Goal: Task Accomplishment & Management: Complete application form

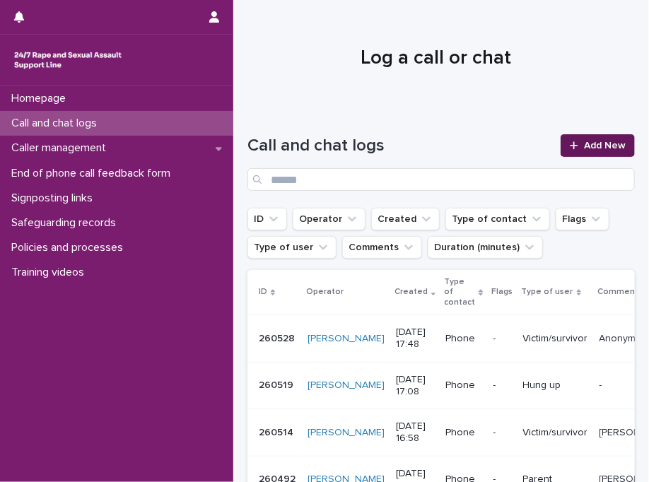
click at [595, 146] on span "Add New" at bounding box center [605, 146] width 42 height 10
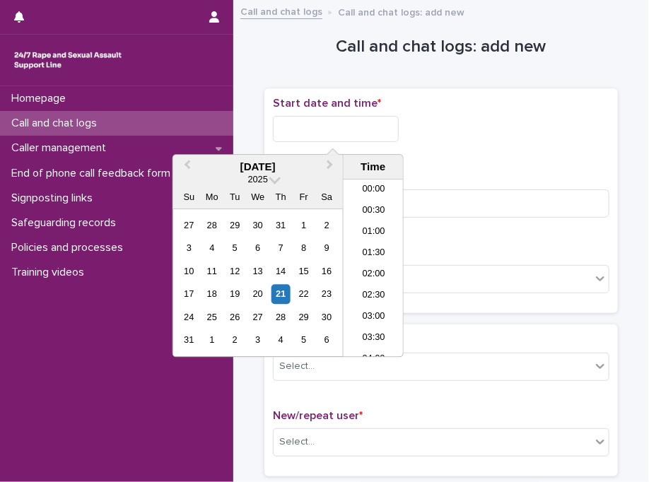
click at [328, 136] on input "text" at bounding box center [336, 129] width 126 height 26
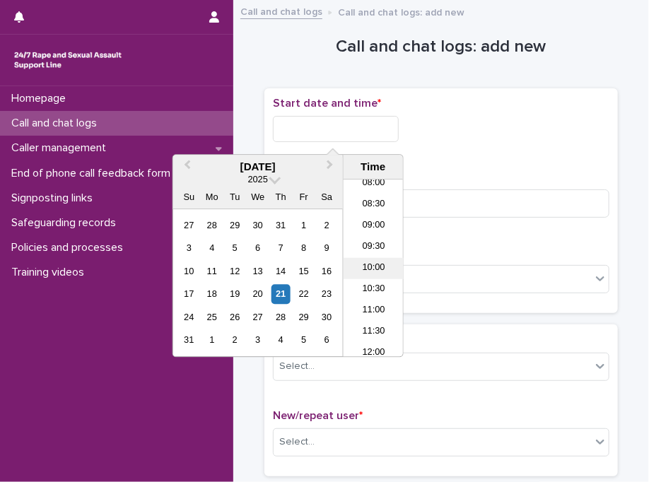
click at [377, 266] on li "10:00" at bounding box center [374, 268] width 60 height 21
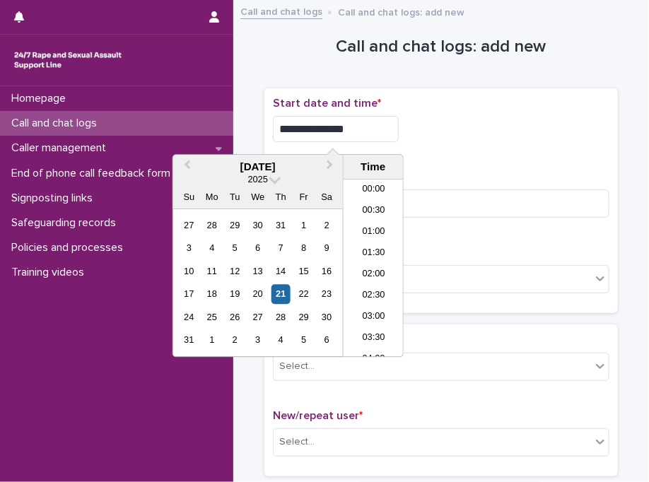
click at [362, 133] on input "**********" at bounding box center [336, 129] width 126 height 26
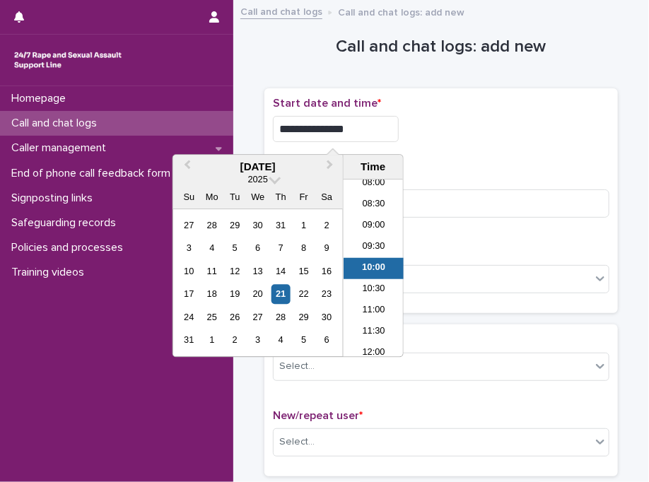
click at [362, 133] on input "**********" at bounding box center [336, 129] width 126 height 26
type input "**********"
click at [486, 132] on div "**********" at bounding box center [441, 129] width 336 height 26
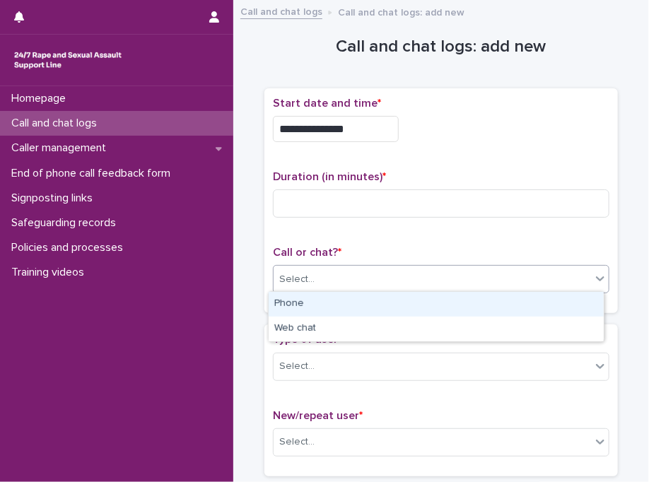
click at [293, 286] on div "Select..." at bounding box center [432, 279] width 317 height 23
click at [293, 303] on div "Phone" at bounding box center [436, 304] width 335 height 25
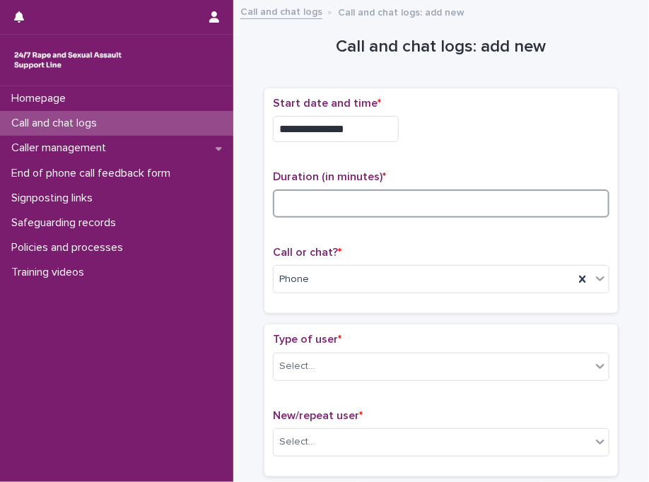
click at [385, 192] on input at bounding box center [441, 203] width 336 height 28
type input "*"
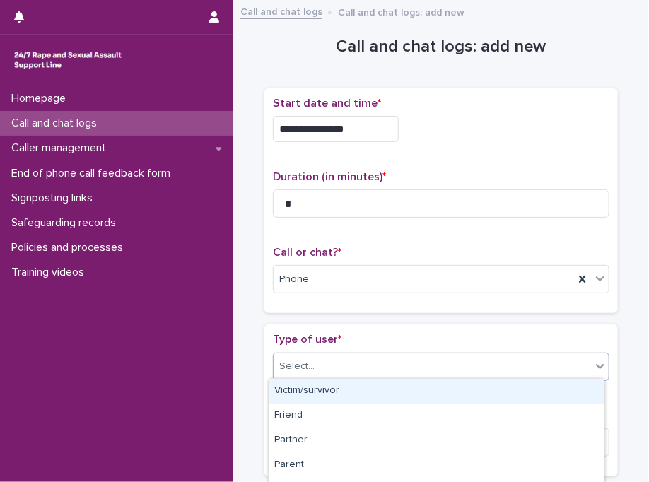
click at [397, 357] on div "Select..." at bounding box center [432, 366] width 317 height 23
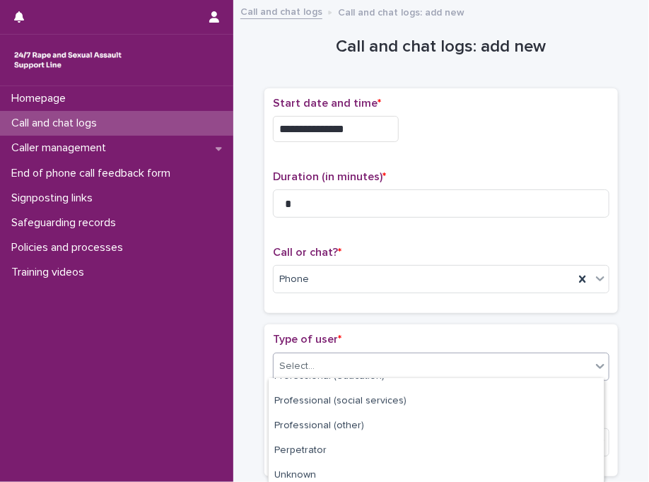
scroll to position [260, 0]
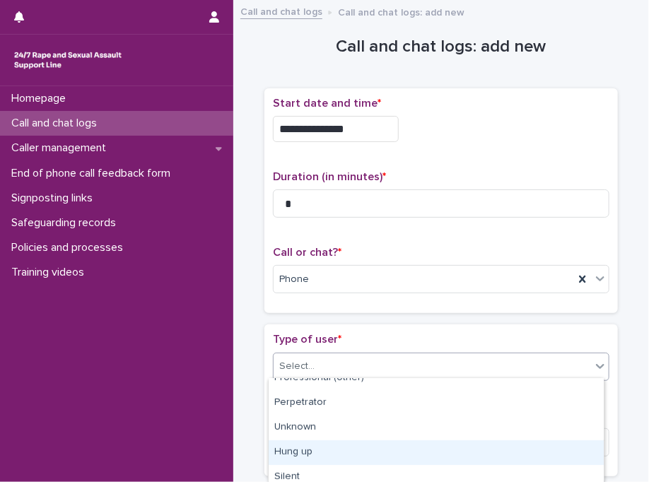
click at [524, 454] on div "Hung up" at bounding box center [436, 452] width 335 height 25
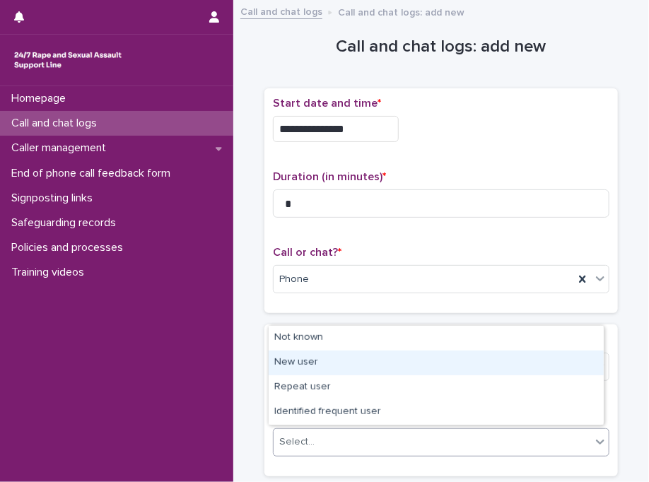
click at [394, 346] on body "**********" at bounding box center [324, 241] width 649 height 482
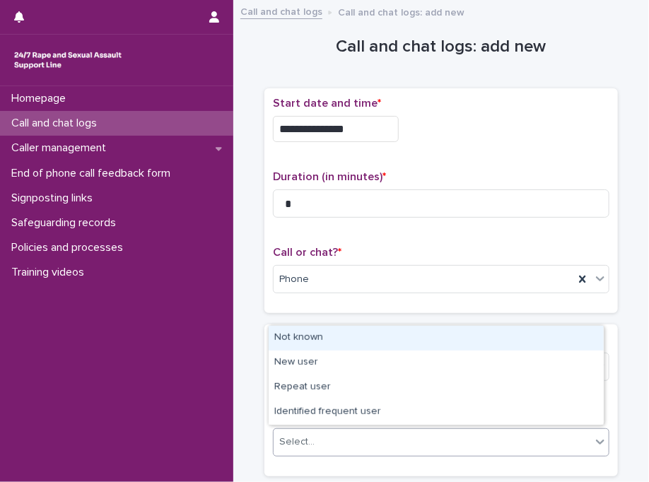
click at [394, 346] on div "Not known" at bounding box center [436, 338] width 335 height 25
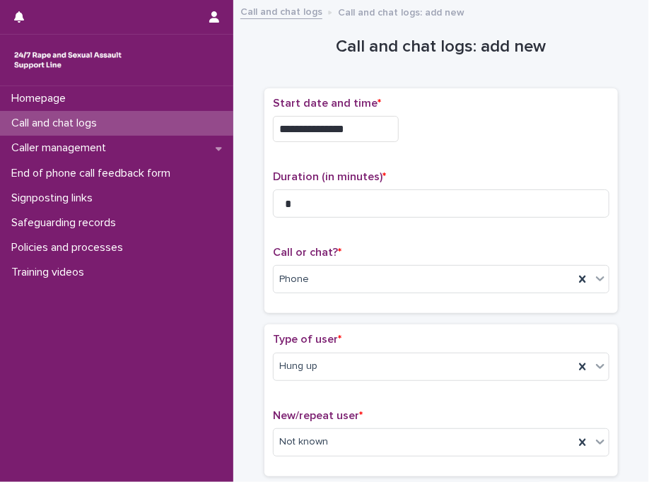
click at [394, 346] on div "Type of user * Hung up" at bounding box center [441, 362] width 336 height 59
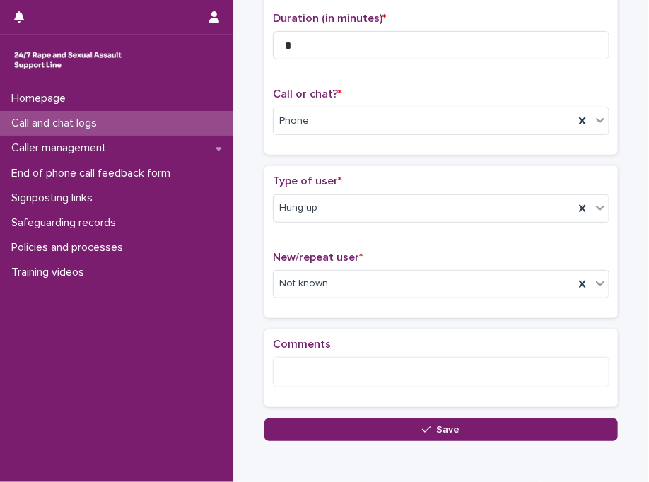
scroll to position [198, 0]
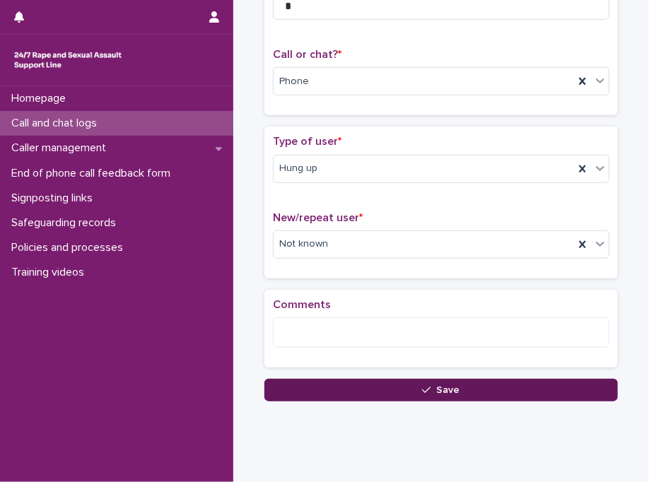
click at [394, 387] on button "Save" at bounding box center [440, 390] width 353 height 23
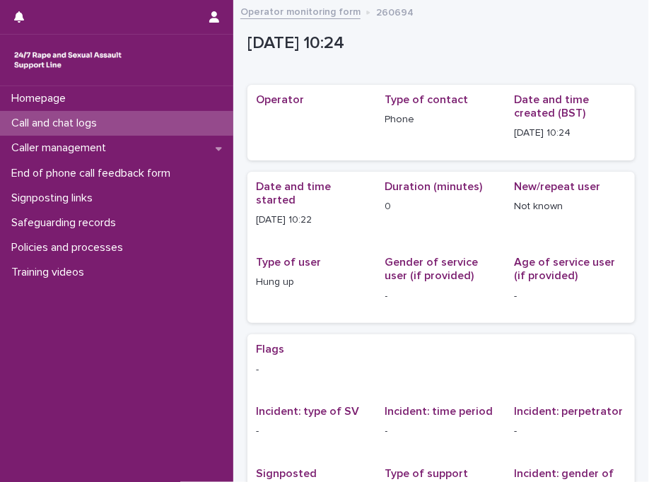
drag, startPoint x: 206, startPoint y: 137, endPoint x: 199, endPoint y: 128, distance: 11.6
click at [199, 128] on div "Call and chat logs" at bounding box center [116, 123] width 233 height 25
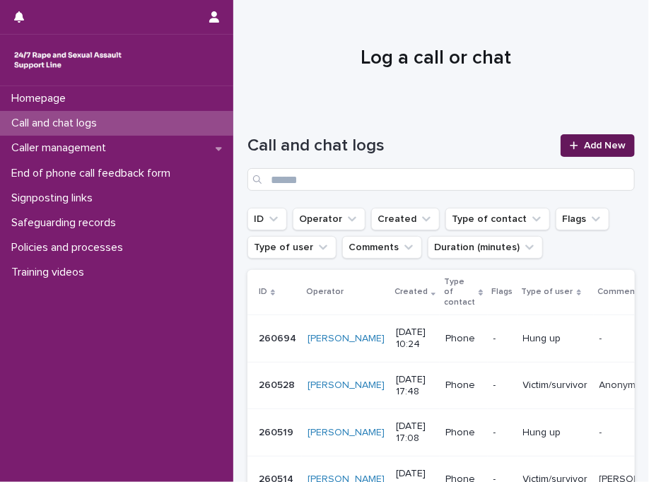
click at [570, 146] on div at bounding box center [577, 146] width 14 height 10
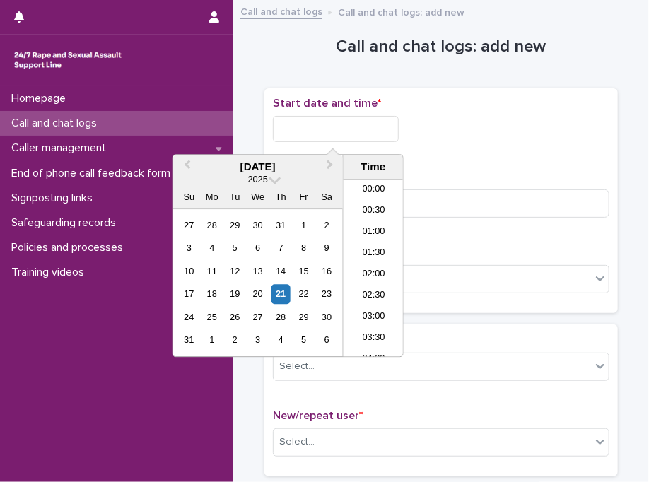
click at [317, 122] on input "text" at bounding box center [336, 129] width 126 height 26
click at [379, 265] on li "10:30" at bounding box center [374, 268] width 60 height 21
click at [368, 125] on input "**********" at bounding box center [336, 129] width 126 height 26
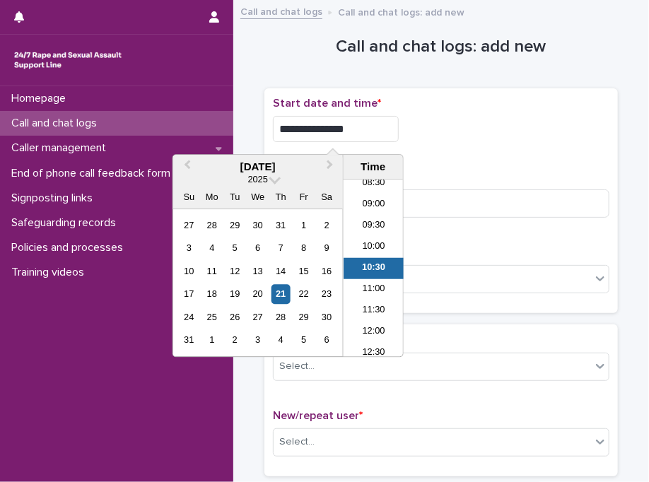
click at [368, 125] on input "**********" at bounding box center [336, 129] width 126 height 26
type input "**********"
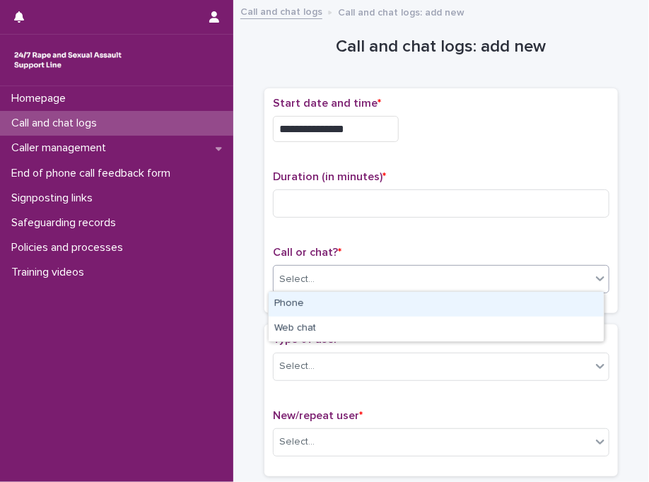
drag, startPoint x: 443, startPoint y: 283, endPoint x: 287, endPoint y: 301, distance: 157.3
click at [287, 301] on body "**********" at bounding box center [324, 241] width 649 height 482
click at [287, 301] on div "Phone" at bounding box center [436, 304] width 335 height 25
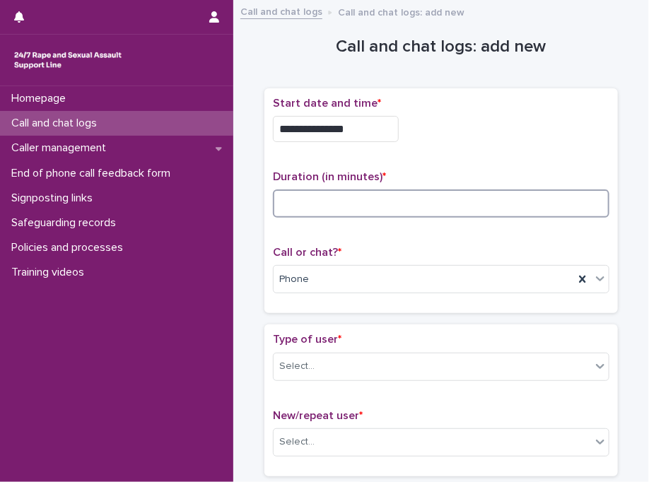
click at [401, 189] on input at bounding box center [441, 203] width 336 height 28
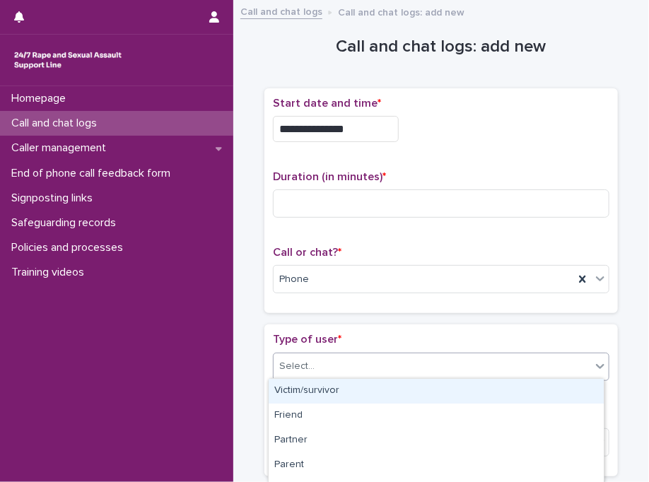
click at [305, 361] on div "Select..." at bounding box center [296, 366] width 35 height 15
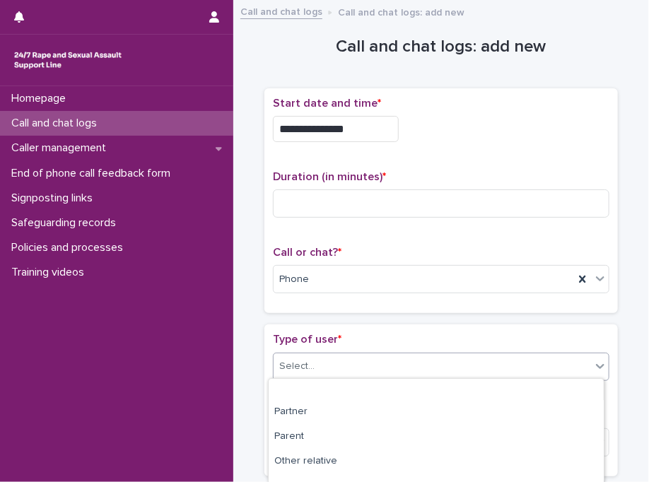
scroll to position [85, 0]
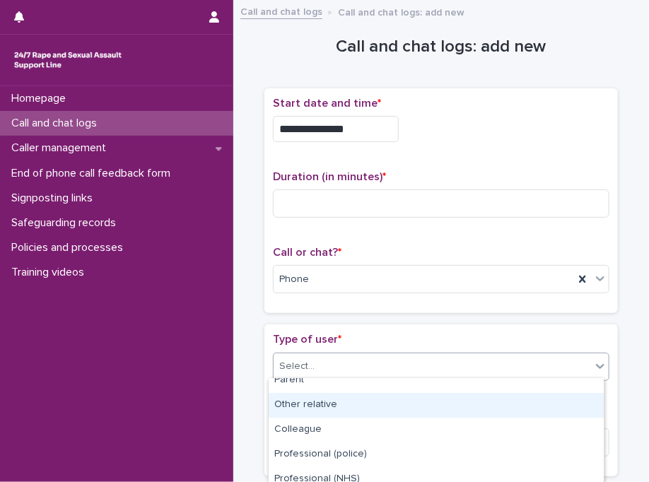
click at [483, 398] on div "Other relative" at bounding box center [436, 405] width 335 height 25
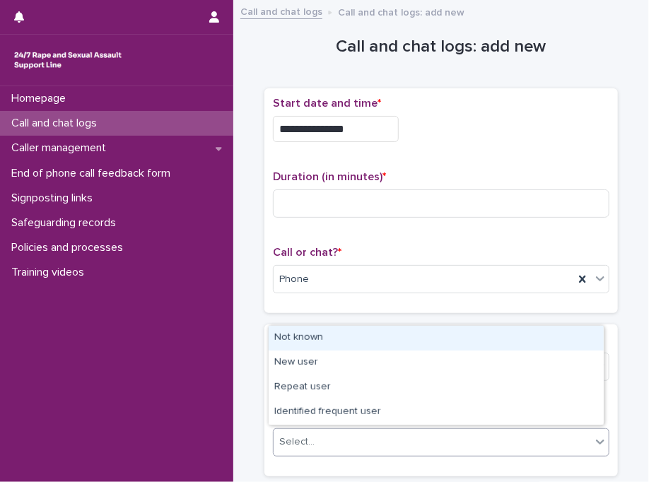
click at [309, 450] on div "Select..." at bounding box center [432, 441] width 317 height 23
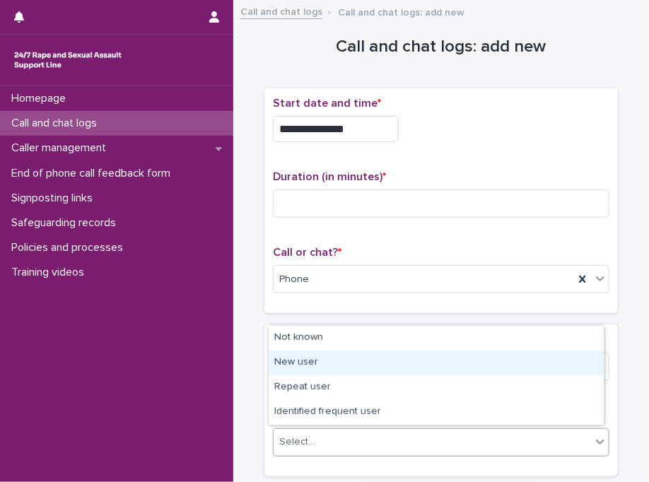
click at [358, 365] on div "New user" at bounding box center [436, 363] width 335 height 25
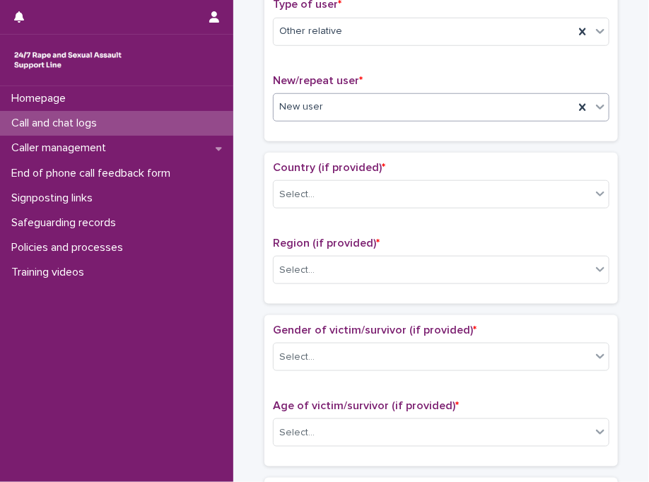
scroll to position [356, 0]
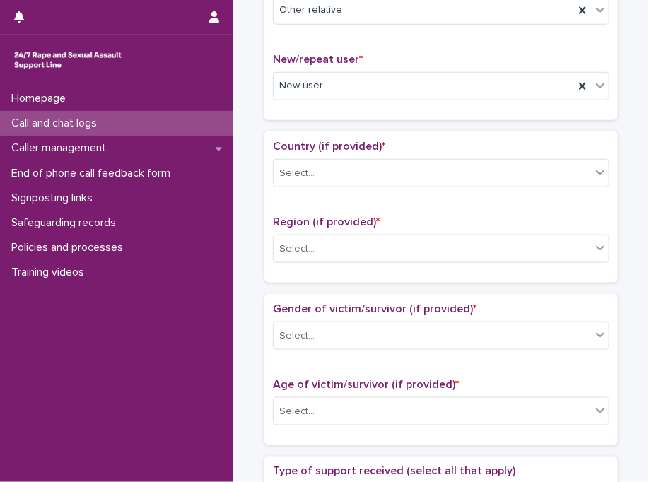
click at [320, 186] on div "Country (if provided) * Select..." at bounding box center [441, 169] width 336 height 59
click at [322, 342] on div "Select..." at bounding box center [432, 335] width 317 height 23
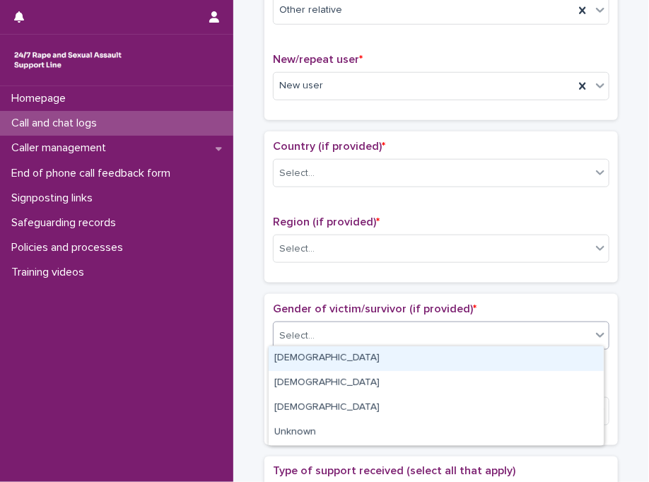
click at [326, 363] on div "Female" at bounding box center [436, 358] width 335 height 25
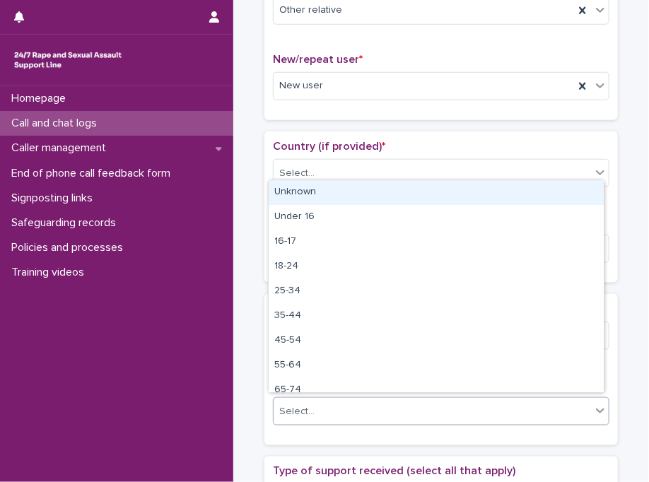
click at [322, 411] on div "Select..." at bounding box center [432, 411] width 317 height 23
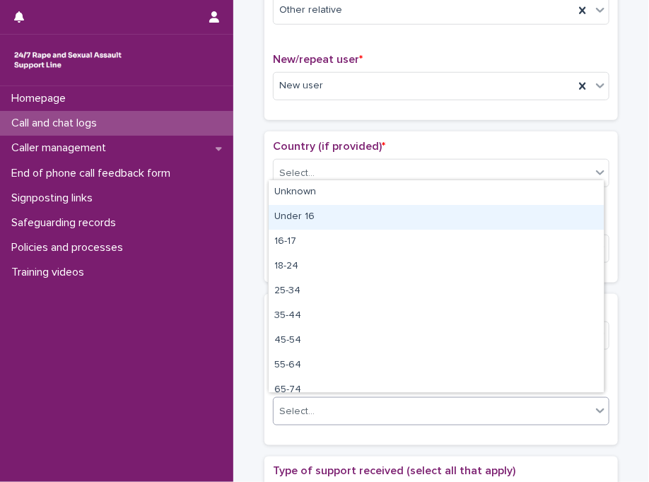
click at [372, 214] on div "Under 16" at bounding box center [436, 217] width 335 height 25
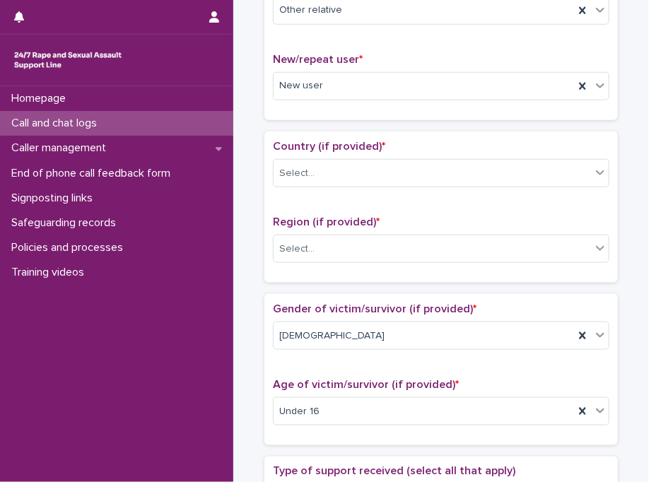
click at [362, 295] on div "Gender of victim/survivor (if provided) * Female Age of victim/survivor (if pro…" at bounding box center [440, 369] width 353 height 151
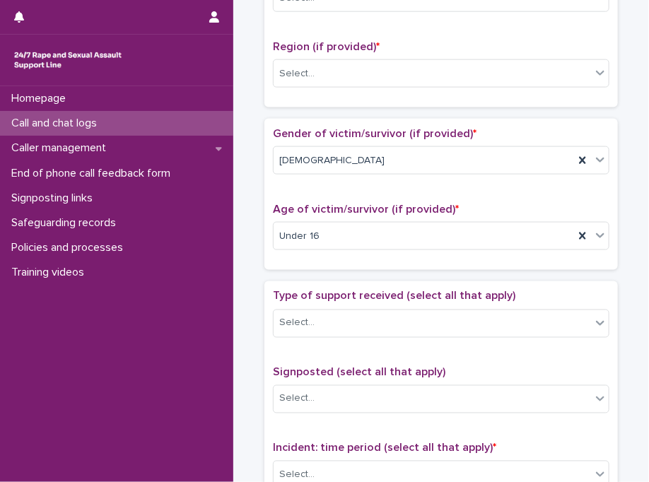
scroll to position [639, 0]
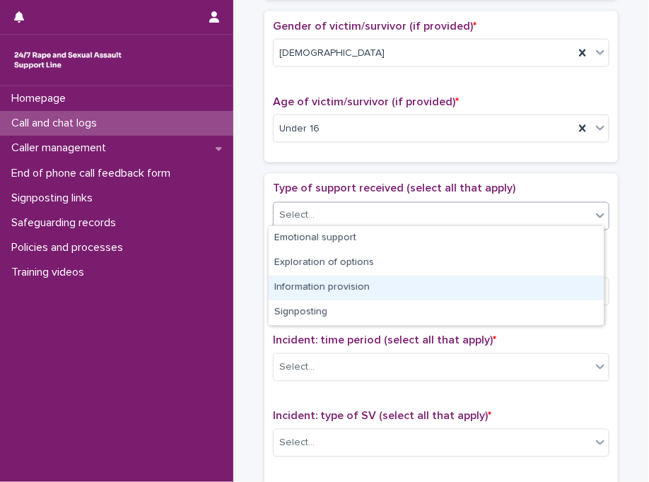
drag, startPoint x: 376, startPoint y: 223, endPoint x: 350, endPoint y: 288, distance: 69.4
click at [350, 288] on body "**********" at bounding box center [324, 241] width 649 height 482
click at [350, 288] on div "Information provision" at bounding box center [436, 288] width 335 height 25
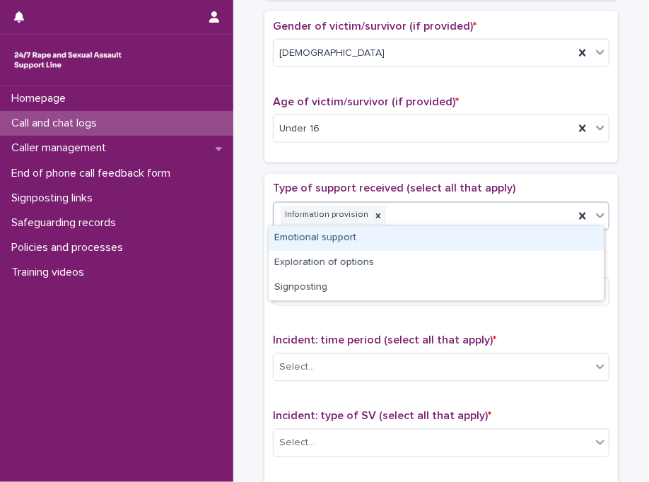
click at [427, 211] on div "Information provision" at bounding box center [424, 216] width 300 height 25
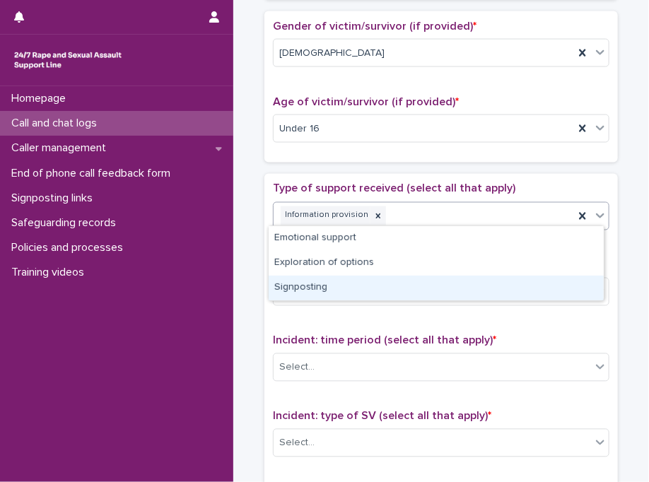
click at [377, 288] on div "Signposting" at bounding box center [436, 288] width 335 height 25
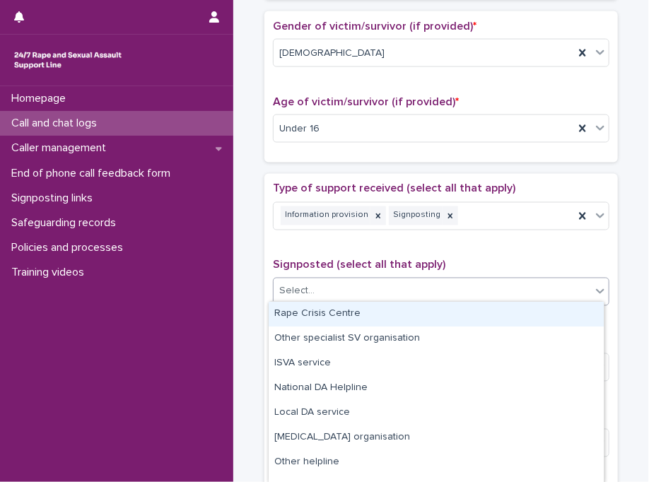
click at [372, 298] on div "Select..." at bounding box center [441, 292] width 336 height 28
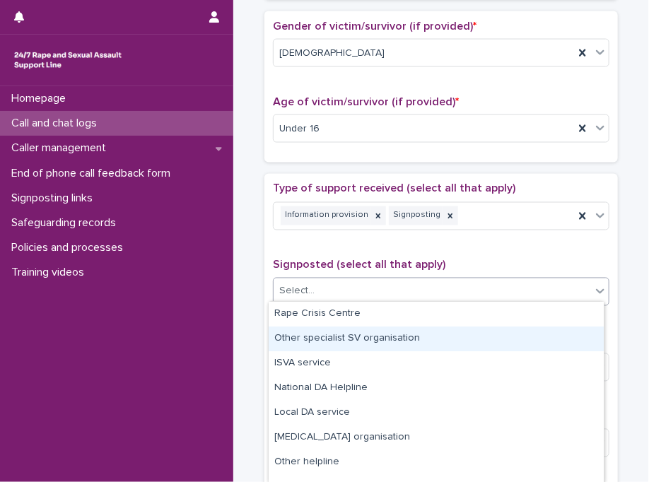
click at [492, 329] on div "Other specialist SV organisation" at bounding box center [436, 339] width 335 height 25
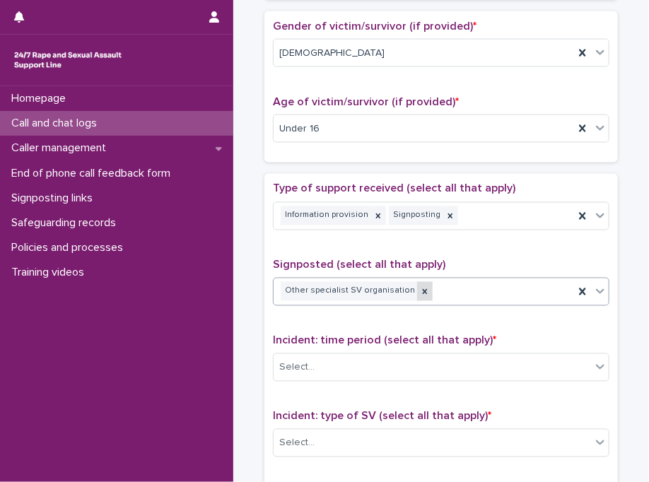
click at [417, 288] on div at bounding box center [425, 291] width 16 height 19
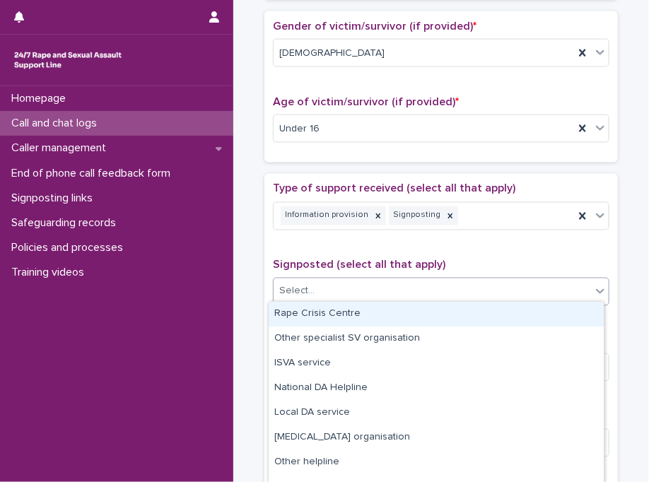
click at [413, 288] on div "Select..." at bounding box center [432, 291] width 317 height 23
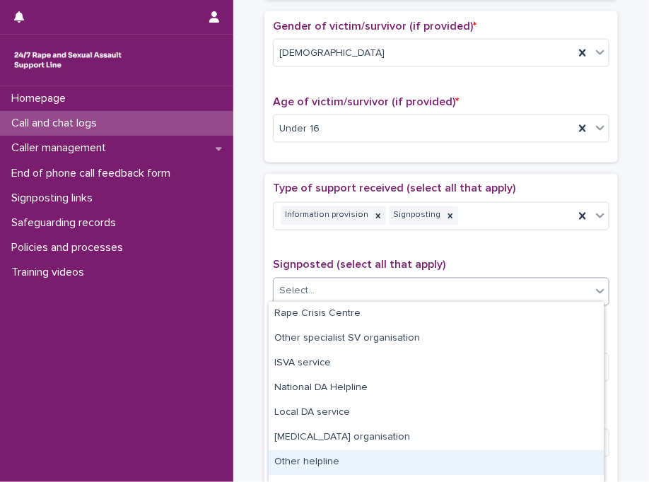
click at [348, 463] on div "Other helpline" at bounding box center [436, 462] width 335 height 25
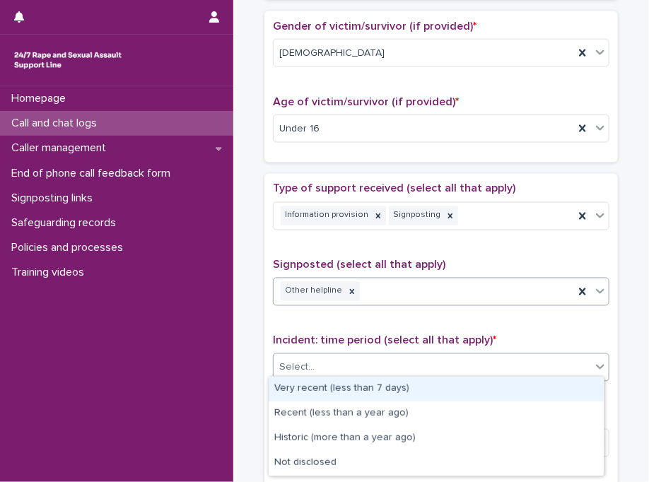
click at [339, 356] on div "Select..." at bounding box center [432, 367] width 317 height 23
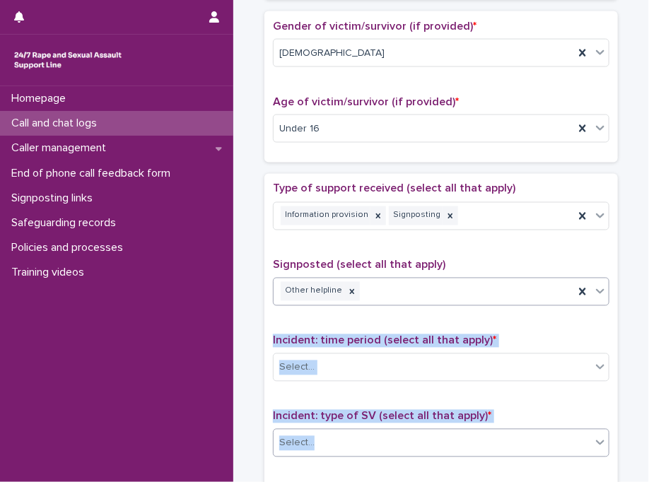
drag, startPoint x: 331, startPoint y: 312, endPoint x: 321, endPoint y: 432, distance: 120.6
click at [321, 432] on div "Type of support received (select all that apply) Information provision Signpost…" at bounding box center [441, 477] width 336 height 591
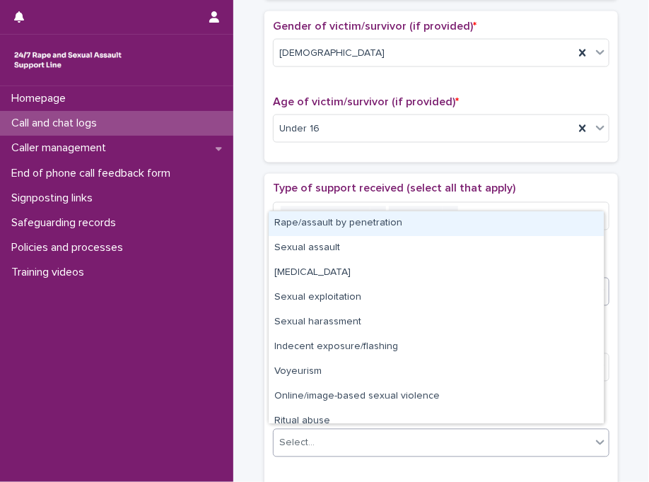
click at [321, 432] on div "Select..." at bounding box center [432, 443] width 317 height 23
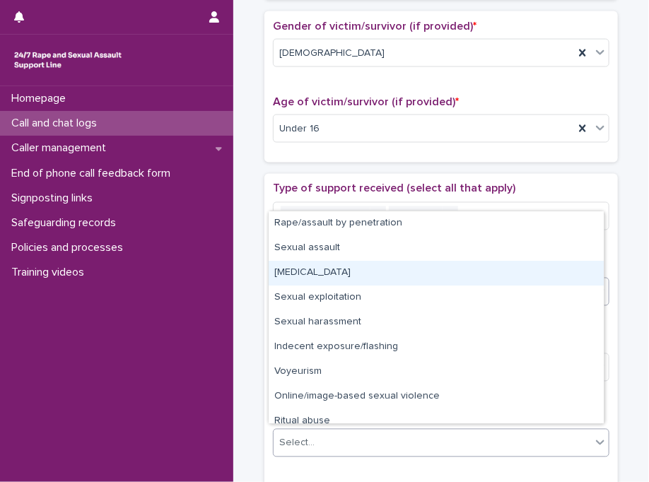
click at [343, 272] on div "Child sexual abuse" at bounding box center [436, 273] width 335 height 25
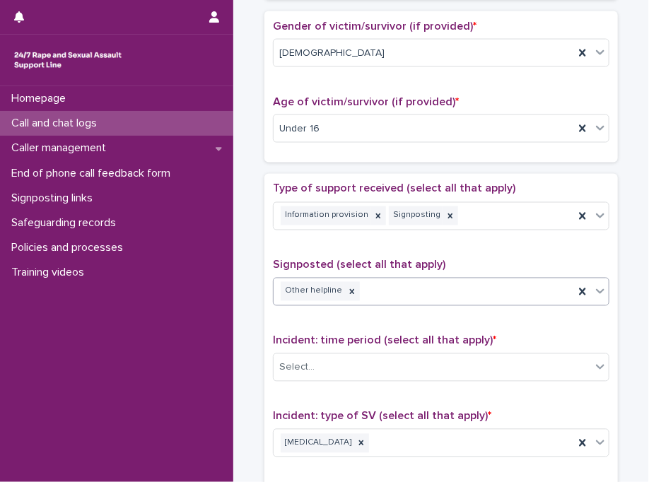
click at [356, 325] on div "Type of support received (select all that apply) Information provision Signpost…" at bounding box center [441, 477] width 336 height 591
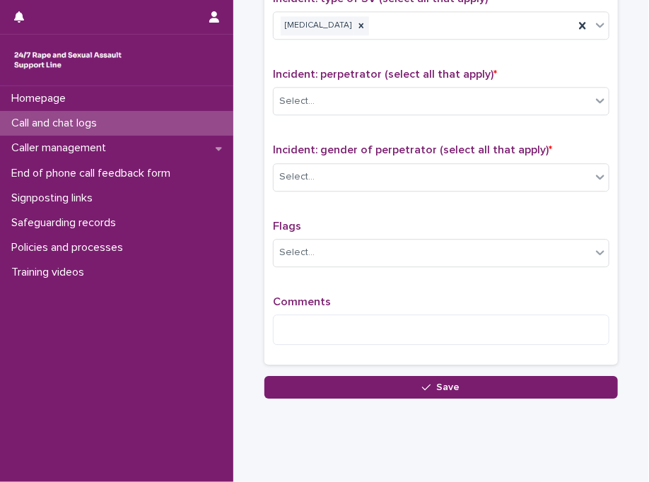
scroll to position [1077, 0]
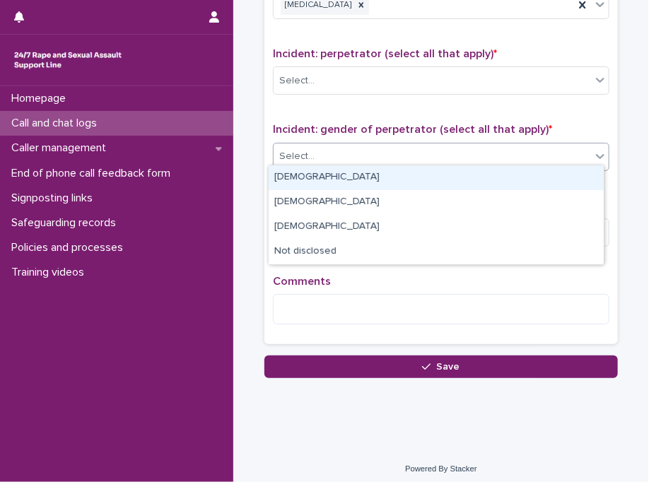
drag, startPoint x: 315, startPoint y: 142, endPoint x: 311, endPoint y: 169, distance: 27.2
click at [311, 169] on body "**********" at bounding box center [324, 241] width 649 height 482
click at [311, 169] on div "Male" at bounding box center [436, 177] width 335 height 25
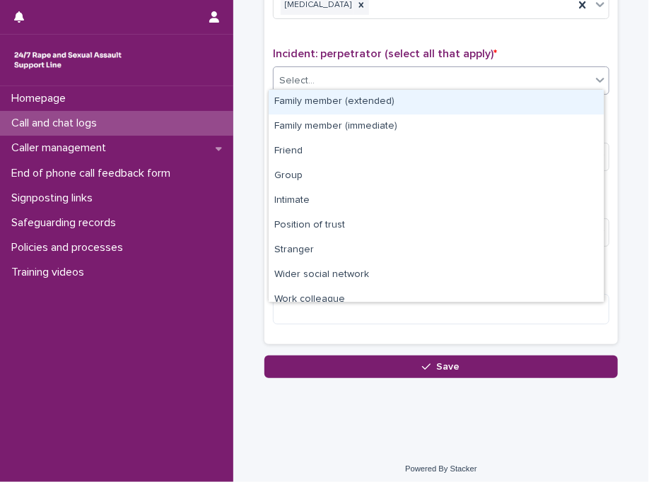
click at [326, 80] on div "Select..." at bounding box center [432, 80] width 317 height 23
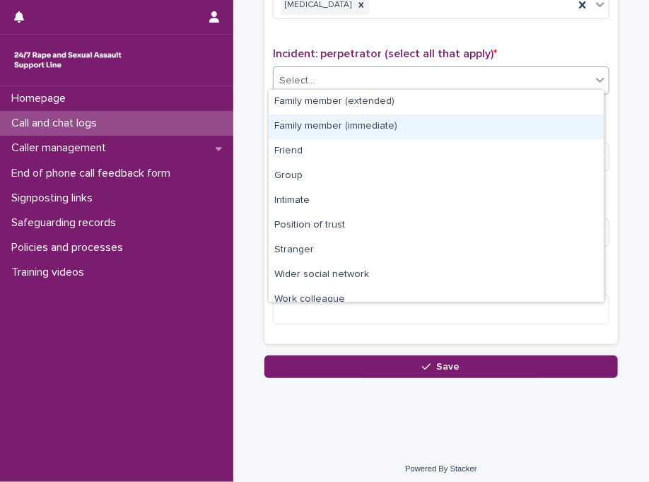
click at [339, 127] on div "Family member (immediate)" at bounding box center [436, 127] width 335 height 25
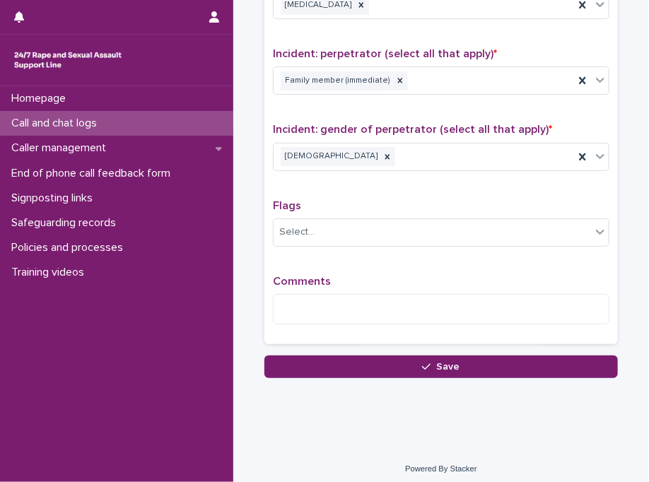
click at [355, 124] on span "Incident: gender of perpetrator (select all that apply) *" at bounding box center [412, 129] width 279 height 11
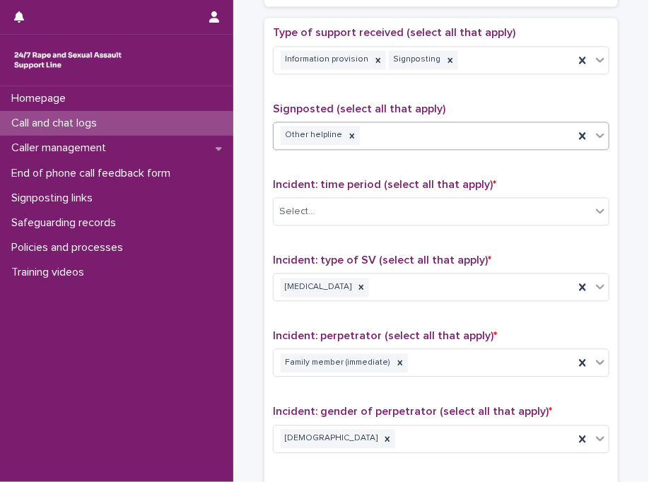
scroll to position [766, 0]
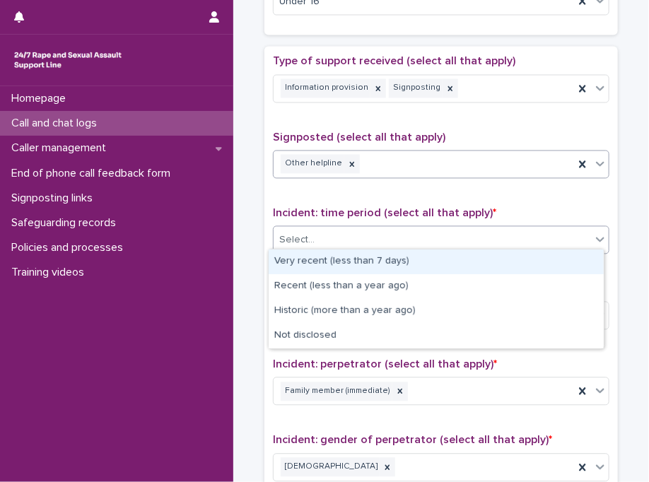
click at [362, 239] on div "Select..." at bounding box center [432, 240] width 317 height 23
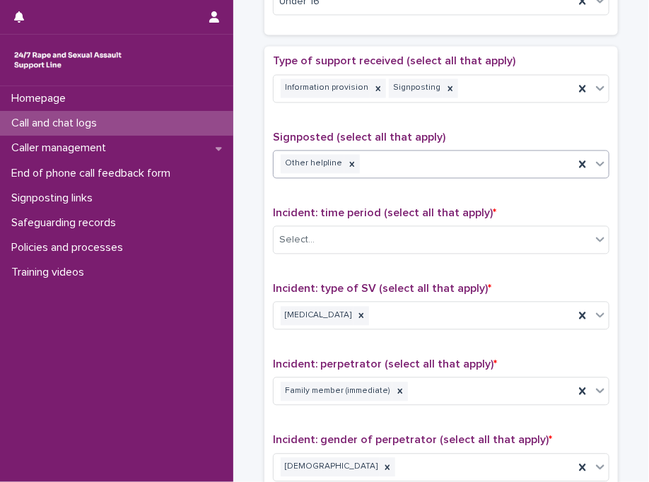
click at [413, 179] on div "Signposted (select all that apply) Other helpline" at bounding box center [441, 160] width 336 height 59
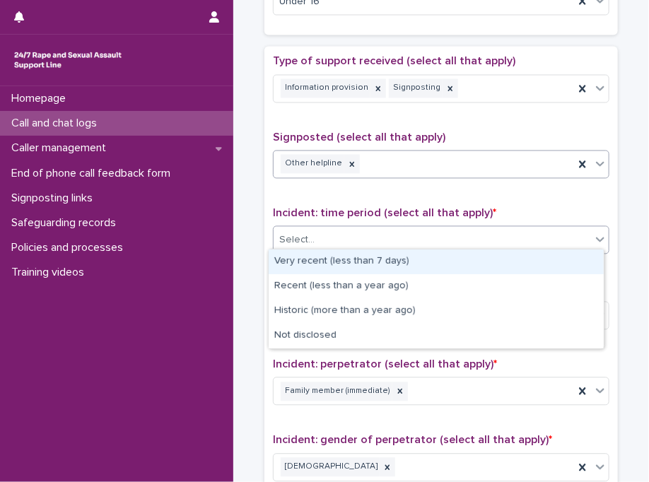
drag, startPoint x: 372, startPoint y: 228, endPoint x: 360, endPoint y: 264, distance: 38.9
click at [360, 264] on body "**********" at bounding box center [324, 241] width 649 height 482
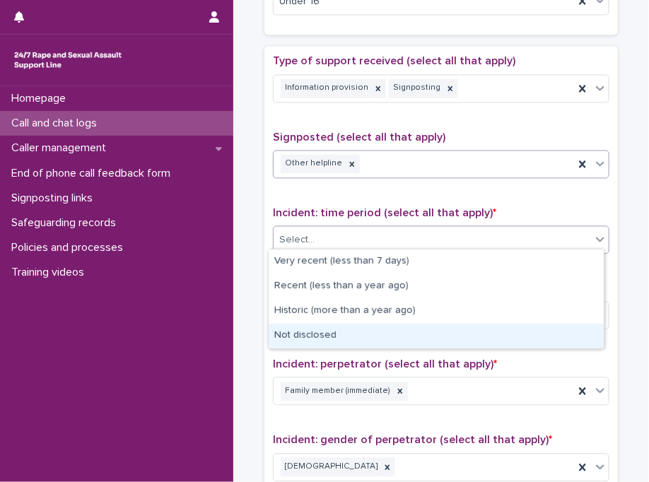
click at [319, 335] on div "Not disclosed" at bounding box center [436, 336] width 335 height 25
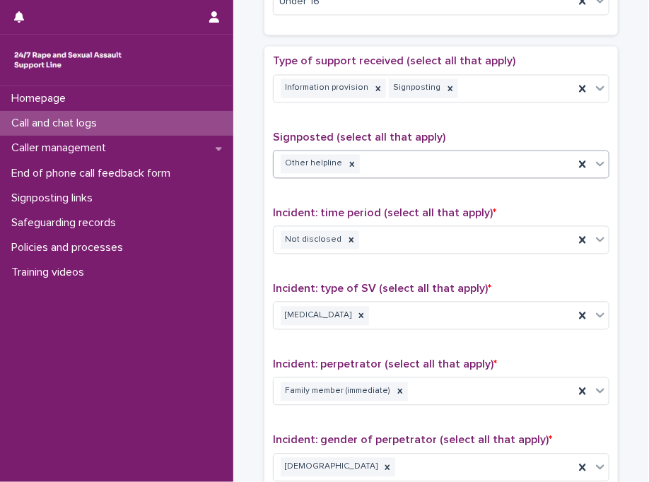
click at [319, 335] on div "Incident: type of SV (select all that apply) * Child sexual abuse" at bounding box center [441, 312] width 336 height 59
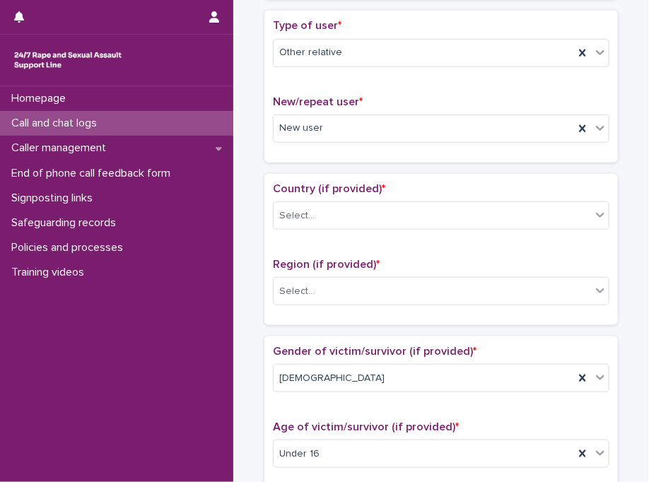
scroll to position [286, 0]
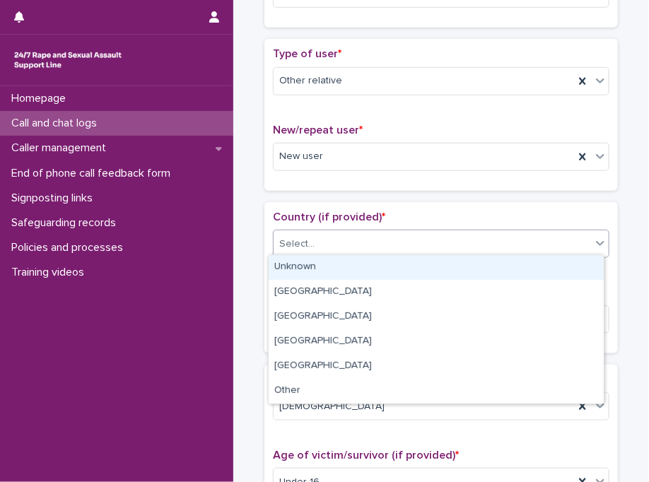
click at [363, 233] on div "Select..." at bounding box center [432, 244] width 317 height 23
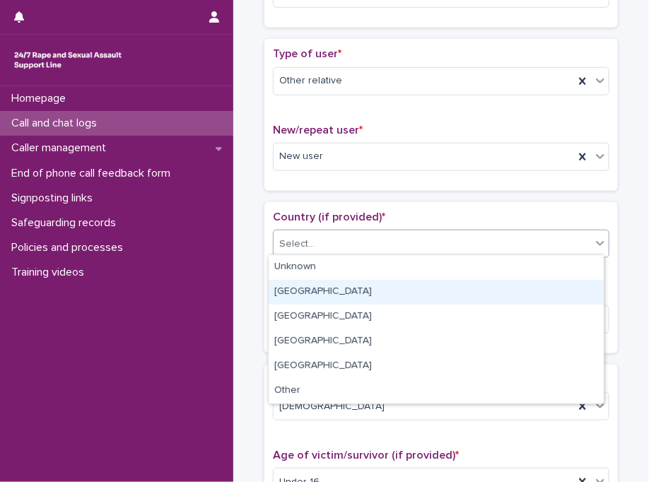
drag, startPoint x: 336, startPoint y: 278, endPoint x: 336, endPoint y: 289, distance: 11.3
click at [336, 289] on div "England" at bounding box center [436, 292] width 335 height 25
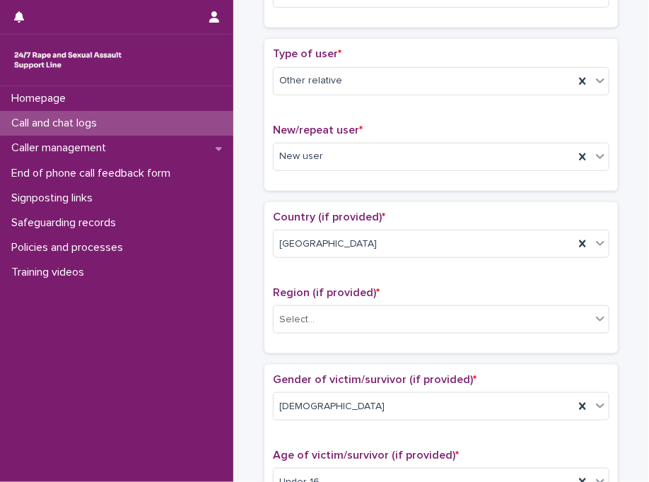
click at [336, 289] on span "Region (if provided) *" at bounding box center [326, 292] width 107 height 11
click at [363, 275] on div "Country (if provided) * England Region (if provided) * Select..." at bounding box center [441, 278] width 336 height 134
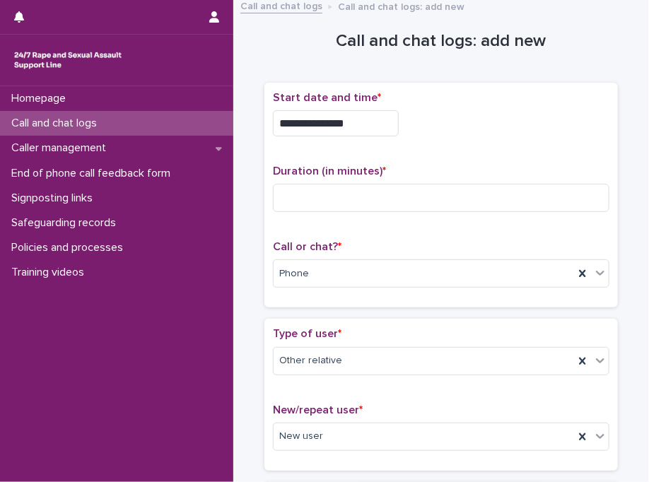
scroll to position [0, 0]
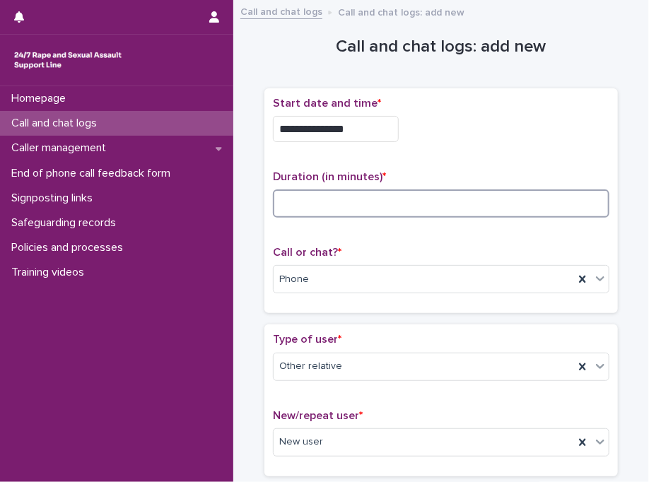
click at [443, 204] on input at bounding box center [441, 203] width 336 height 28
type input "**"
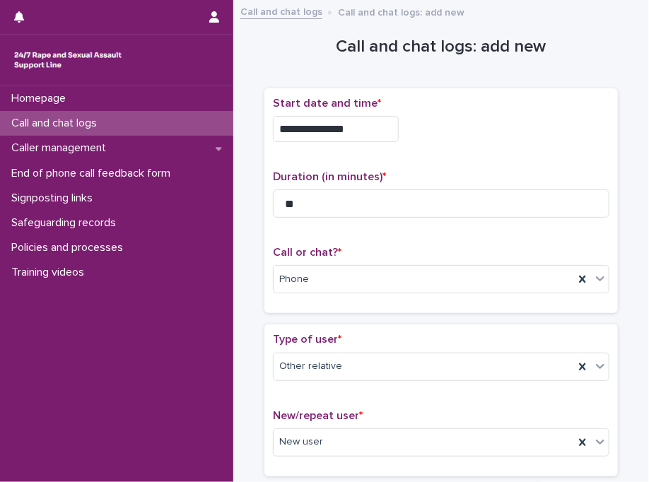
click at [488, 156] on div "**********" at bounding box center [441, 201] width 336 height 209
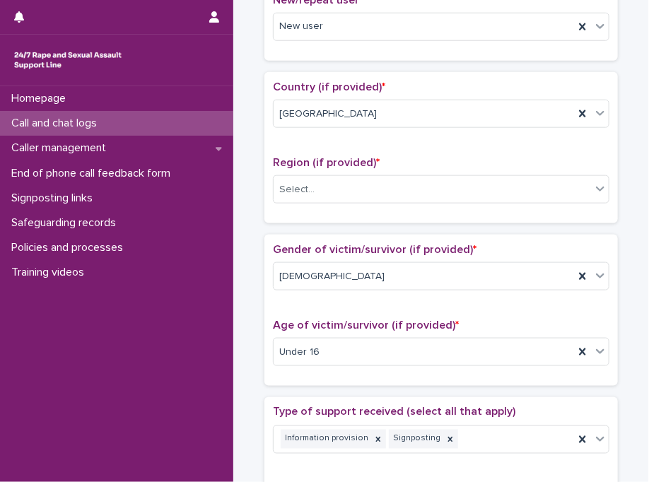
scroll to position [424, 0]
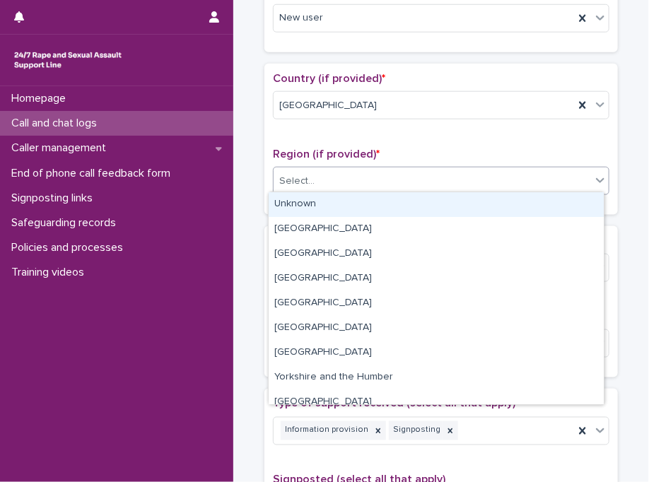
drag, startPoint x: 312, startPoint y: 180, endPoint x: 305, endPoint y: 210, distance: 31.2
click at [305, 210] on body "**********" at bounding box center [324, 241] width 649 height 482
click at [305, 210] on div "Unknown" at bounding box center [436, 204] width 335 height 25
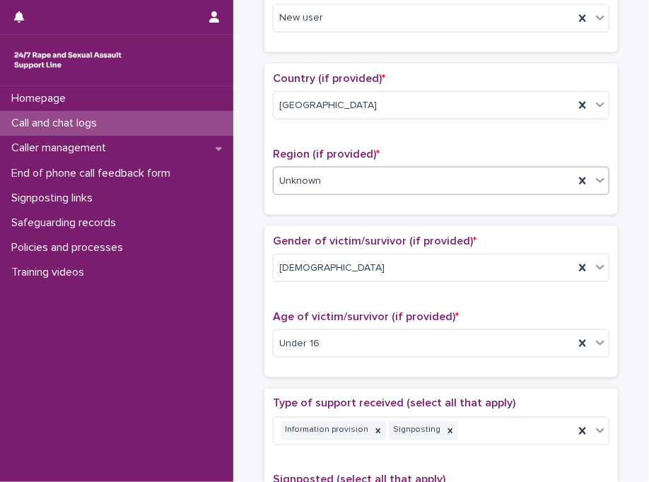
click at [305, 210] on div "Country (if provided) * England Region (if provided) * option Unknown, selected…" at bounding box center [440, 139] width 353 height 151
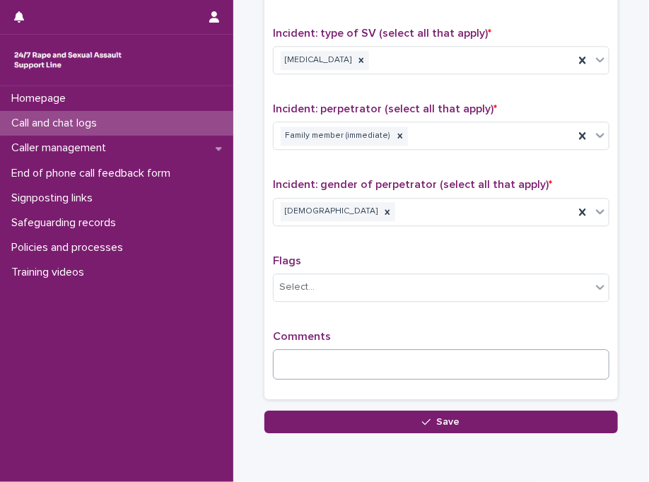
scroll to position [1077, 0]
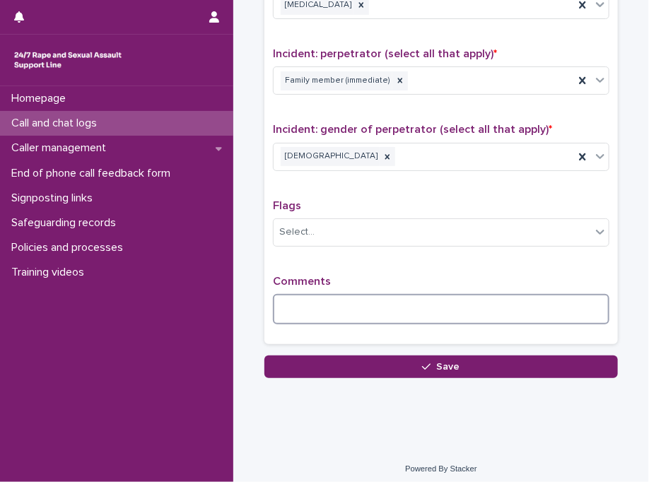
click at [377, 300] on textarea at bounding box center [441, 309] width 336 height 30
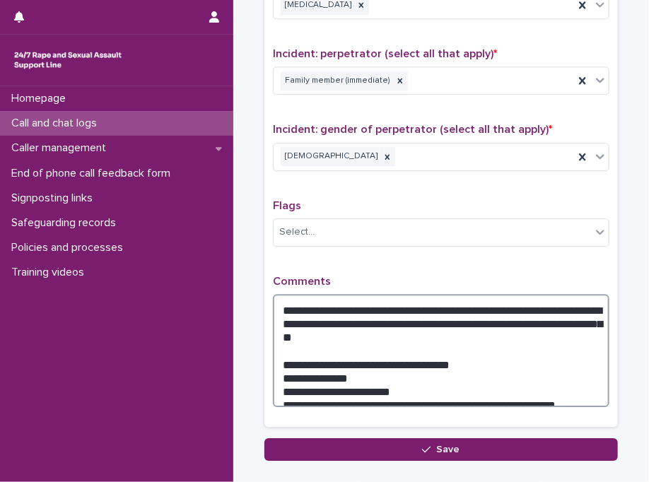
click at [389, 318] on textarea "**********" at bounding box center [441, 350] width 336 height 113
click at [385, 338] on textarea "**********" at bounding box center [441, 350] width 336 height 113
click at [377, 330] on textarea "**********" at bounding box center [441, 350] width 336 height 113
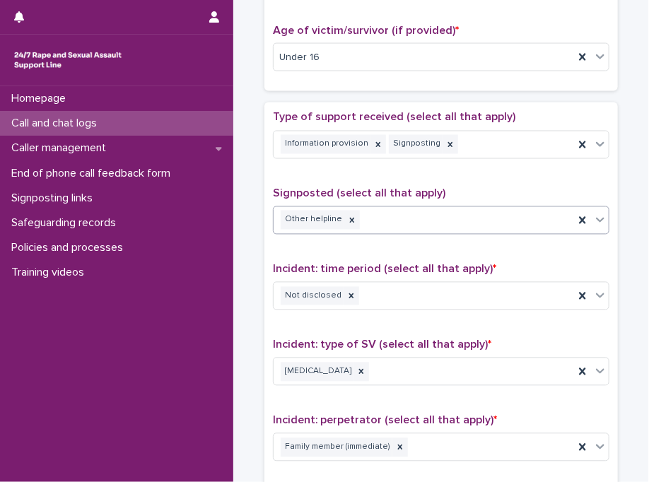
scroll to position [696, 0]
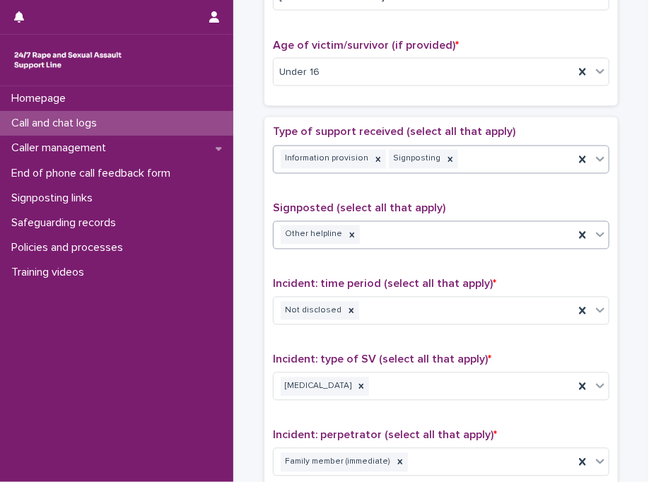
type textarea "**********"
click at [479, 147] on div "Information provision Signposting" at bounding box center [424, 159] width 300 height 25
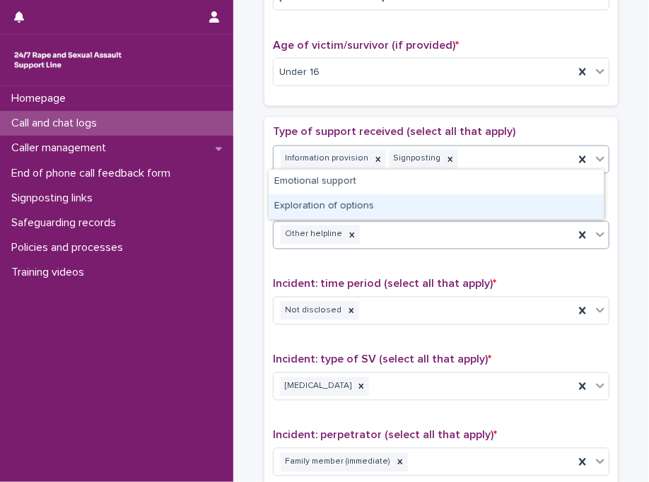
click at [433, 199] on div "Exploration of options" at bounding box center [436, 206] width 335 height 25
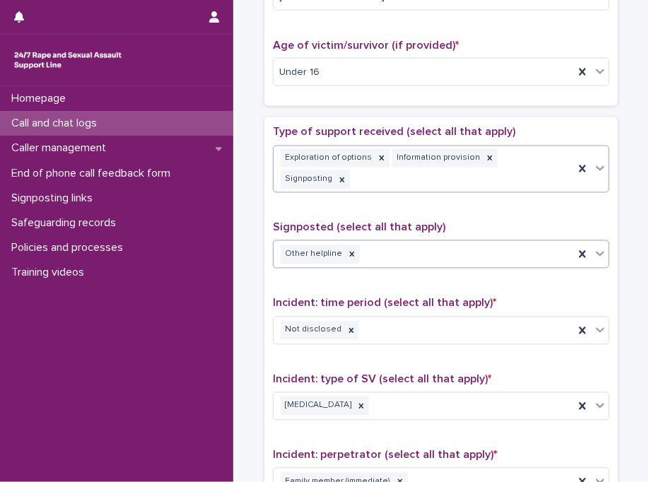
scroll to position [1172, 0]
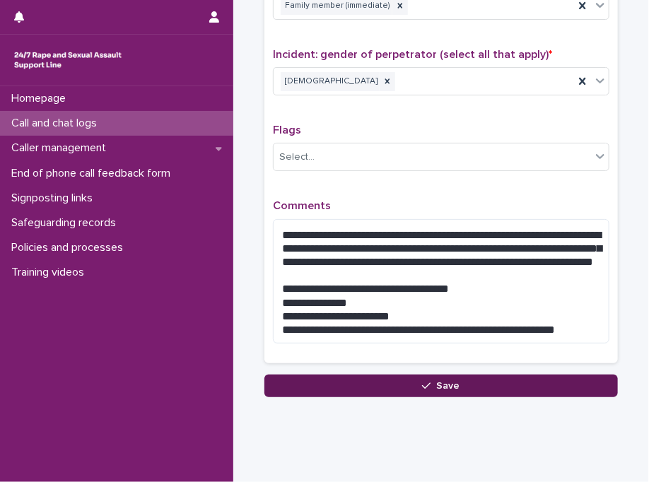
click at [372, 375] on button "Save" at bounding box center [440, 386] width 353 height 23
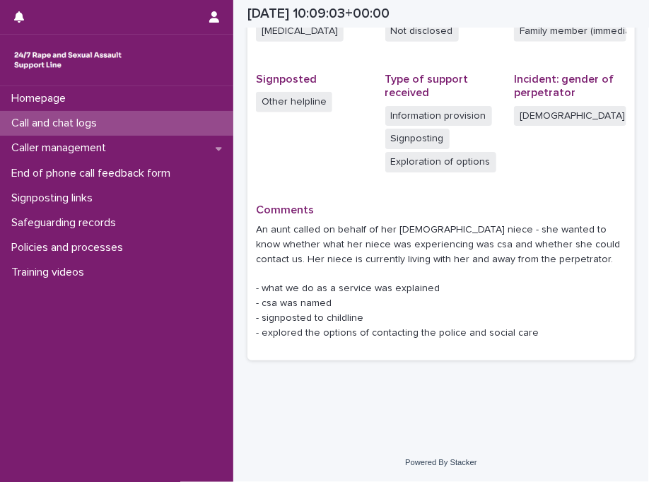
scroll to position [403, 0]
click at [102, 119] on p "Call and chat logs" at bounding box center [57, 123] width 102 height 13
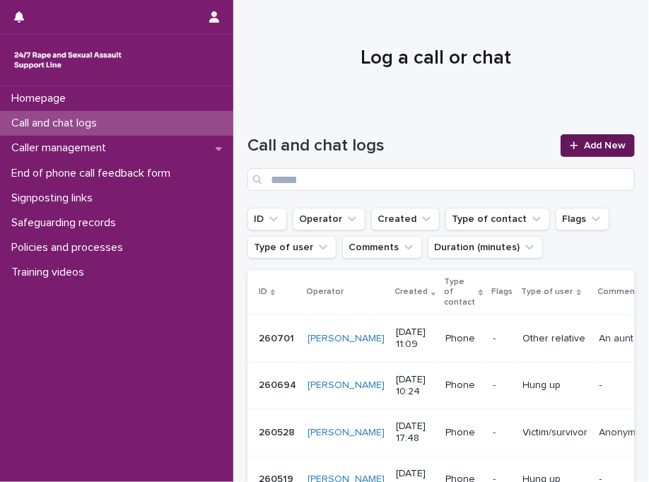
click at [616, 154] on link "Add New" at bounding box center [598, 145] width 74 height 23
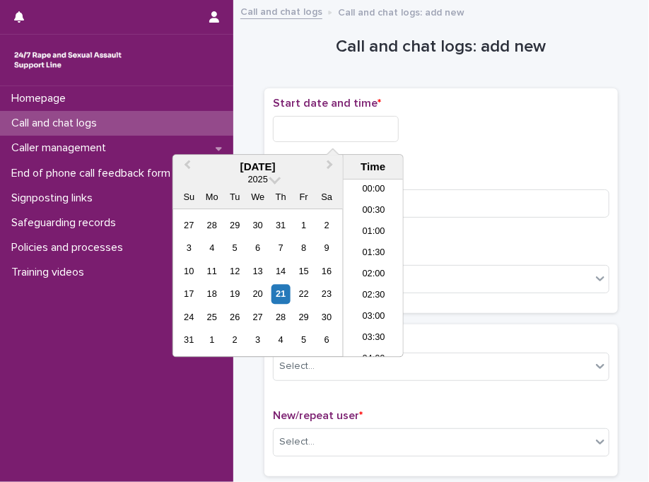
scroll to position [389, 0]
click at [340, 123] on input "text" at bounding box center [336, 129] width 126 height 26
click at [371, 270] on li "11:00" at bounding box center [374, 268] width 60 height 21
click at [363, 131] on input "**********" at bounding box center [336, 129] width 126 height 26
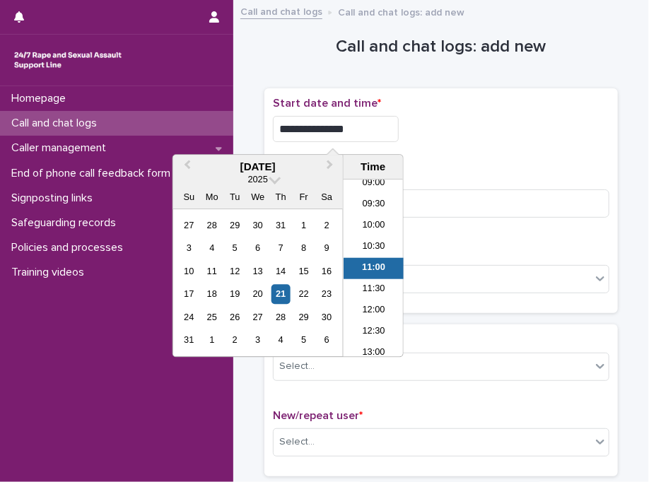
click at [363, 131] on input "**********" at bounding box center [336, 129] width 126 height 26
type input "**********"
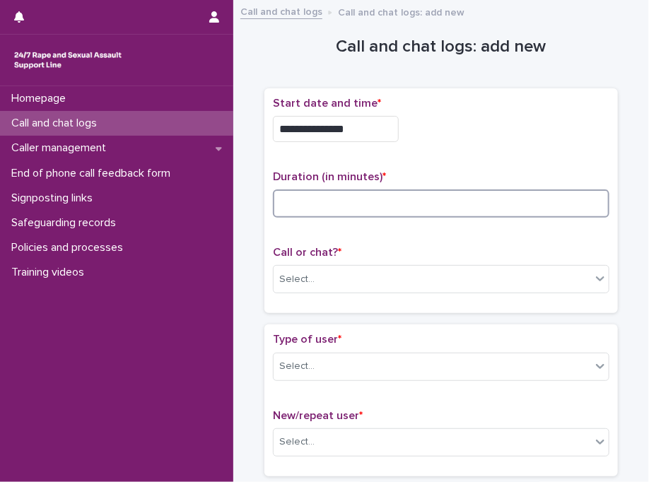
click at [517, 201] on input at bounding box center [441, 203] width 336 height 28
click at [351, 201] on input at bounding box center [441, 203] width 336 height 28
type input "*"
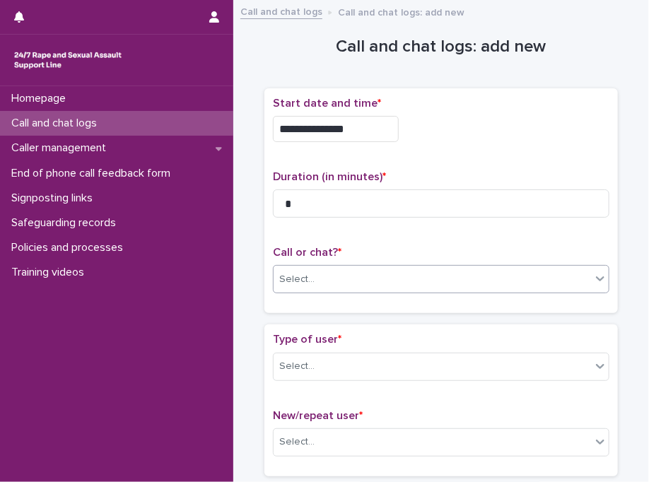
click at [311, 281] on div "Select..." at bounding box center [432, 279] width 317 height 23
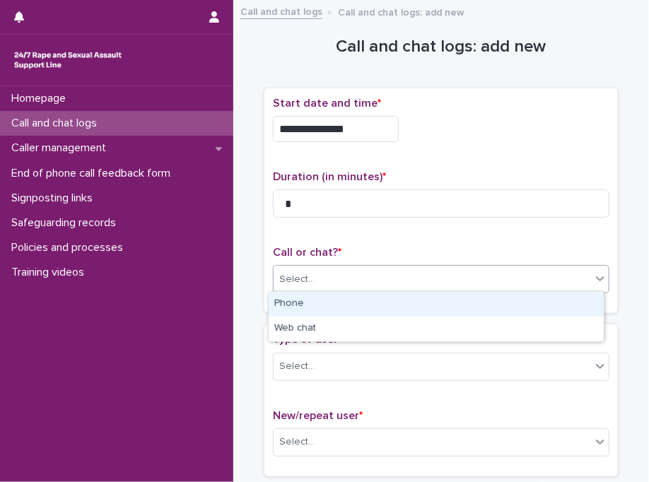
click at [307, 302] on div "Phone" at bounding box center [436, 304] width 335 height 25
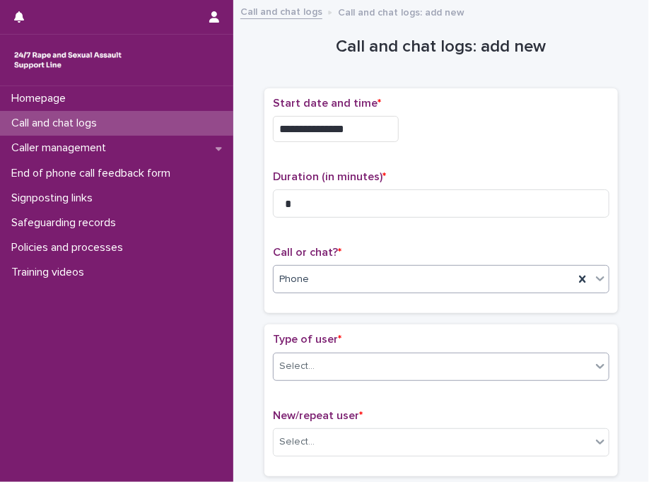
click at [303, 370] on div "Select..." at bounding box center [296, 366] width 35 height 15
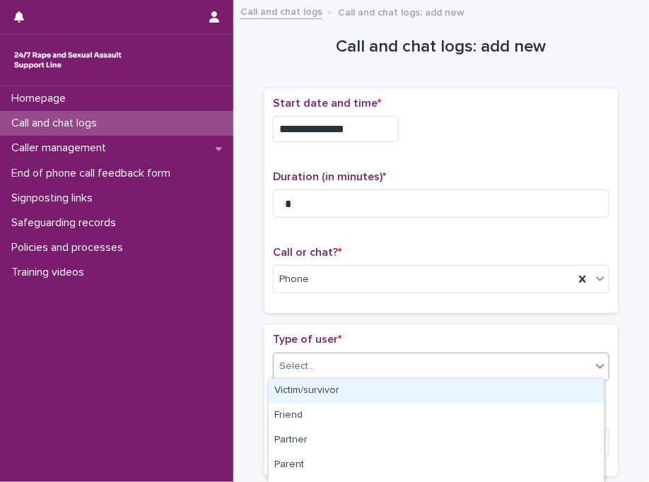
click at [331, 392] on div "Victim/survivor" at bounding box center [436, 391] width 335 height 25
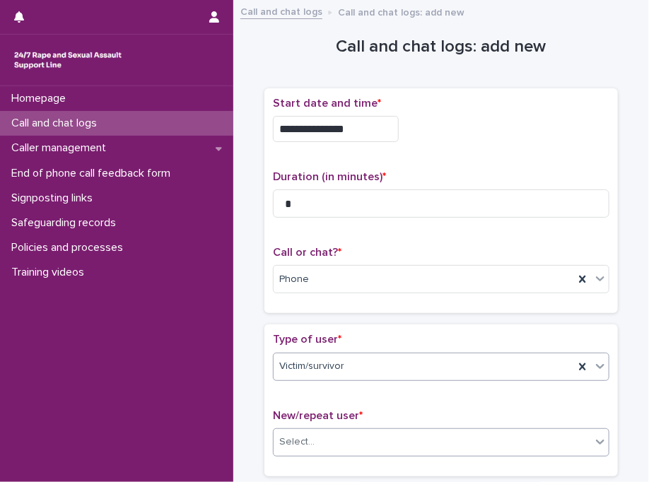
click at [326, 438] on div "Select..." at bounding box center [432, 441] width 317 height 23
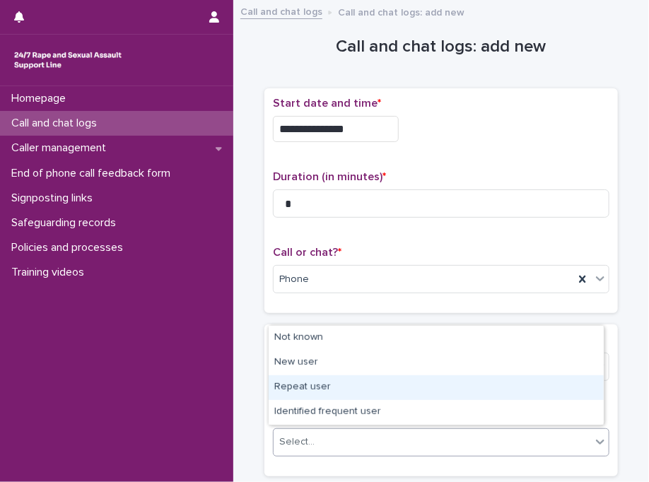
click at [329, 382] on div "Repeat user" at bounding box center [436, 387] width 335 height 25
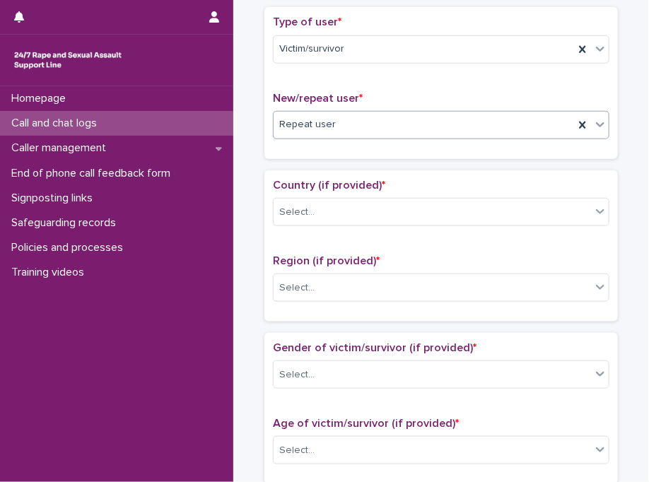
scroll to position [319, 0]
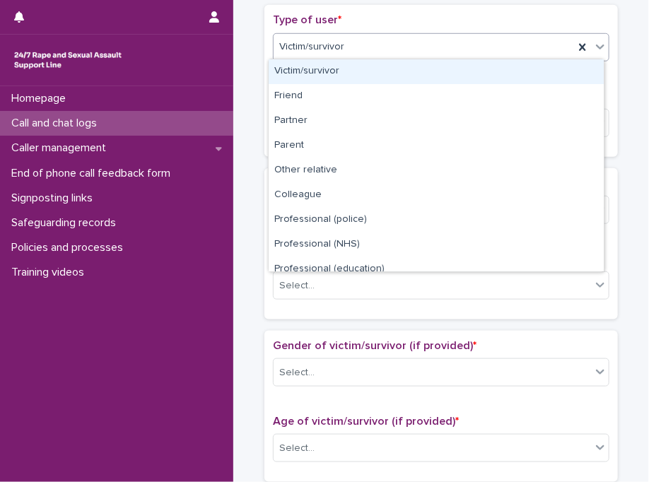
click at [455, 46] on div "Victim/survivor" at bounding box center [424, 46] width 300 height 23
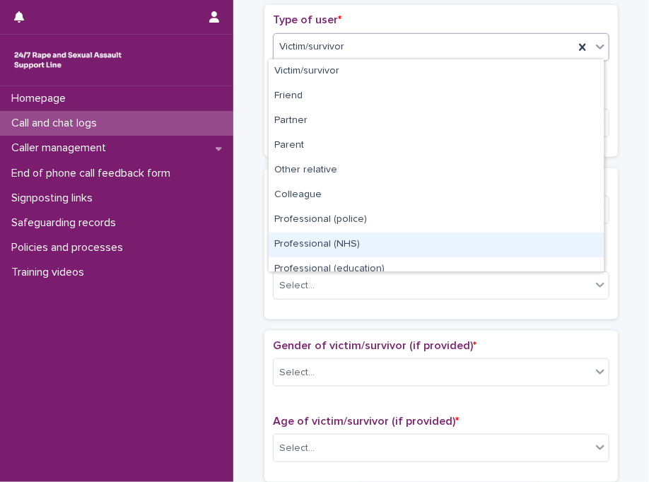
scroll to position [158, 0]
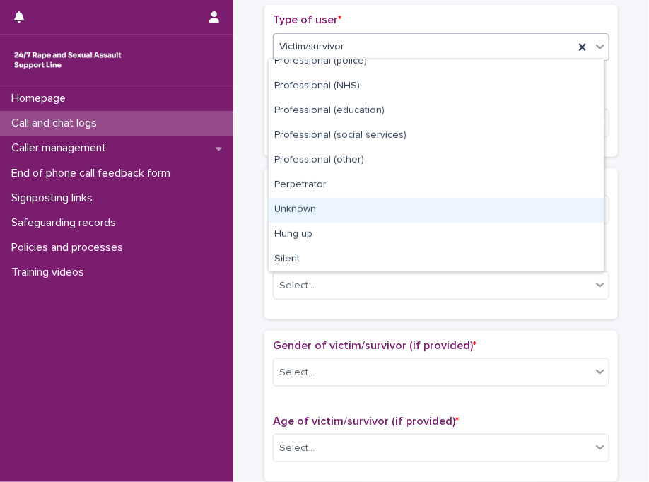
click at [534, 198] on div "Unknown" at bounding box center [436, 210] width 335 height 25
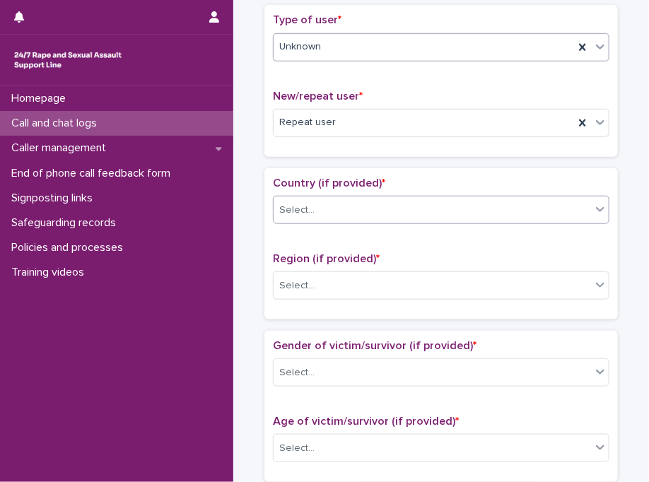
click at [420, 201] on div "Select..." at bounding box center [432, 210] width 317 height 23
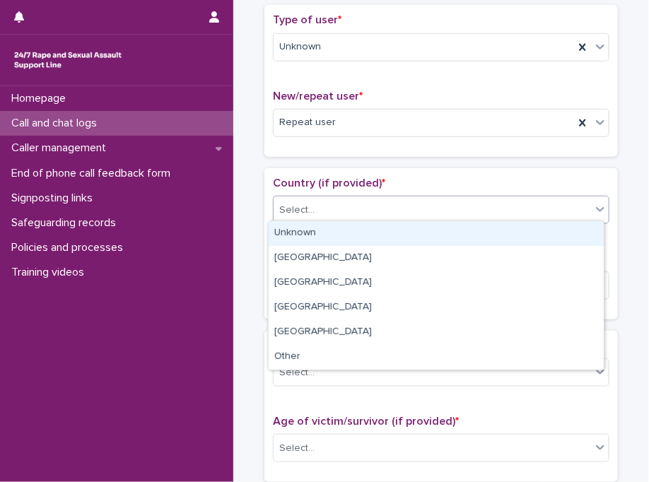
click at [379, 242] on div "Unknown" at bounding box center [436, 233] width 335 height 25
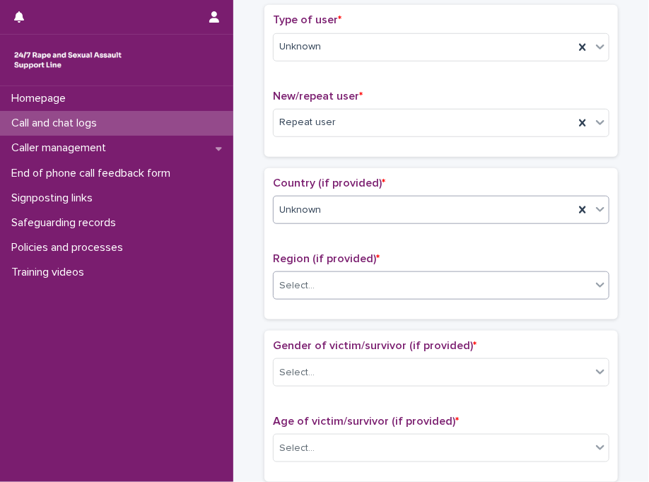
click at [355, 289] on div "Select..." at bounding box center [432, 285] width 317 height 23
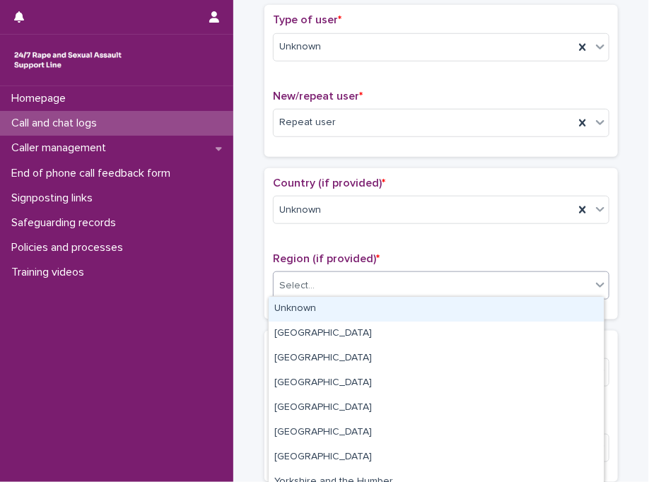
click at [352, 314] on div "Unknown" at bounding box center [436, 309] width 335 height 25
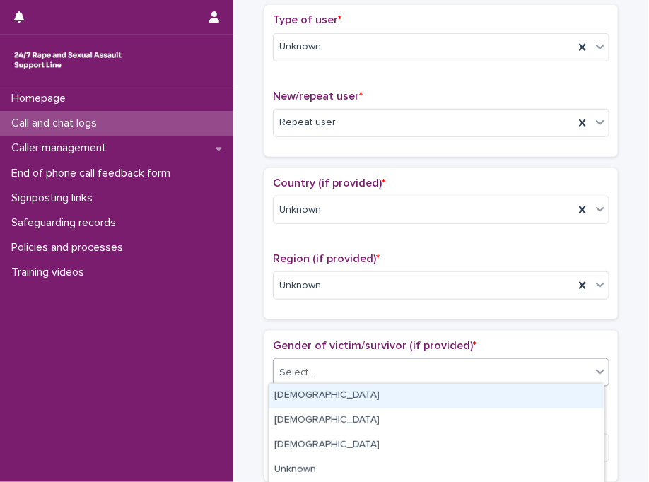
click at [340, 372] on div "Select..." at bounding box center [432, 372] width 317 height 23
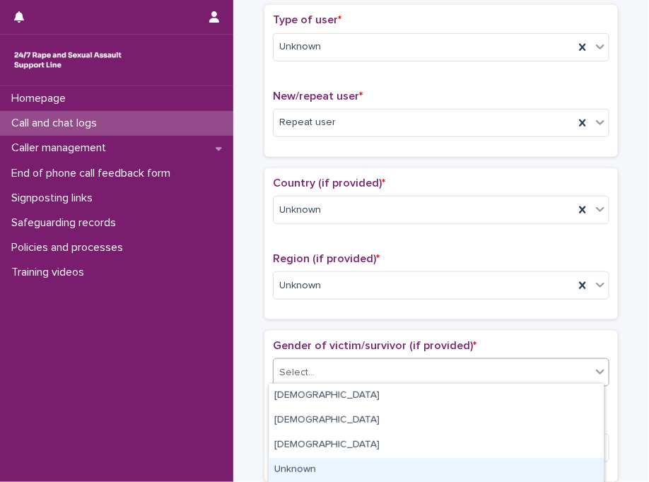
click at [428, 479] on div "Unknown" at bounding box center [436, 470] width 335 height 25
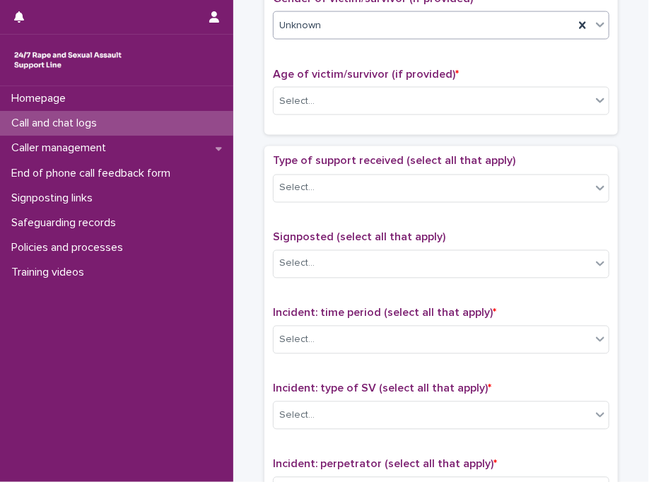
scroll to position [668, 0]
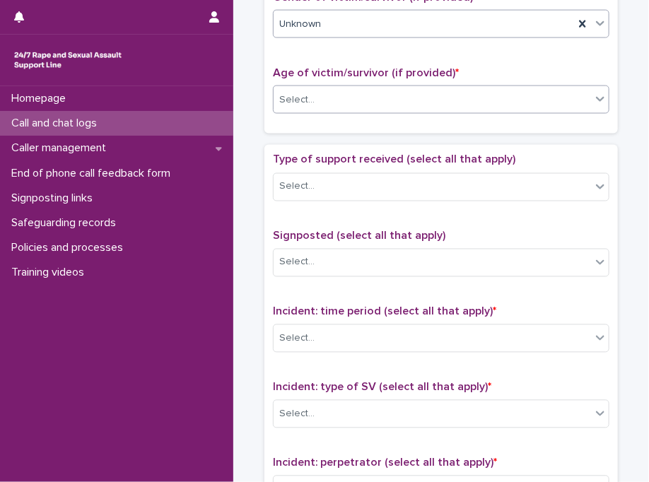
click at [438, 102] on div "Select..." at bounding box center [432, 99] width 317 height 23
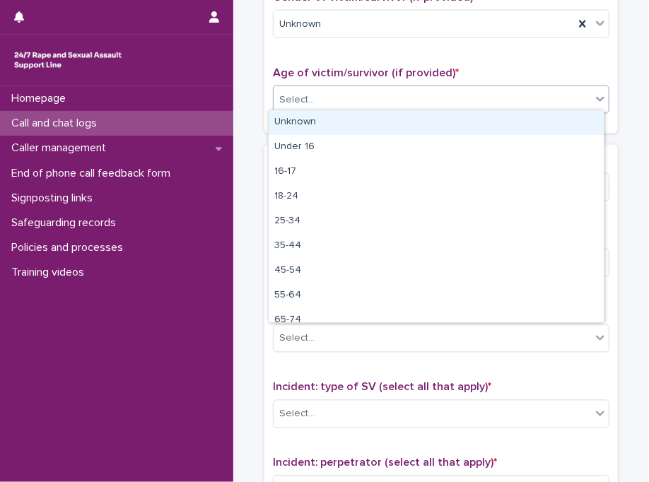
click at [421, 119] on div "Unknown" at bounding box center [436, 122] width 335 height 25
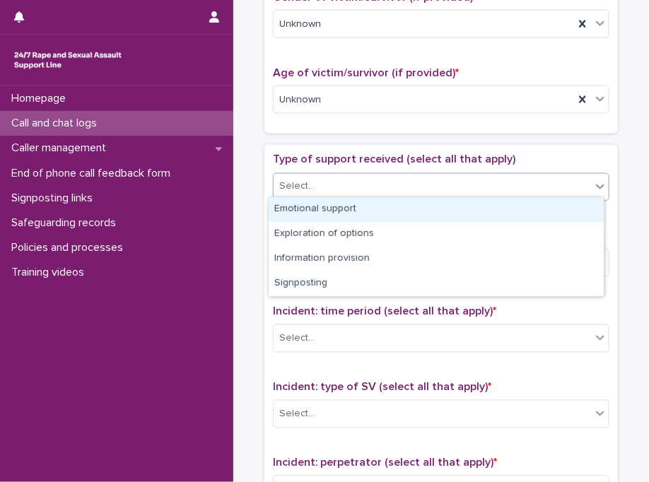
click at [353, 190] on div "Select..." at bounding box center [432, 186] width 317 height 23
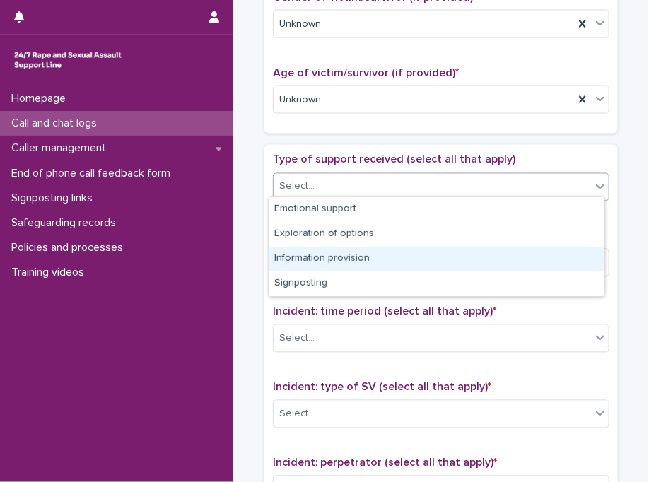
click at [351, 257] on div "Information provision" at bounding box center [436, 259] width 335 height 25
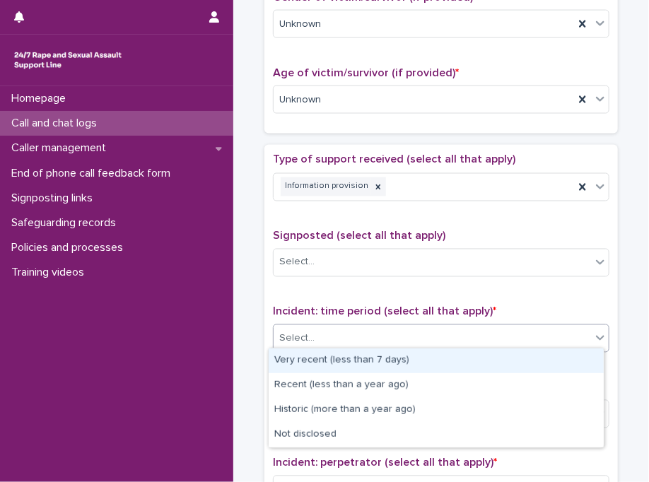
click at [351, 328] on div "Select..." at bounding box center [432, 338] width 317 height 23
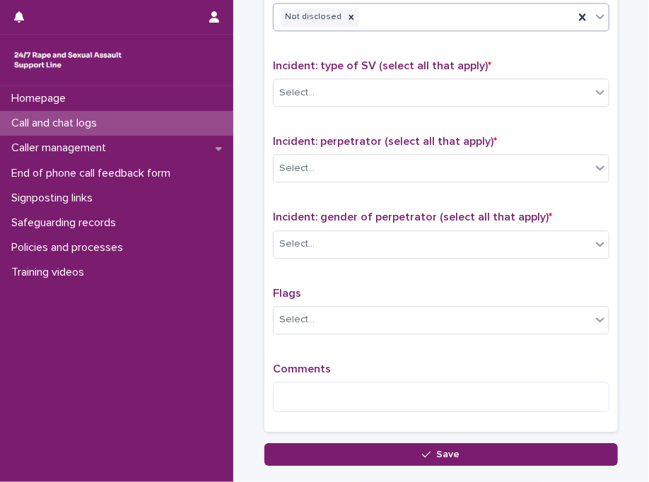
scroll to position [998, 0]
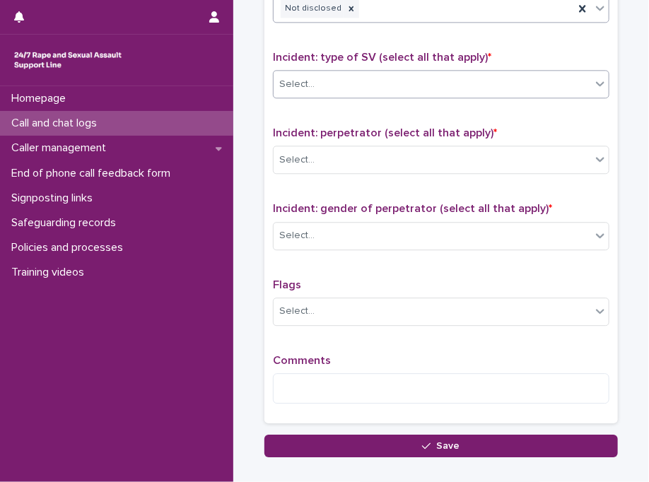
click at [380, 74] on div "Select..." at bounding box center [432, 84] width 317 height 23
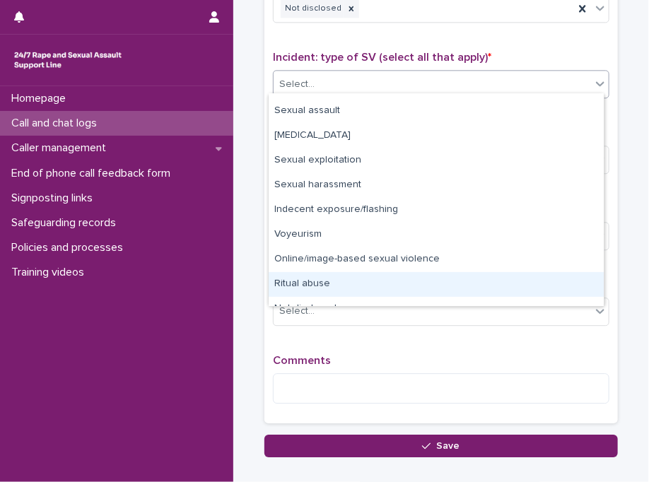
scroll to position [35, 0]
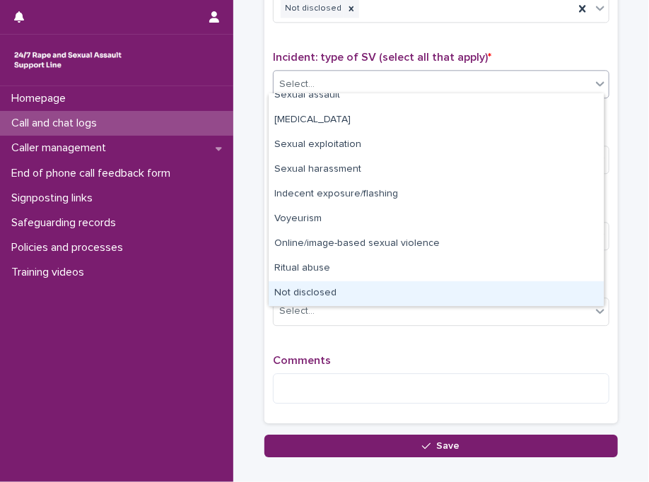
click at [535, 284] on div "Not disclosed" at bounding box center [436, 293] width 335 height 25
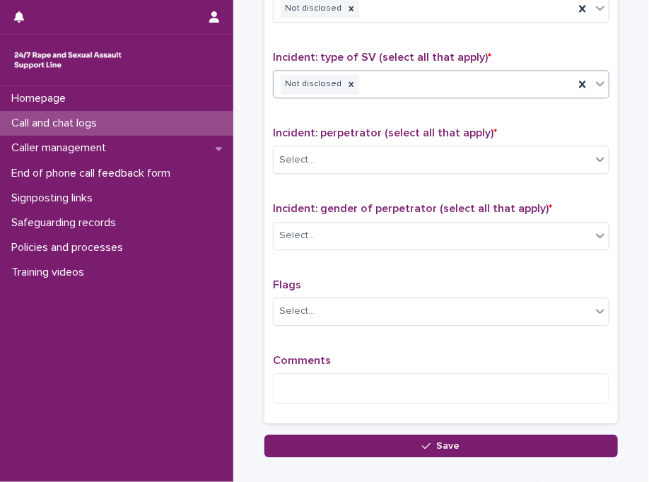
click at [403, 169] on div "Incident: perpetrator (select all that apply) * Select..." at bounding box center [441, 156] width 336 height 59
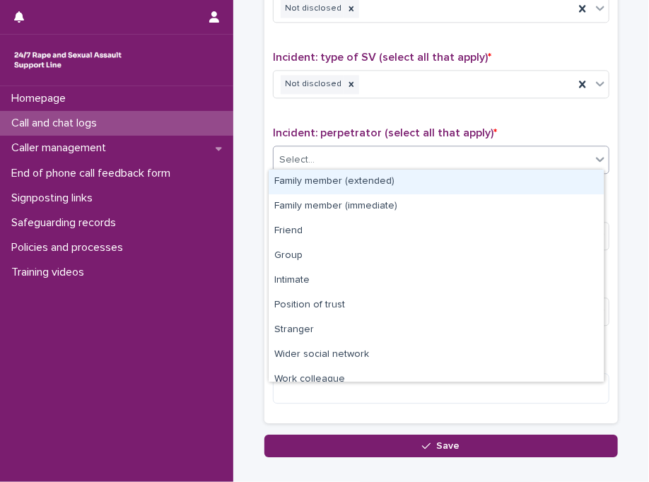
drag, startPoint x: 403, startPoint y: 169, endPoint x: 453, endPoint y: 159, distance: 51.1
click at [453, 159] on div "Select..." at bounding box center [432, 159] width 317 height 23
click at [554, 149] on div "Select..." at bounding box center [432, 159] width 317 height 23
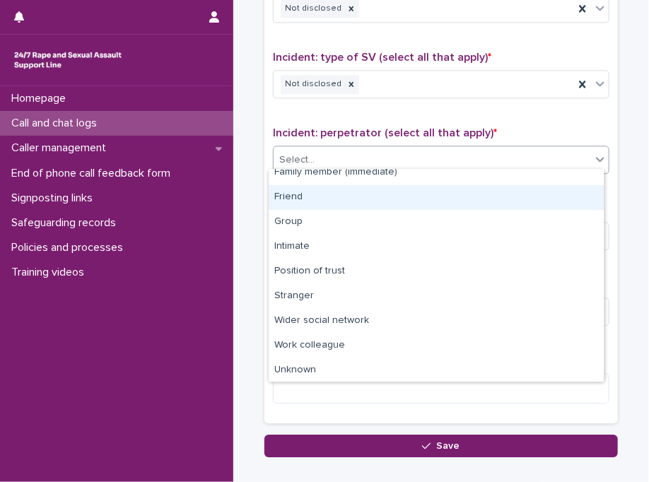
scroll to position [59, 0]
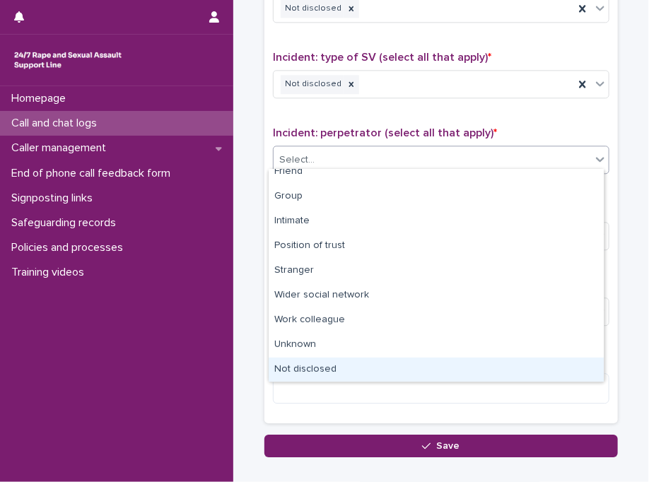
click at [573, 360] on div "Not disclosed" at bounding box center [436, 370] width 335 height 25
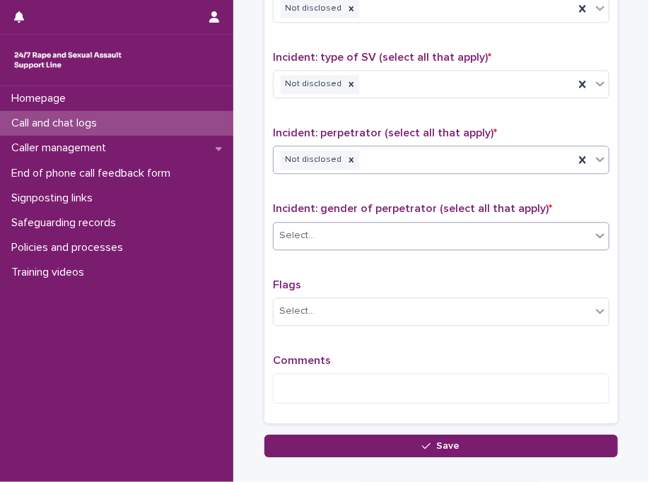
click at [412, 224] on div "Select..." at bounding box center [432, 235] width 317 height 23
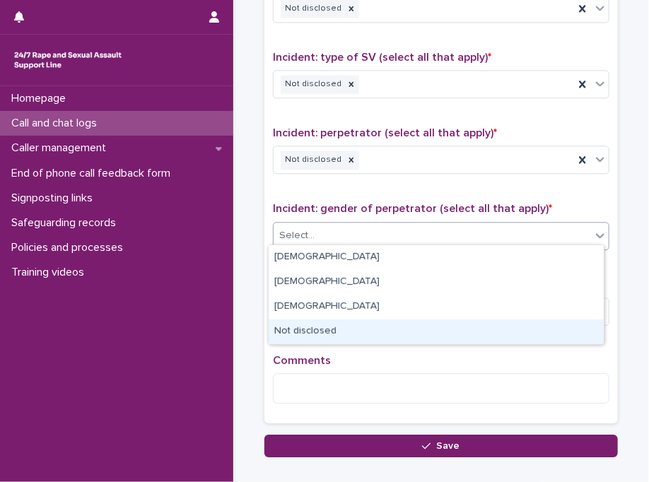
click at [338, 329] on div "Not disclosed" at bounding box center [436, 331] width 335 height 25
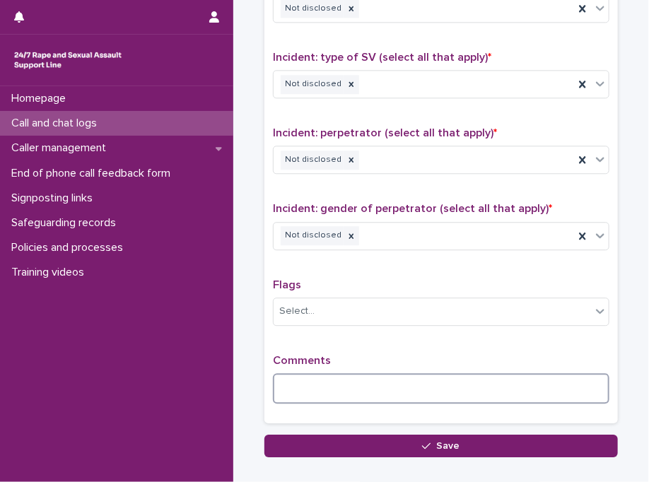
click at [314, 392] on textarea at bounding box center [441, 388] width 336 height 30
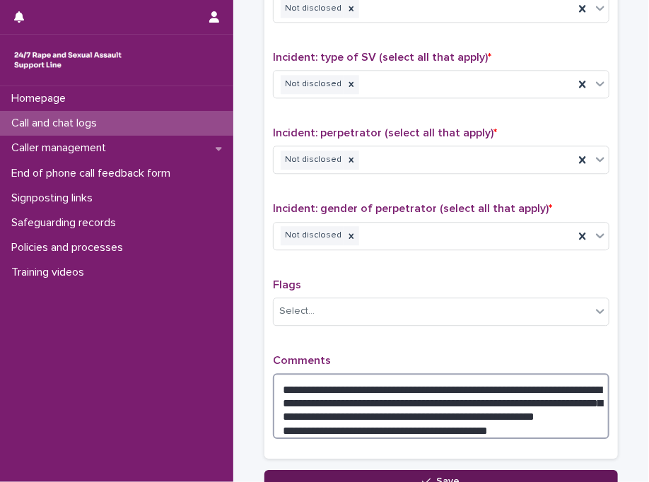
type textarea "**********"
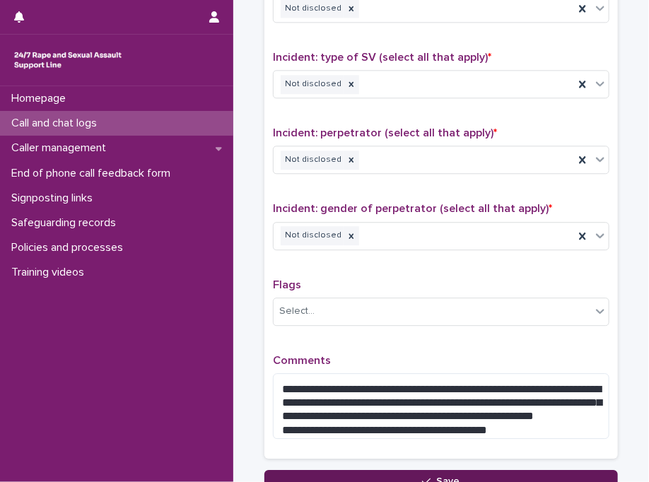
click at [348, 470] on button "Save" at bounding box center [440, 481] width 353 height 23
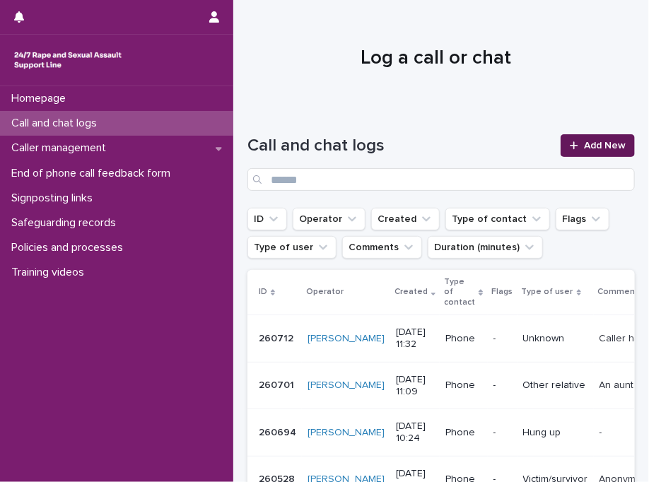
click at [584, 145] on span "Add New" at bounding box center [605, 146] width 42 height 10
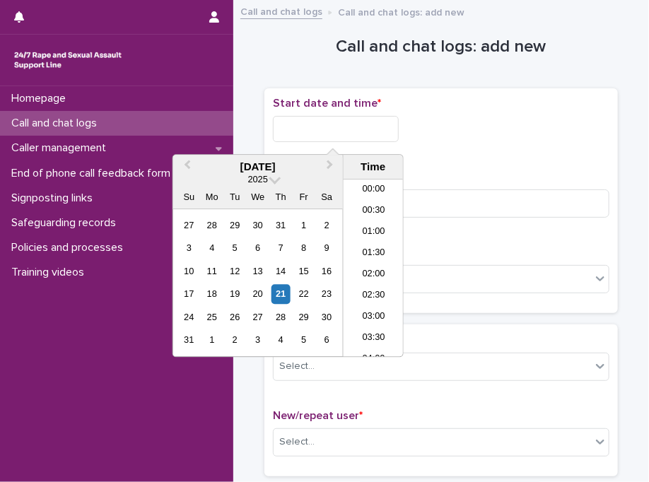
click at [344, 134] on input "text" at bounding box center [336, 129] width 126 height 26
click at [370, 268] on li "11:30" at bounding box center [374, 268] width 60 height 21
click at [360, 121] on input "**********" at bounding box center [336, 129] width 126 height 26
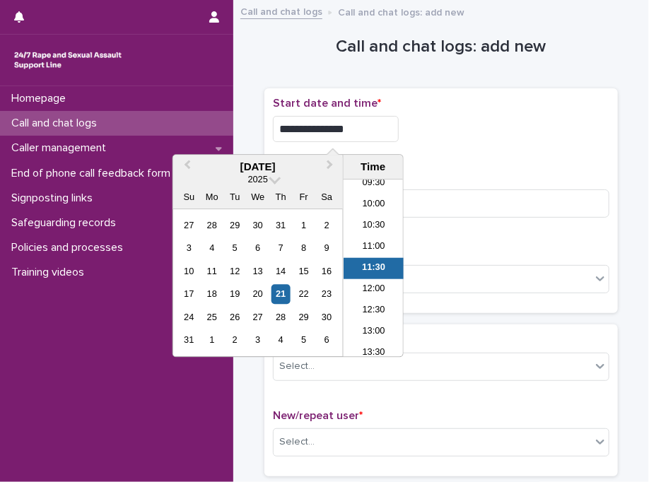
click at [360, 121] on input "**********" at bounding box center [336, 129] width 126 height 26
type input "**********"
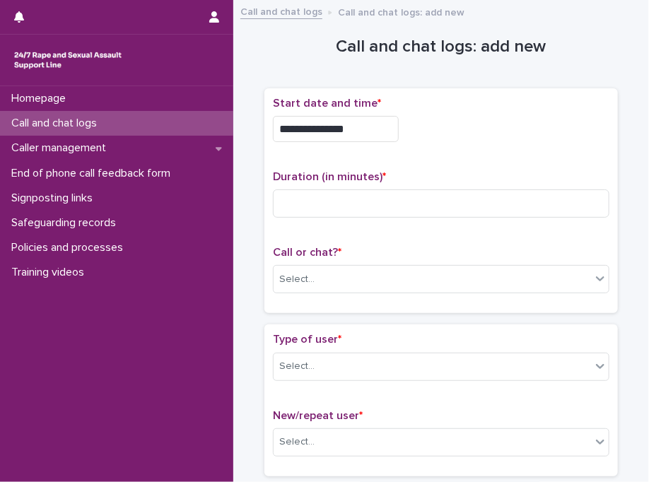
click at [458, 136] on div "**********" at bounding box center [441, 129] width 336 height 26
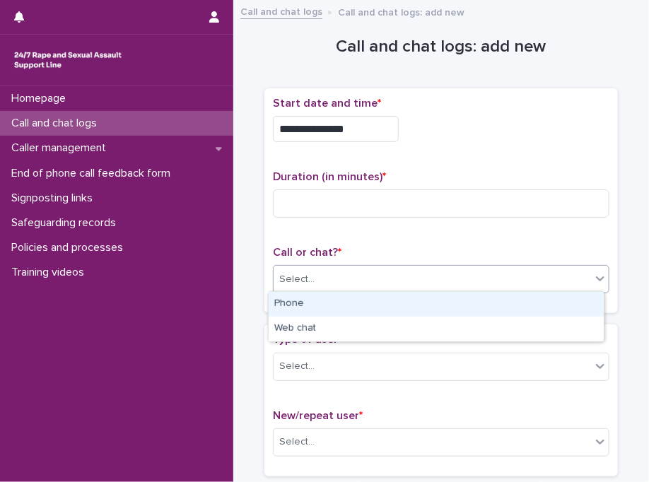
click at [327, 278] on div "Select..." at bounding box center [432, 279] width 317 height 23
click at [310, 311] on div "Phone" at bounding box center [436, 304] width 335 height 25
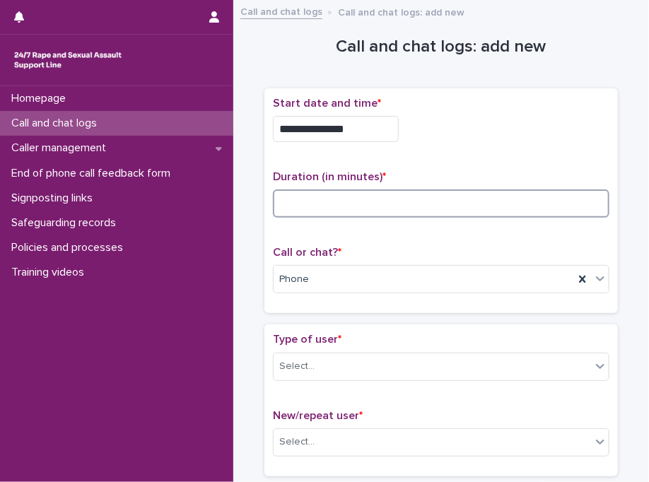
click at [389, 200] on input at bounding box center [441, 203] width 336 height 28
type input "*"
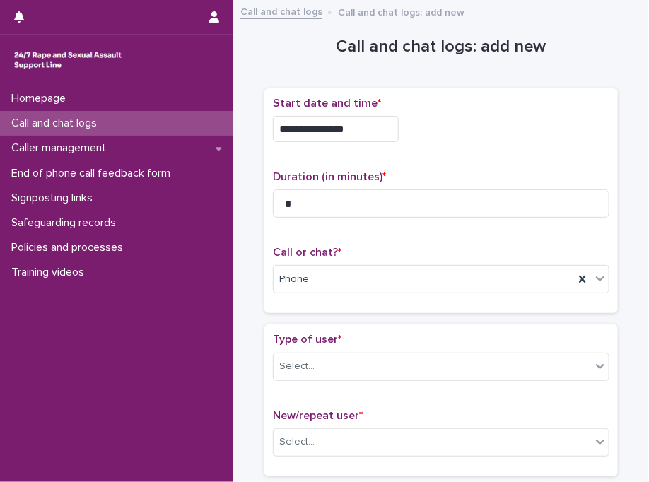
click at [336, 346] on div "Type of user * Select..." at bounding box center [441, 362] width 336 height 59
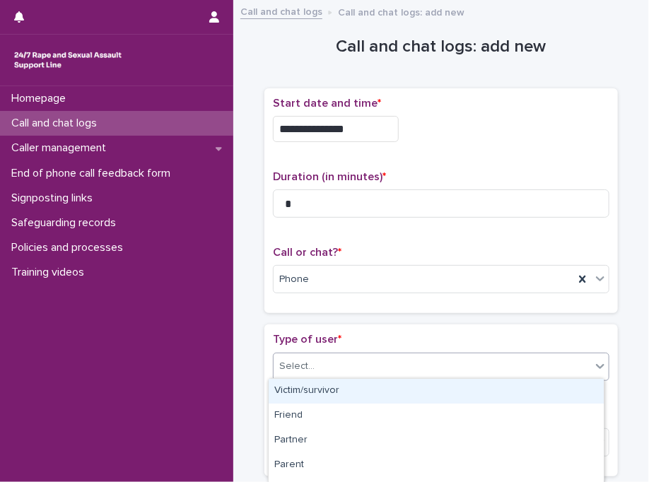
click at [339, 366] on div "Select..." at bounding box center [432, 366] width 317 height 23
click at [479, 381] on div "Victim/survivor" at bounding box center [436, 391] width 335 height 25
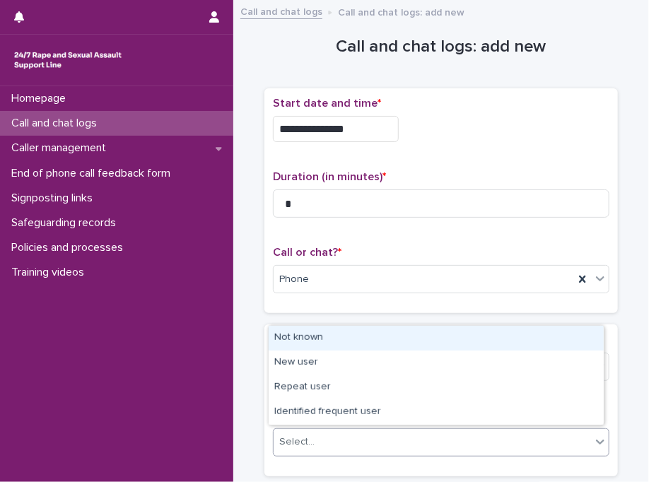
click at [368, 438] on div "Select..." at bounding box center [432, 441] width 317 height 23
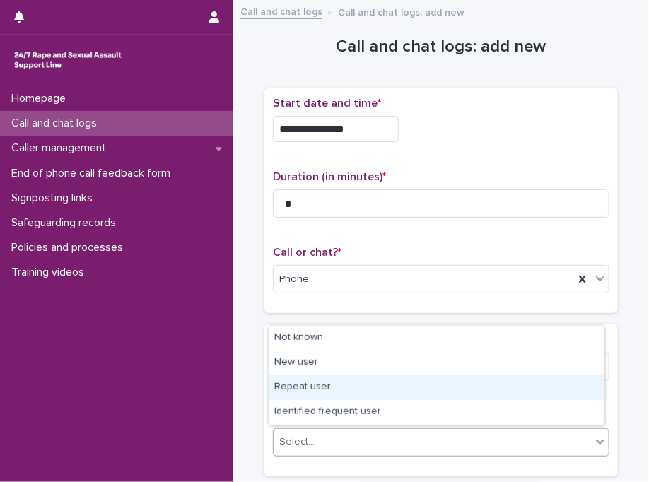
click at [339, 389] on div "Repeat user" at bounding box center [436, 387] width 335 height 25
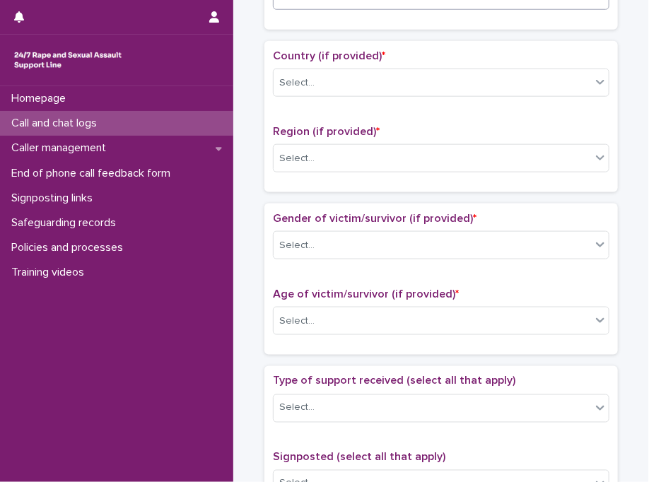
scroll to position [529, 0]
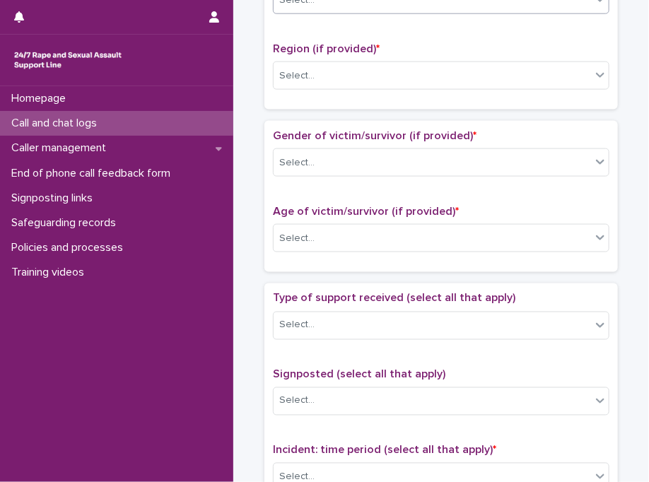
click at [413, 9] on div "Select..." at bounding box center [441, 0] width 336 height 28
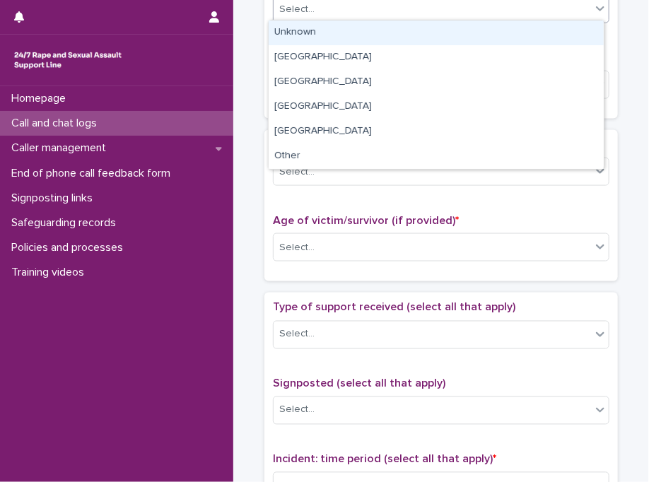
drag, startPoint x: 341, startPoint y: 45, endPoint x: 352, endPoint y: 37, distance: 12.7
click at [352, 37] on div "Unknown" at bounding box center [436, 32] width 335 height 25
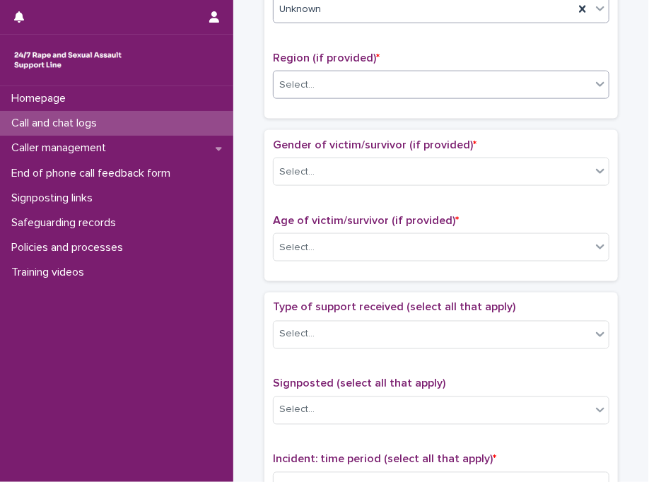
click at [326, 75] on div "Select..." at bounding box center [432, 85] width 317 height 23
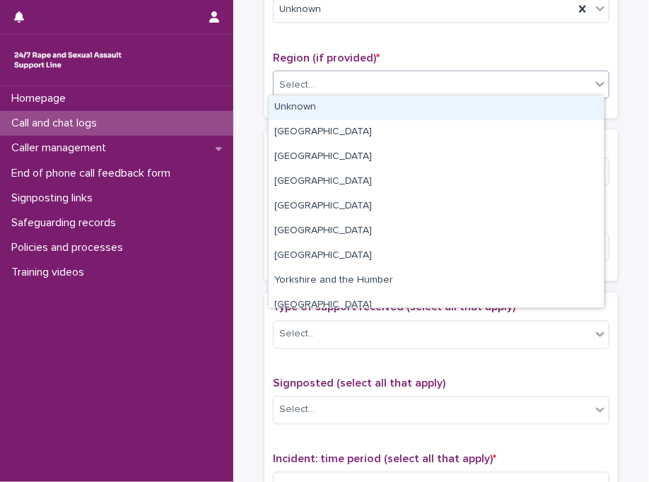
click at [319, 103] on div "Unknown" at bounding box center [436, 107] width 335 height 25
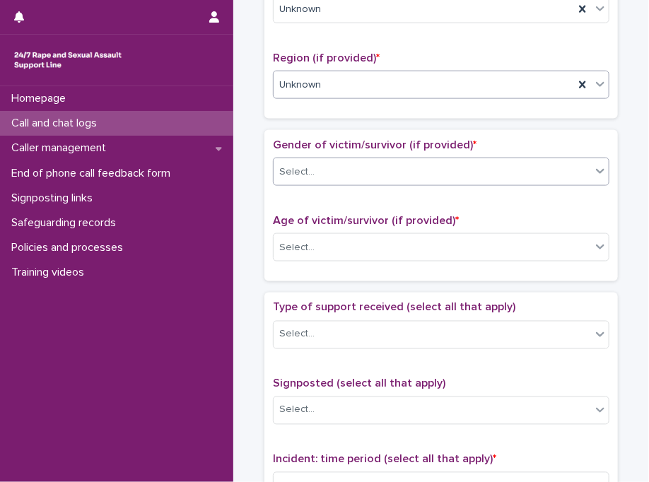
click at [305, 167] on div "Select..." at bounding box center [296, 172] width 35 height 15
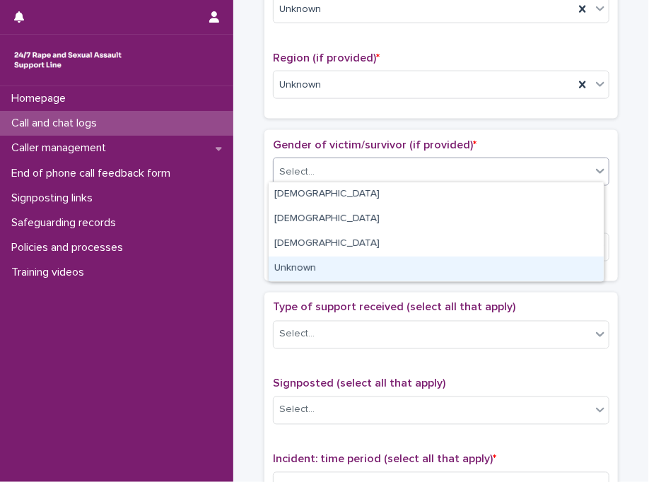
click at [308, 272] on div "Unknown" at bounding box center [436, 269] width 335 height 25
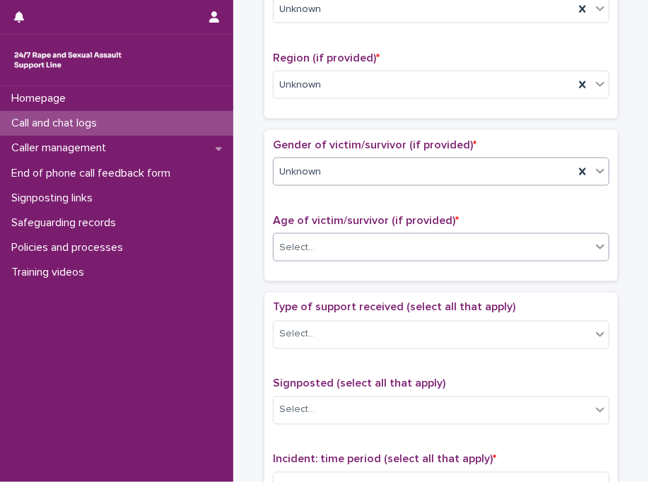
click at [331, 239] on div "Select..." at bounding box center [432, 247] width 317 height 23
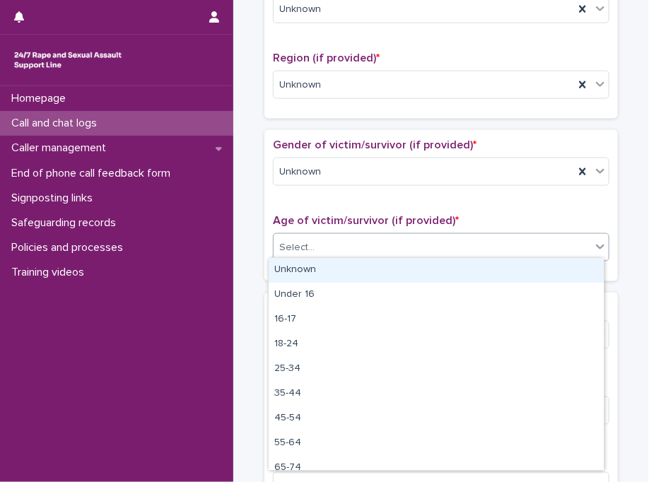
click at [331, 268] on div "Unknown" at bounding box center [436, 270] width 335 height 25
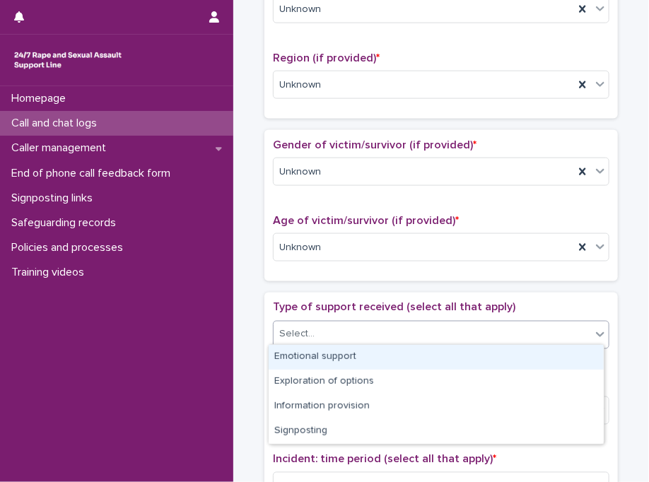
click at [319, 341] on div "Select..." at bounding box center [432, 334] width 317 height 23
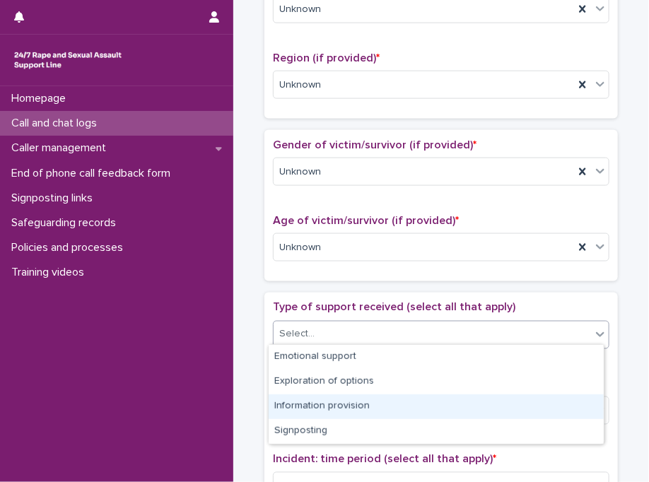
click at [330, 404] on div "Information provision" at bounding box center [436, 406] width 335 height 25
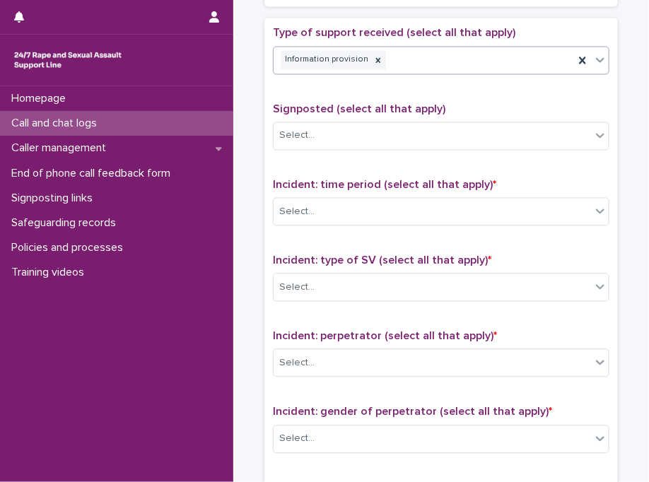
scroll to position [820, 0]
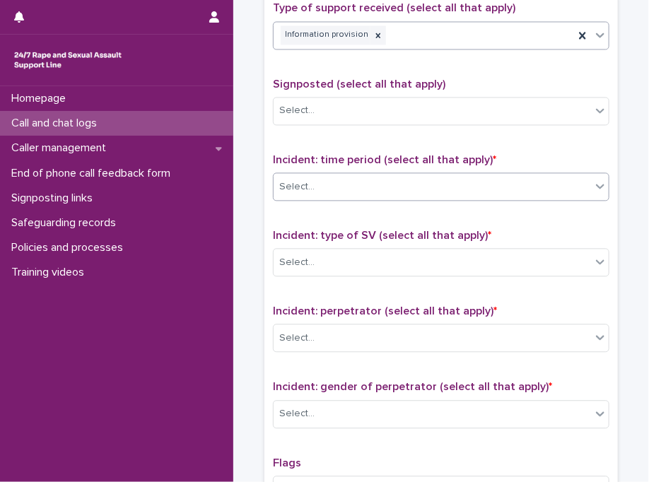
click at [331, 187] on div "Select..." at bounding box center [432, 186] width 317 height 23
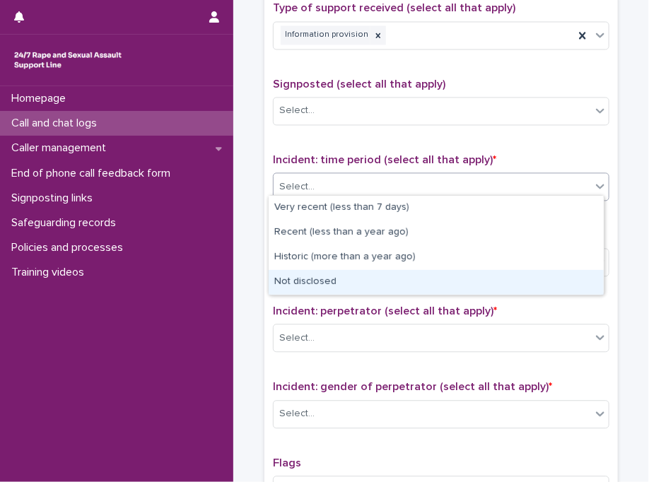
click at [331, 291] on div "Not disclosed" at bounding box center [436, 282] width 335 height 25
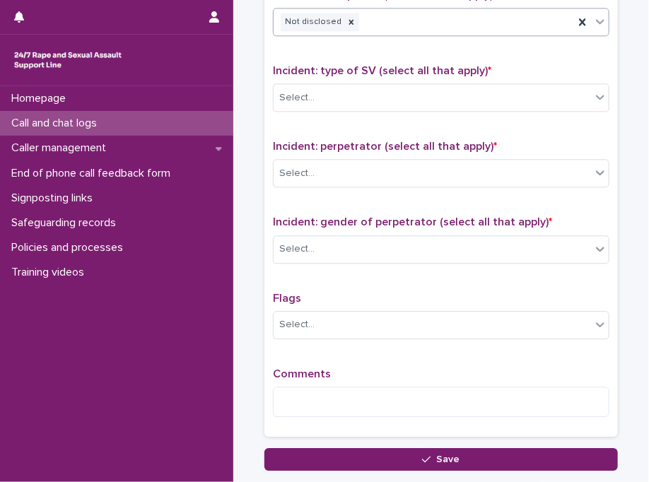
scroll to position [1004, 0]
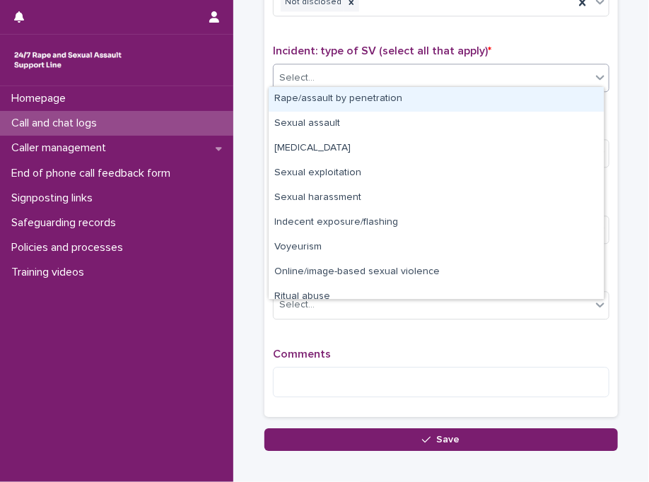
click at [387, 66] on div "Select..." at bounding box center [432, 77] width 317 height 23
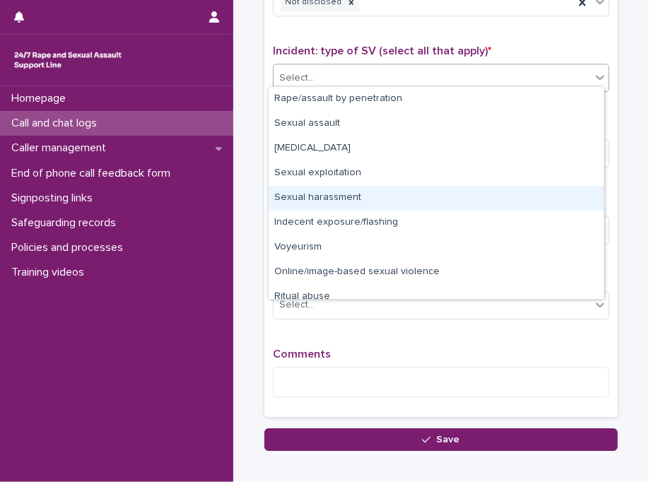
scroll to position [35, 0]
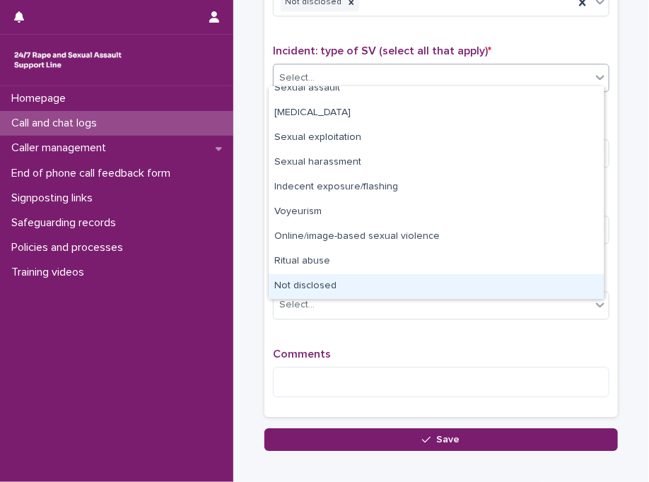
click at [510, 282] on div "Not disclosed" at bounding box center [436, 286] width 335 height 25
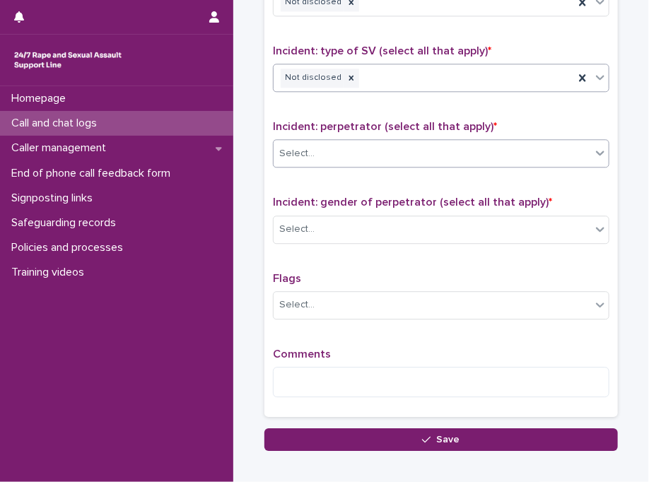
click at [372, 139] on div "Select..." at bounding box center [441, 153] width 336 height 28
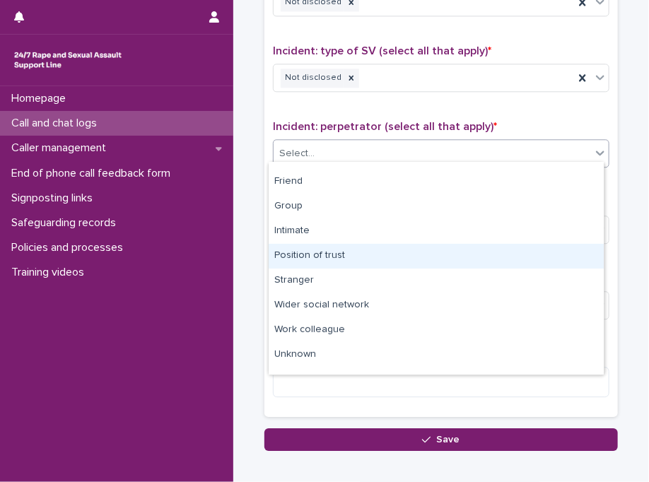
scroll to position [59, 0]
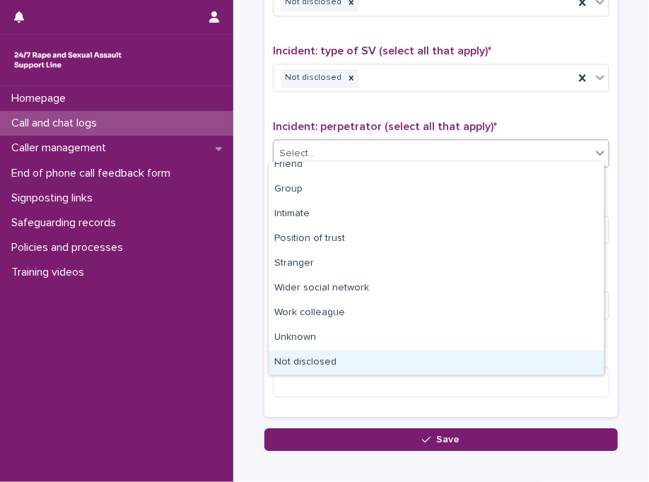
click at [587, 357] on div "Not disclosed" at bounding box center [436, 363] width 335 height 25
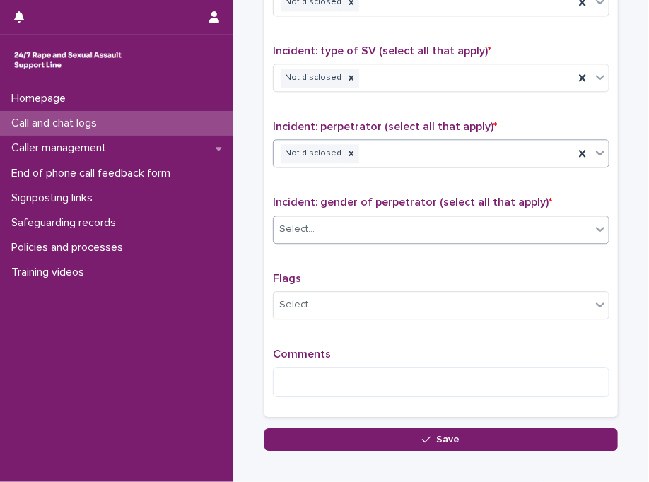
click at [393, 221] on div "Select..." at bounding box center [432, 229] width 317 height 23
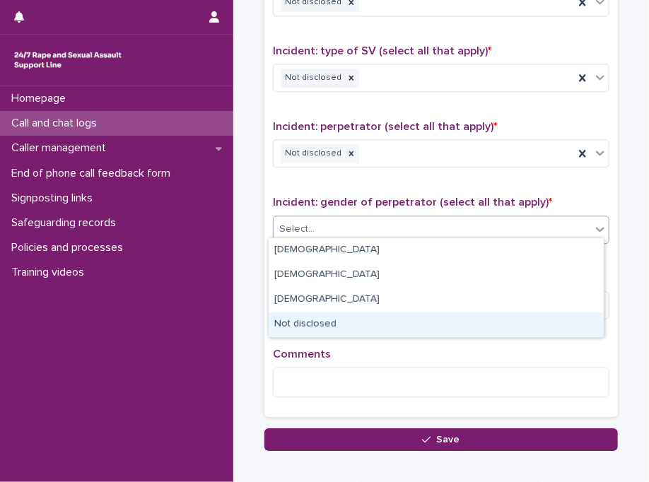
click at [328, 317] on div "Not disclosed" at bounding box center [436, 324] width 335 height 25
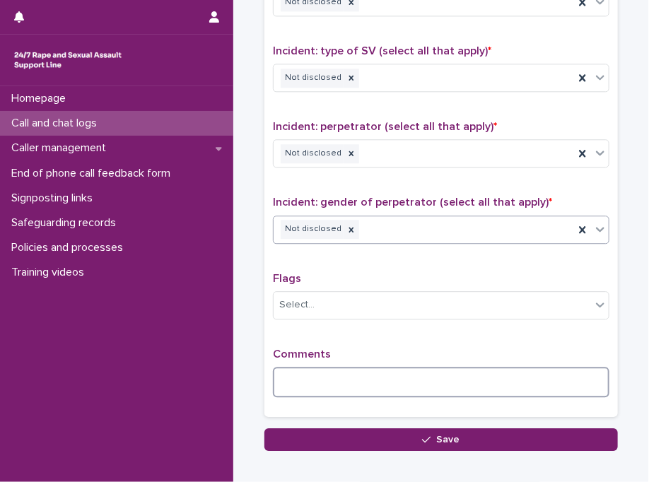
click at [319, 374] on textarea at bounding box center [441, 382] width 336 height 30
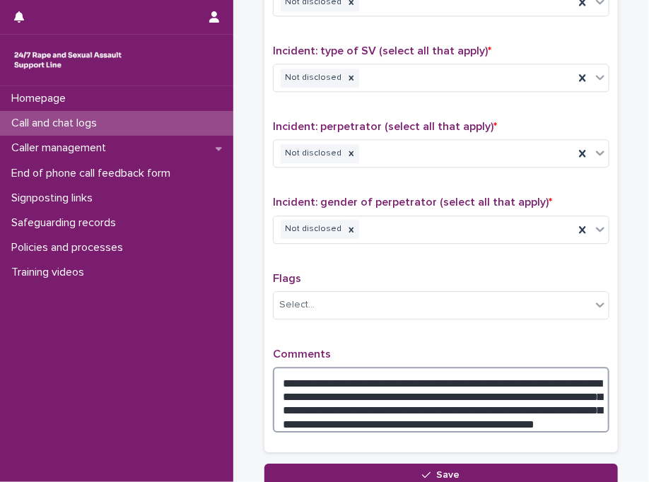
click at [438, 375] on textarea "**********" at bounding box center [441, 400] width 336 height 66
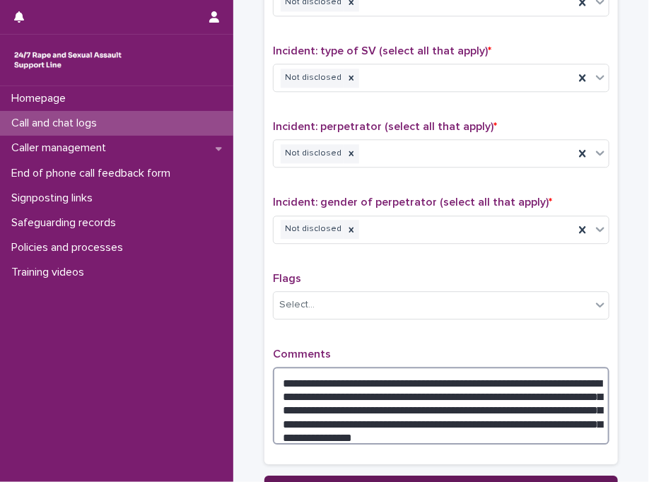
type textarea "**********"
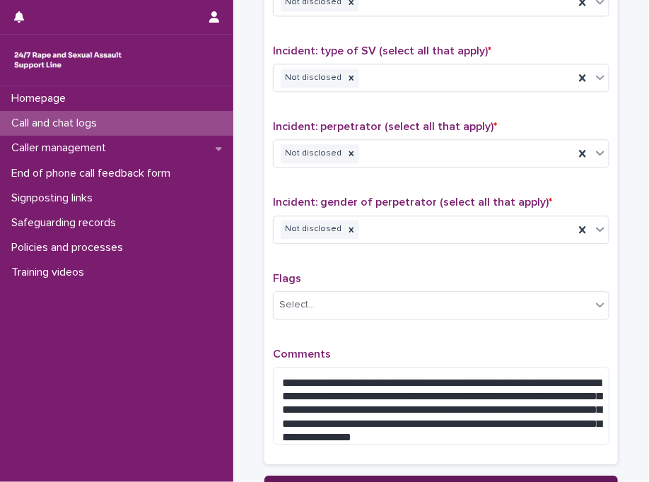
click at [403, 476] on button "Save" at bounding box center [440, 487] width 353 height 23
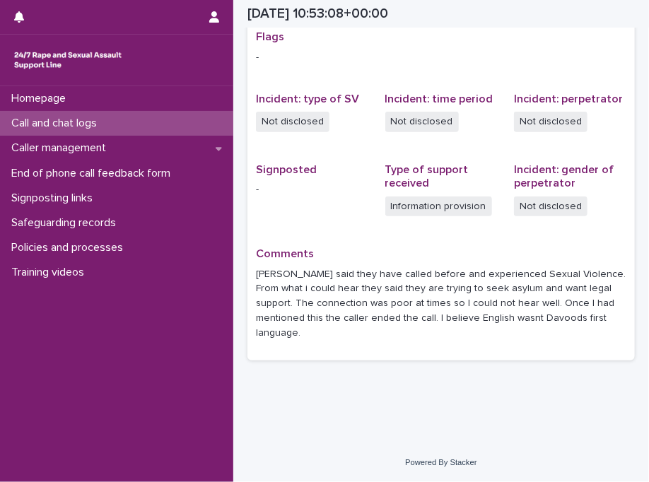
scroll to position [298, 0]
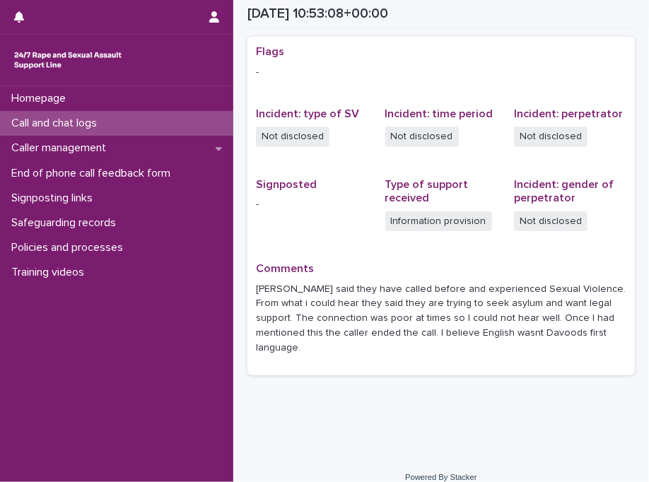
click at [202, 120] on div "Call and chat logs" at bounding box center [116, 123] width 233 height 25
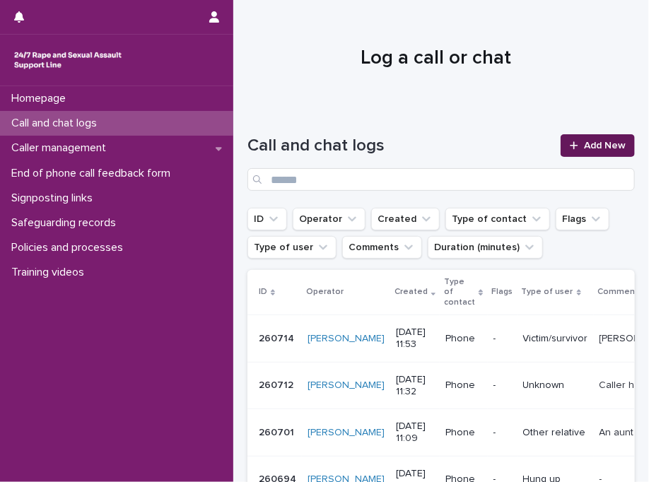
click at [584, 144] on span "Add New" at bounding box center [605, 146] width 42 height 10
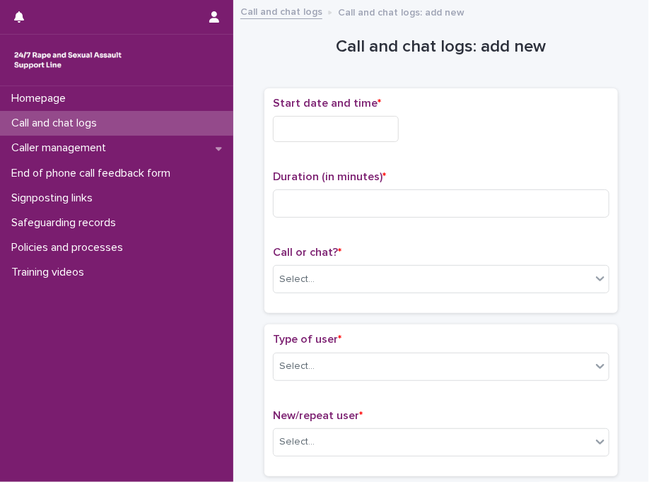
click at [316, 45] on h1 "Call and chat logs: add new" at bounding box center [440, 47] width 353 height 20
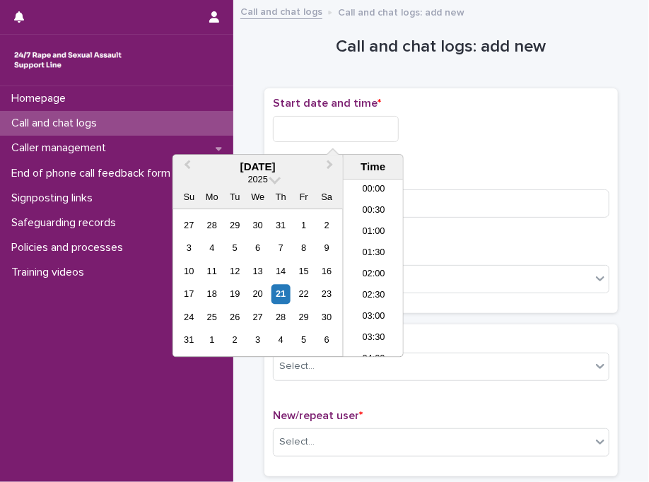
scroll to position [452, 0]
click at [339, 131] on input "text" at bounding box center [336, 129] width 126 height 26
click at [379, 271] on li "12:30" at bounding box center [374, 268] width 60 height 21
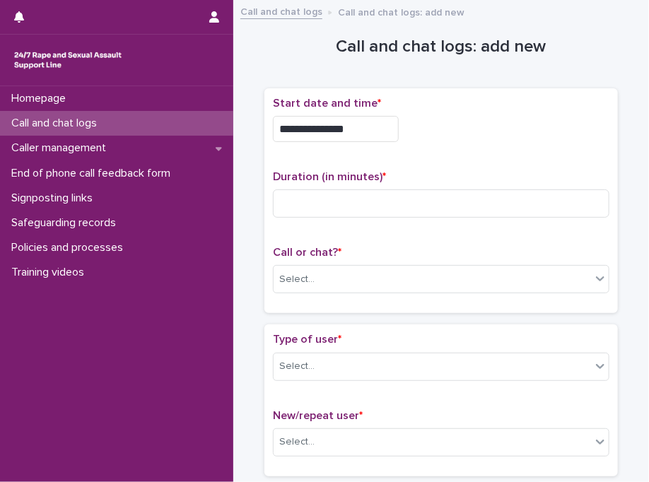
click at [367, 130] on input "**********" at bounding box center [336, 129] width 126 height 26
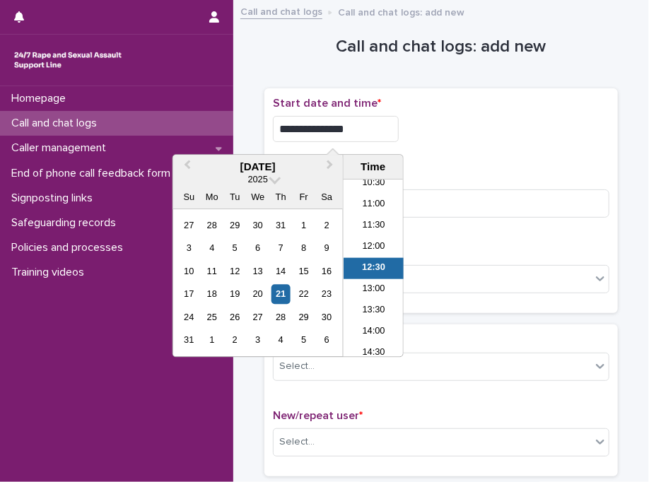
click at [367, 130] on input "**********" at bounding box center [336, 129] width 126 height 26
type input "**********"
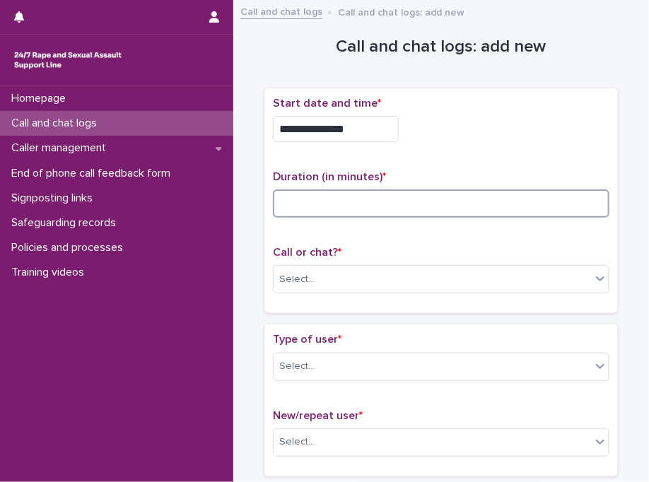
click at [419, 204] on input at bounding box center [441, 203] width 336 height 28
type input "*"
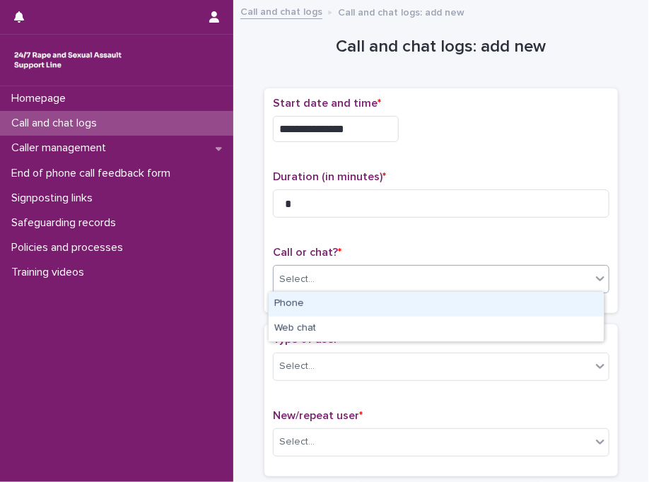
drag, startPoint x: 360, startPoint y: 270, endPoint x: 345, endPoint y: 300, distance: 33.8
click at [345, 300] on body "**********" at bounding box center [324, 241] width 649 height 482
click at [345, 300] on div "Phone" at bounding box center [436, 304] width 335 height 25
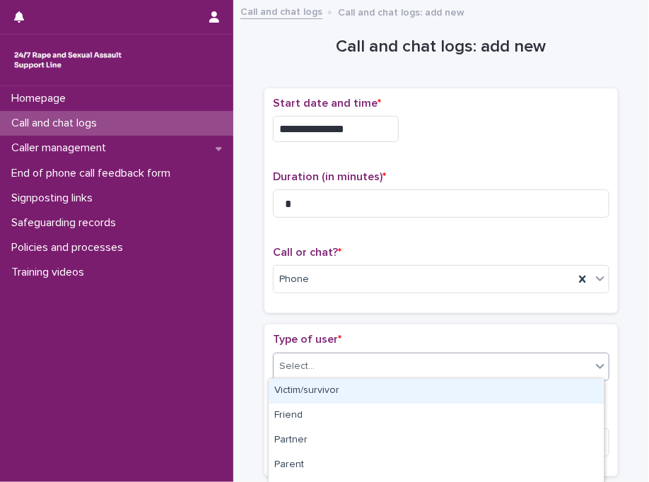
click at [382, 360] on div "Select..." at bounding box center [432, 366] width 317 height 23
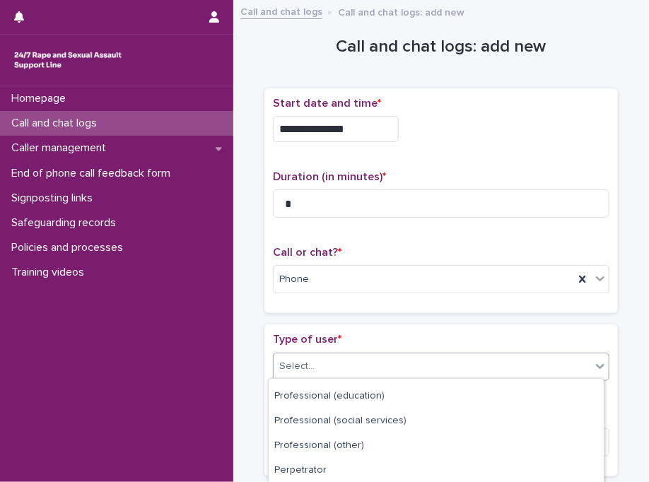
scroll to position [260, 0]
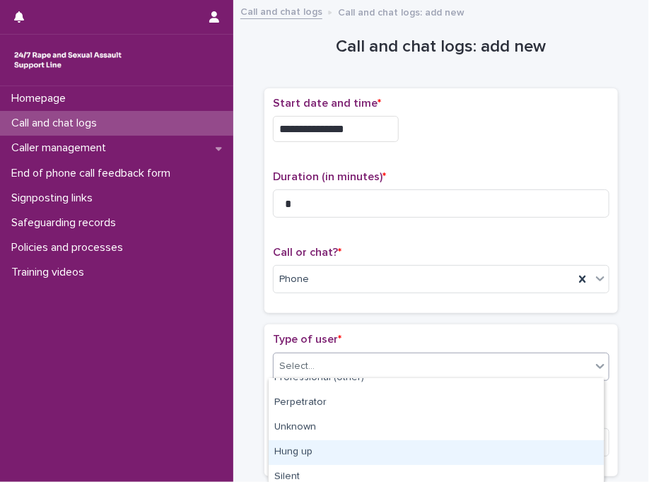
click at [481, 457] on div "Hung up" at bounding box center [436, 452] width 335 height 25
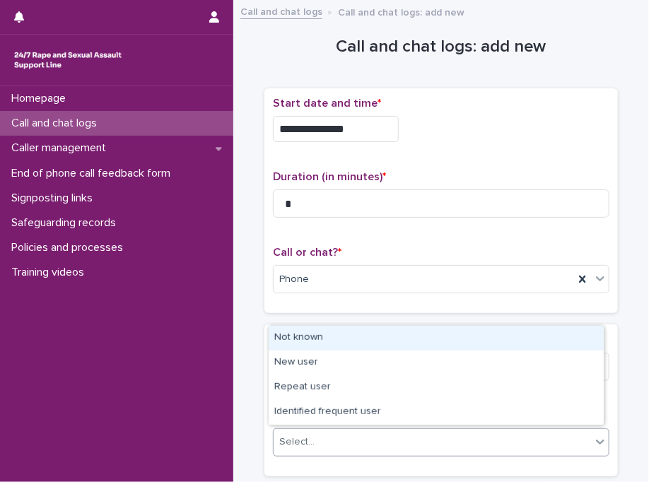
click at [452, 445] on div "Select..." at bounding box center [432, 441] width 317 height 23
click at [385, 330] on div "Not known" at bounding box center [436, 338] width 335 height 25
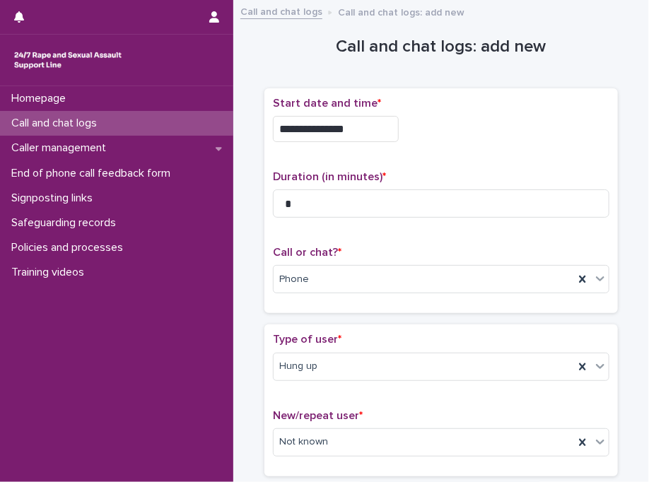
click at [385, 333] on p "Type of user *" at bounding box center [441, 339] width 336 height 13
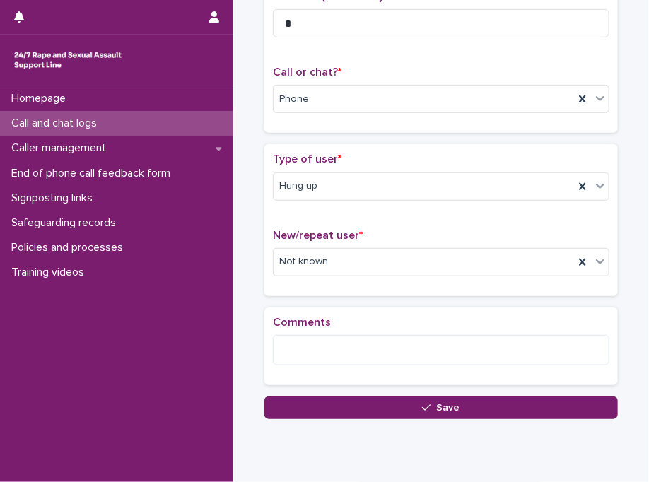
scroll to position [224, 0]
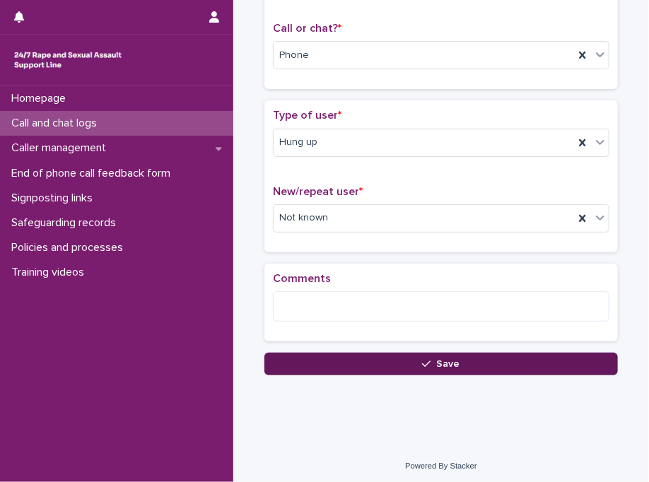
click at [384, 357] on button "Save" at bounding box center [440, 364] width 353 height 23
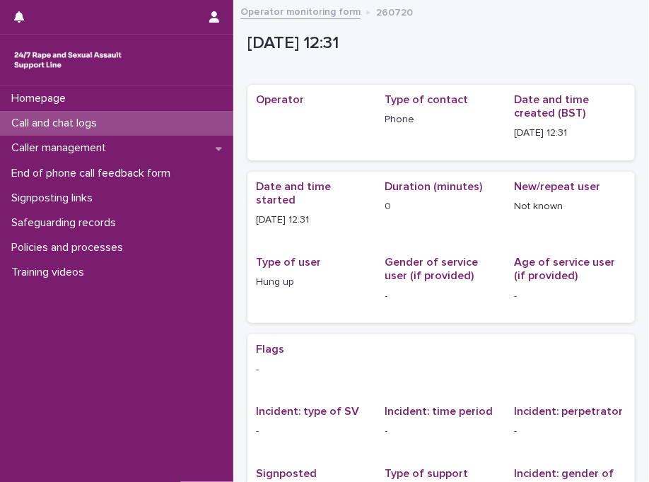
click at [144, 125] on div "Call and chat logs" at bounding box center [116, 123] width 233 height 25
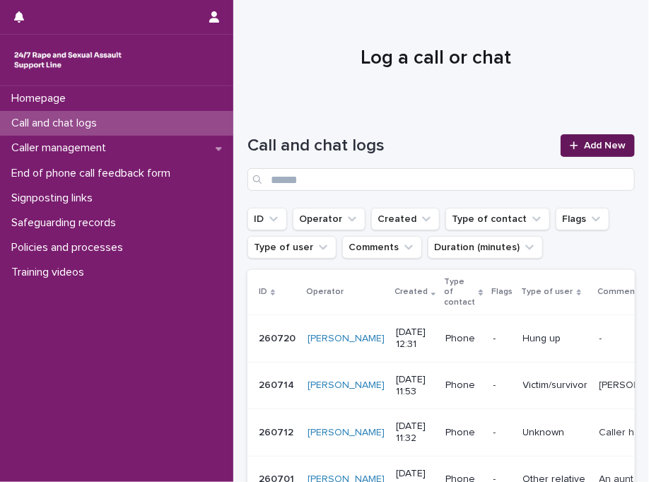
click at [584, 148] on span "Add New" at bounding box center [605, 146] width 42 height 10
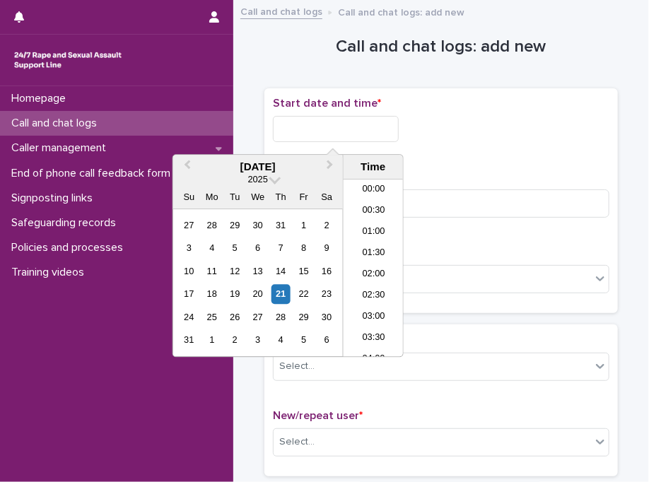
click at [339, 134] on input "text" at bounding box center [336, 129] width 126 height 26
click at [383, 262] on li "12:30" at bounding box center [374, 268] width 60 height 21
click at [372, 127] on input "**********" at bounding box center [336, 129] width 126 height 26
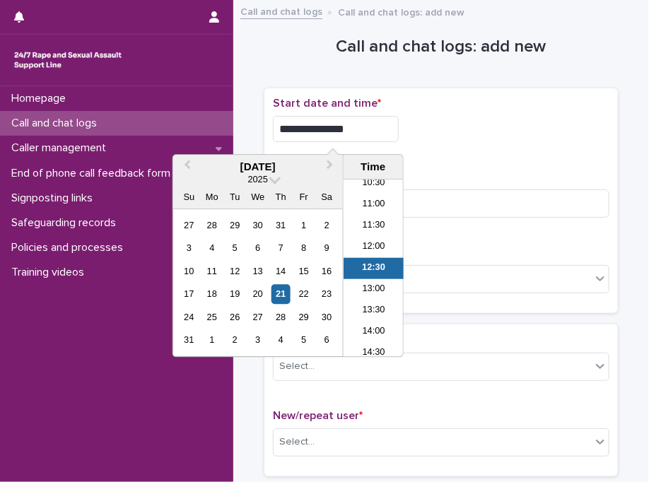
click at [372, 127] on input "**********" at bounding box center [336, 129] width 126 height 26
type input "**********"
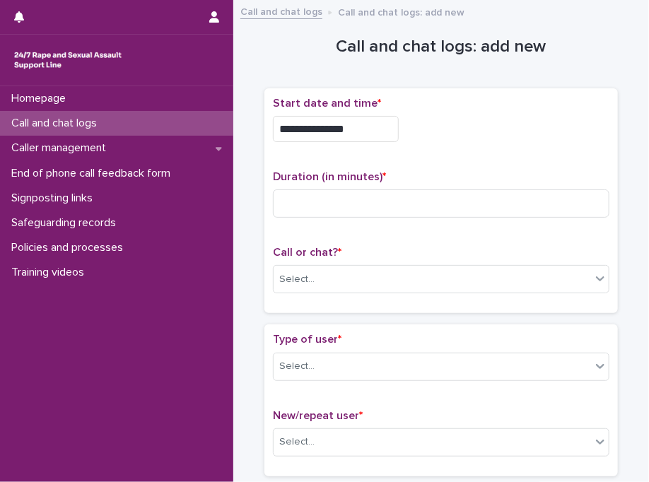
click at [575, 148] on div "**********" at bounding box center [441, 125] width 336 height 57
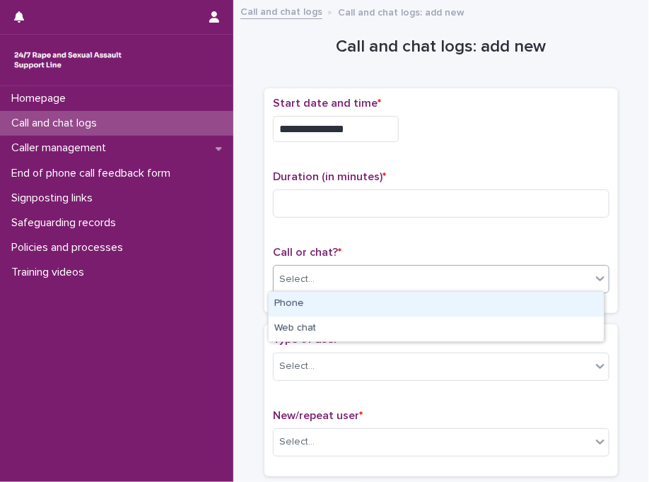
click at [370, 290] on body "**********" at bounding box center [324, 241] width 649 height 482
click at [344, 298] on div "Phone" at bounding box center [436, 304] width 335 height 25
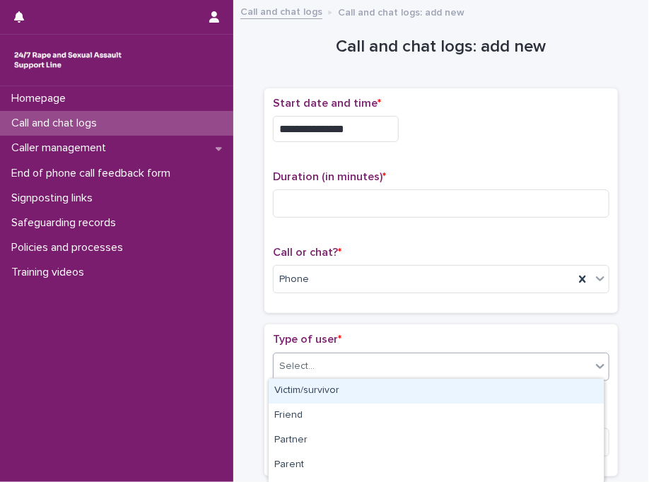
click at [359, 370] on div "Select..." at bounding box center [432, 366] width 317 height 23
click at [325, 390] on div "Victim/survivor" at bounding box center [436, 391] width 335 height 25
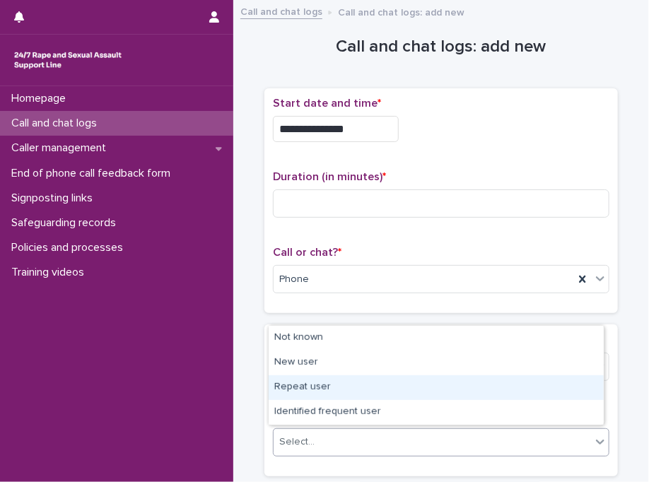
drag, startPoint x: 317, startPoint y: 440, endPoint x: 315, endPoint y: 380, distance: 59.4
click at [315, 380] on body "**********" at bounding box center [324, 241] width 649 height 482
click at [315, 380] on div "Repeat user" at bounding box center [436, 387] width 335 height 25
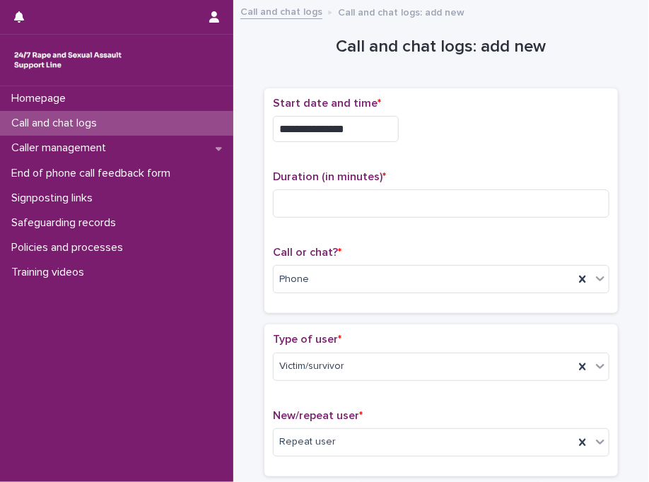
click at [315, 380] on div "Type of user * Victim/survivor" at bounding box center [441, 362] width 336 height 59
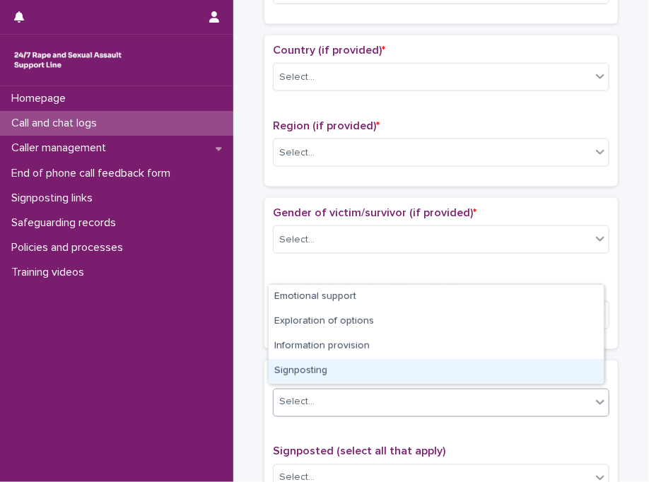
click at [359, 351] on body "**********" at bounding box center [324, 241] width 649 height 482
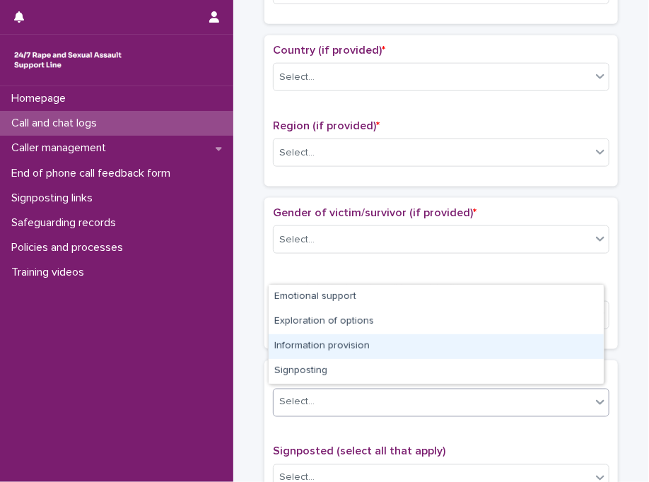
click at [359, 351] on div "Information provision" at bounding box center [436, 346] width 335 height 25
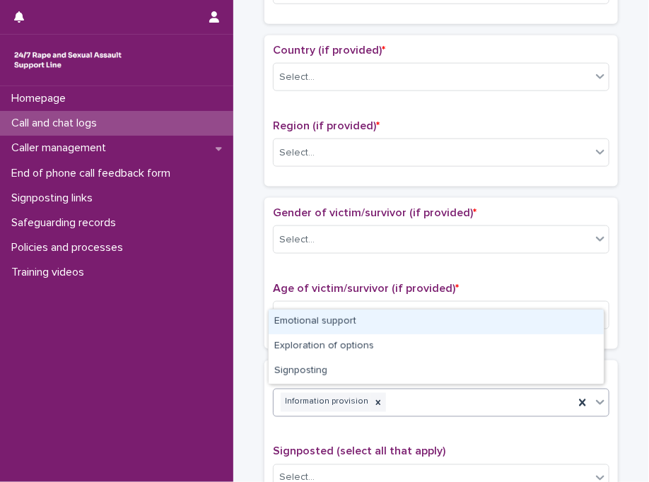
click at [402, 394] on div "Information provision" at bounding box center [424, 402] width 300 height 25
click at [349, 323] on div "Emotional support" at bounding box center [436, 322] width 335 height 25
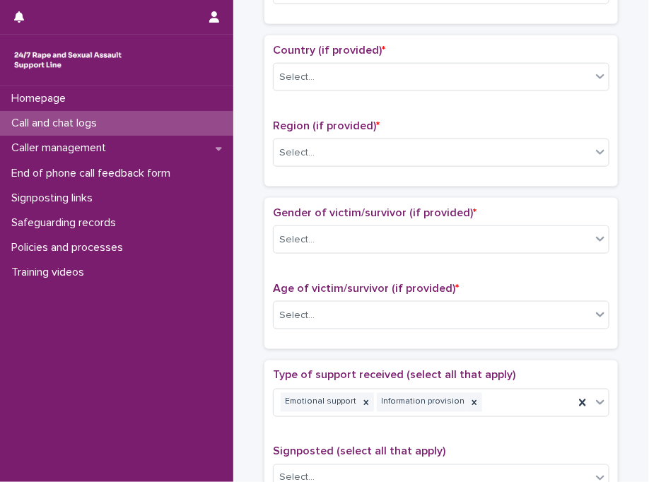
click at [351, 340] on div "Gender of victim/survivor (if provided) * Select... Age of victim/survivor (if …" at bounding box center [440, 273] width 353 height 151
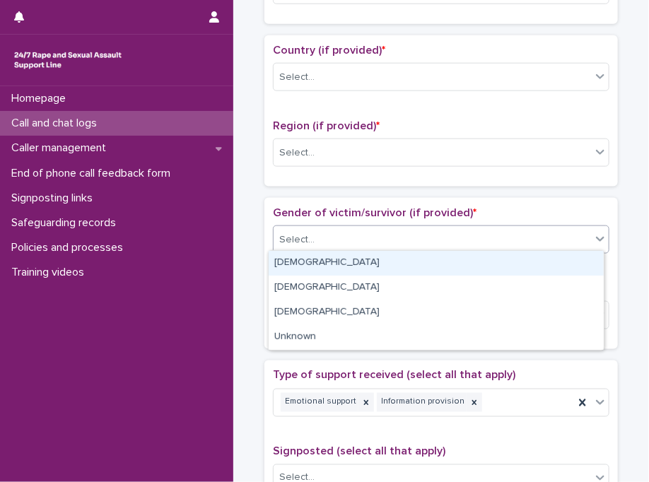
click at [327, 225] on div "Select..." at bounding box center [441, 239] width 336 height 28
click at [318, 261] on div "Female" at bounding box center [436, 263] width 335 height 25
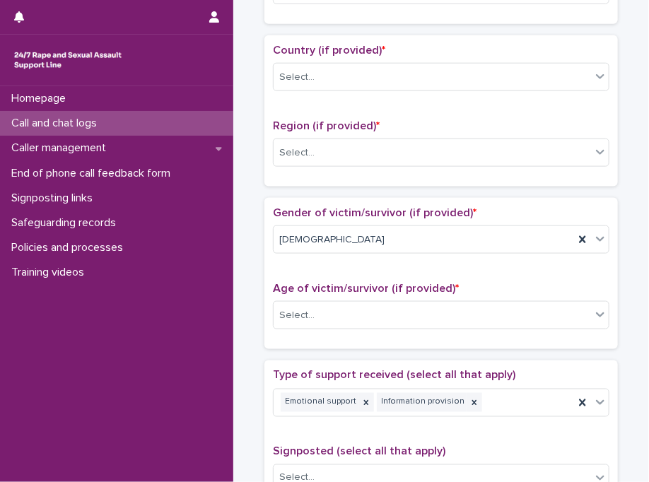
click at [318, 261] on div "Gender of victim/survivor (if provided) * Female" at bounding box center [441, 235] width 336 height 59
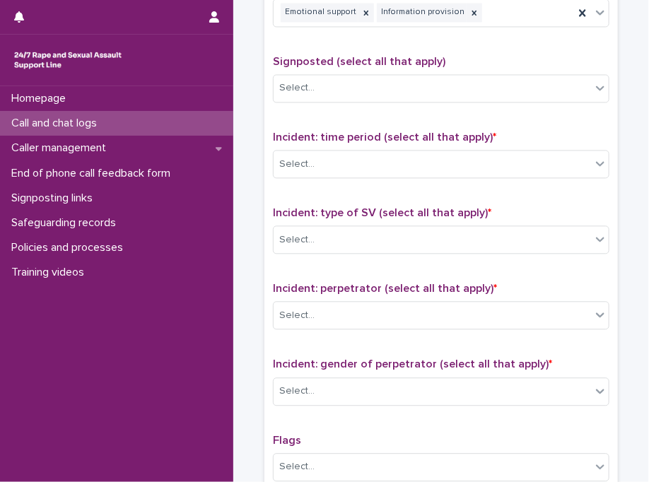
scroll to position [848, 0]
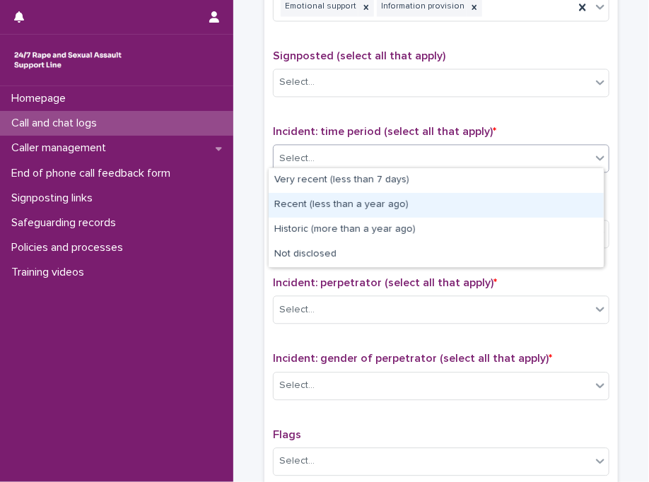
click at [346, 227] on body "**********" at bounding box center [324, 241] width 649 height 482
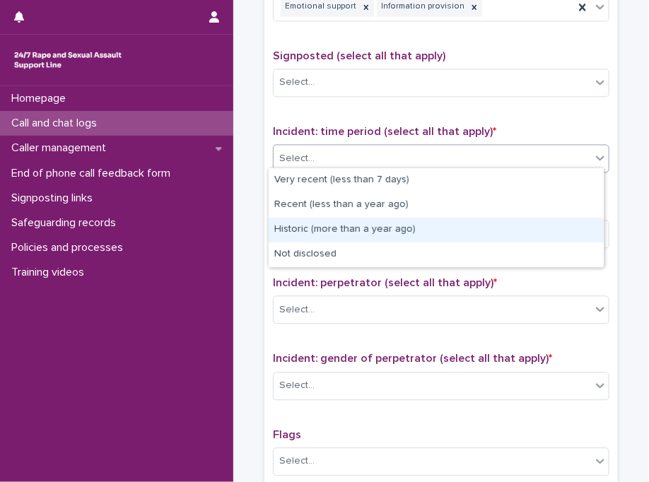
click at [346, 227] on div "Historic (more than a year ago)" at bounding box center [436, 230] width 335 height 25
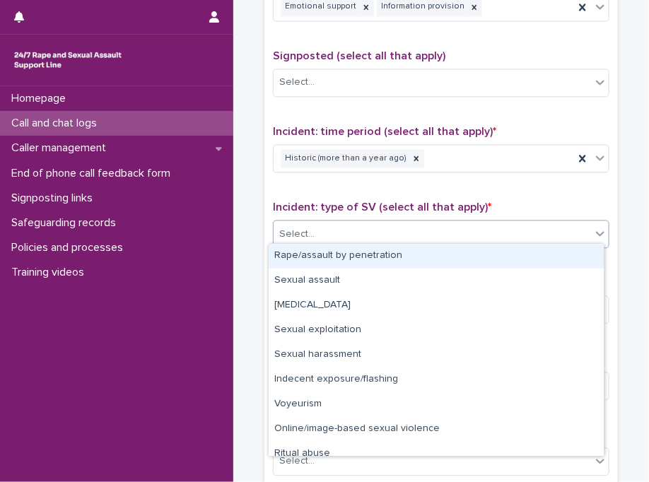
drag, startPoint x: 346, startPoint y: 227, endPoint x: 331, endPoint y: 265, distance: 41.0
click at [331, 265] on body "**********" at bounding box center [324, 241] width 649 height 482
click at [331, 265] on div "Rape/assault by penetration" at bounding box center [436, 256] width 335 height 25
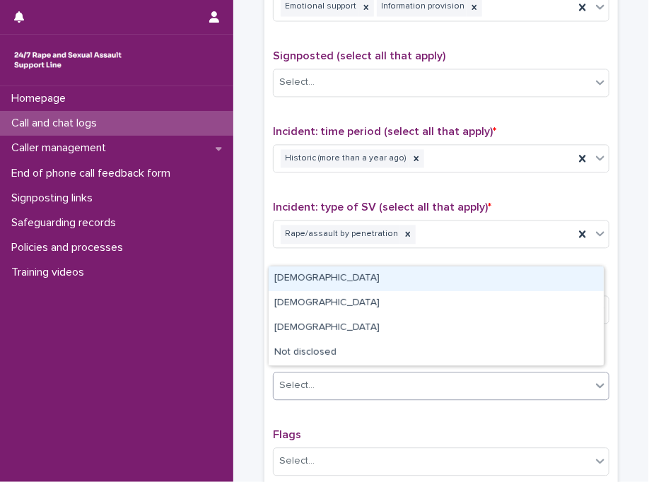
click at [316, 379] on input "text" at bounding box center [316, 384] width 1 height 13
click at [317, 279] on div "Male" at bounding box center [436, 278] width 335 height 25
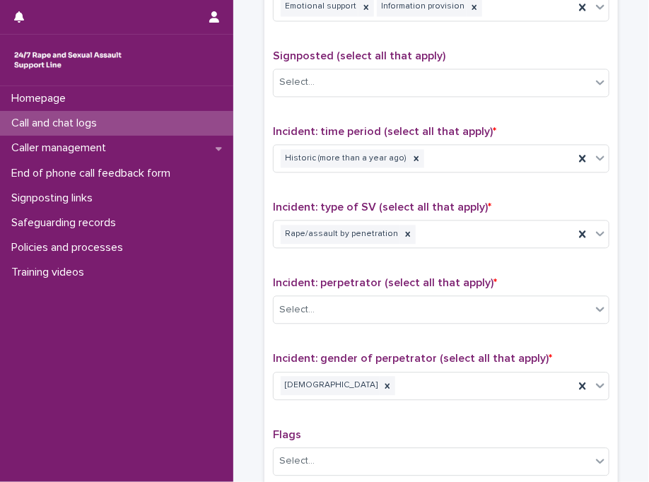
click at [317, 279] on span "Incident: perpetrator (select all that apply) *" at bounding box center [385, 282] width 224 height 11
click at [344, 332] on div "Type of support received (select all that apply) Emotional support Information …" at bounding box center [441, 268] width 336 height 591
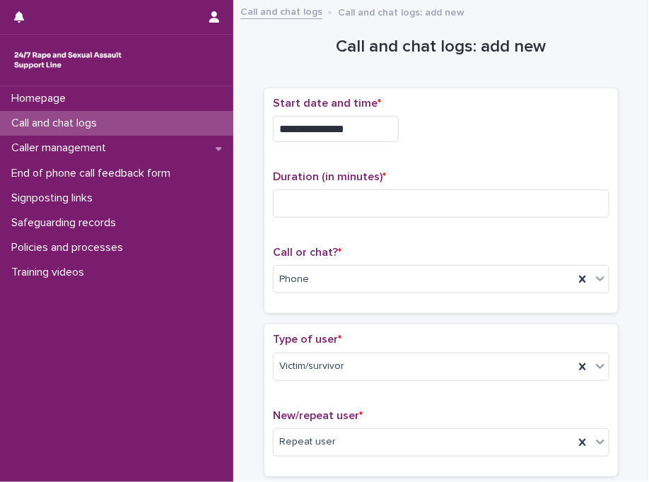
scroll to position [0, 0]
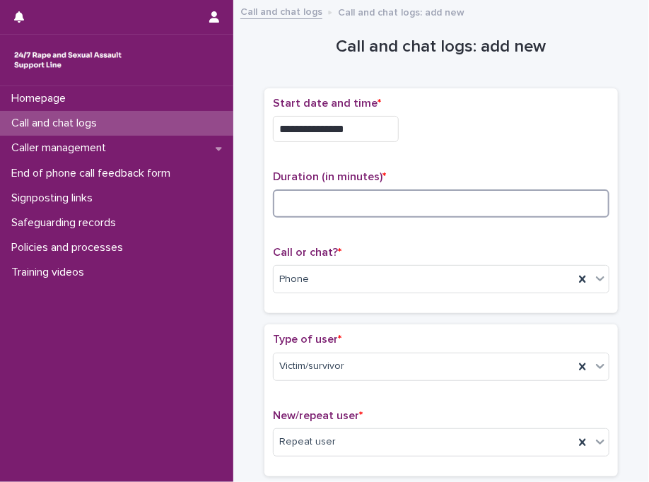
click at [336, 200] on input at bounding box center [441, 203] width 336 height 28
type input "**"
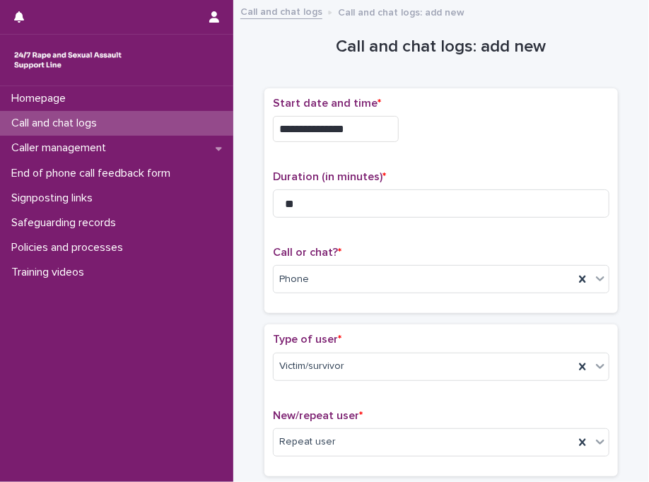
click at [468, 178] on p "Duration (in minutes) *" at bounding box center [441, 176] width 336 height 13
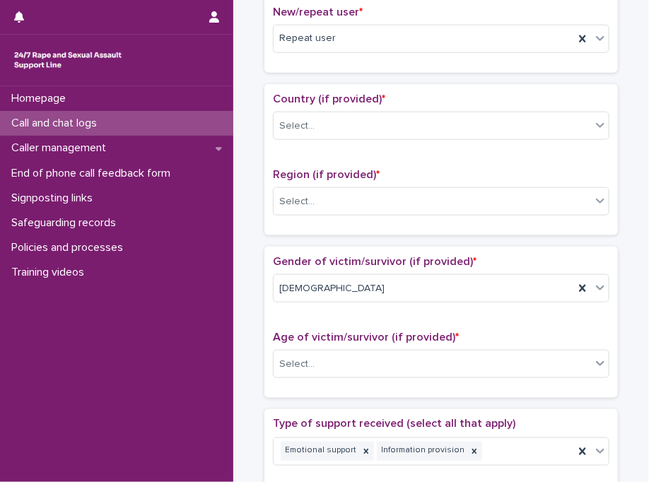
scroll to position [424, 0]
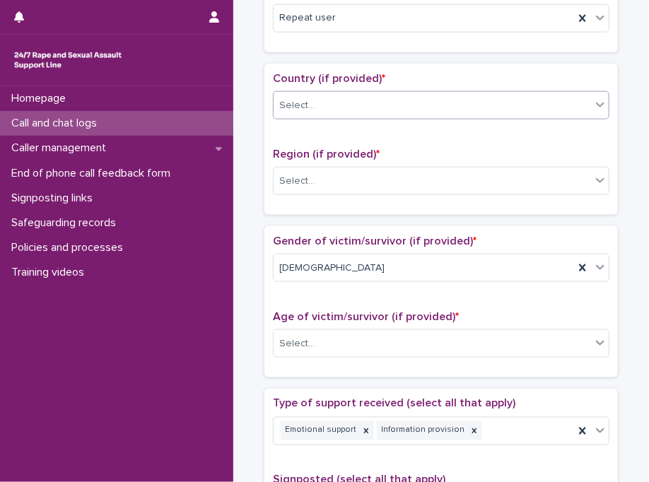
click at [336, 108] on div "Select..." at bounding box center [432, 105] width 317 height 23
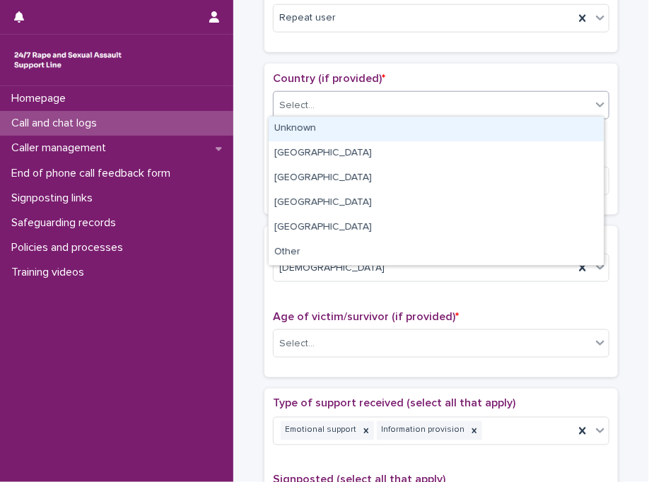
click at [329, 129] on div "Unknown" at bounding box center [436, 129] width 335 height 25
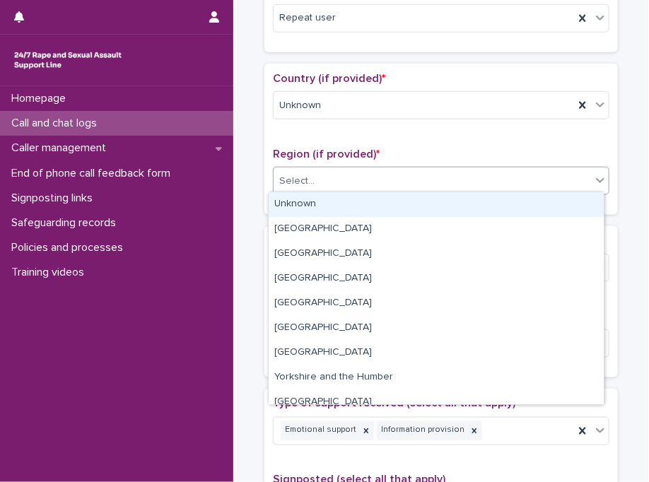
click at [314, 180] on div "Select..." at bounding box center [432, 181] width 317 height 23
click at [313, 200] on div "Unknown" at bounding box center [436, 204] width 335 height 25
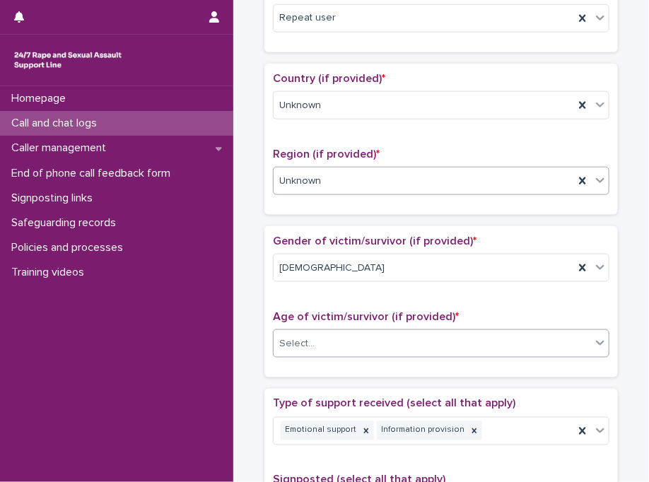
click at [302, 347] on div "Select..." at bounding box center [432, 343] width 317 height 23
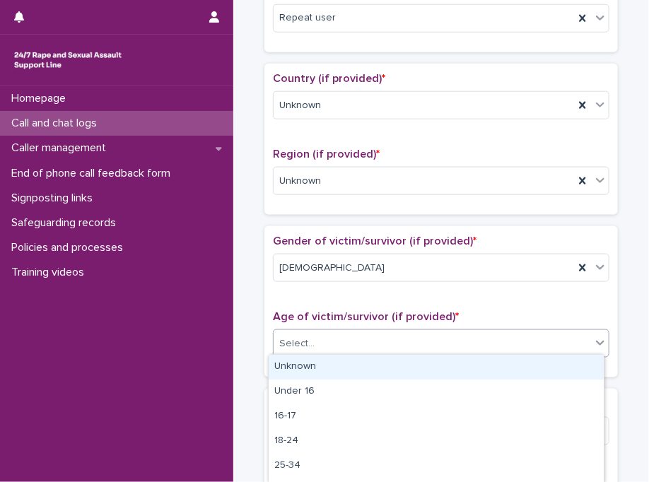
click at [307, 367] on div "Unknown" at bounding box center [436, 367] width 335 height 25
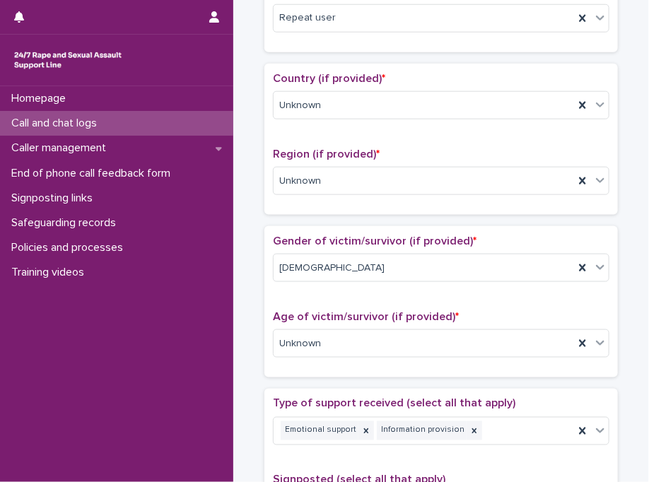
click at [307, 367] on div "Gender of victim/survivor (if provided) * Female Age of victim/survivor (if pro…" at bounding box center [440, 301] width 353 height 151
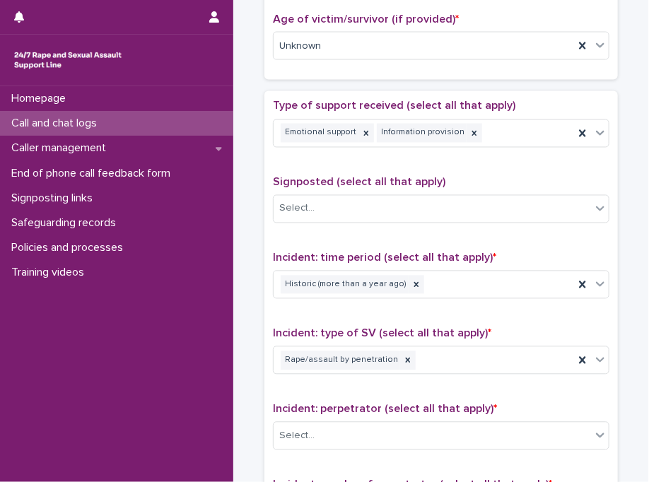
scroll to position [735, 0]
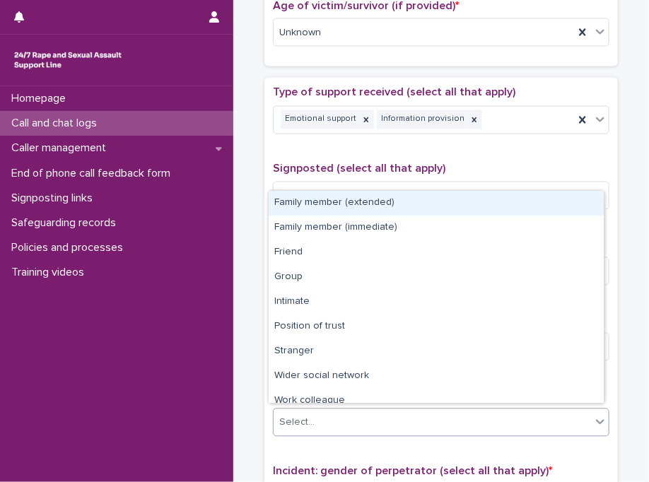
click at [318, 421] on div "Select..." at bounding box center [432, 422] width 317 height 23
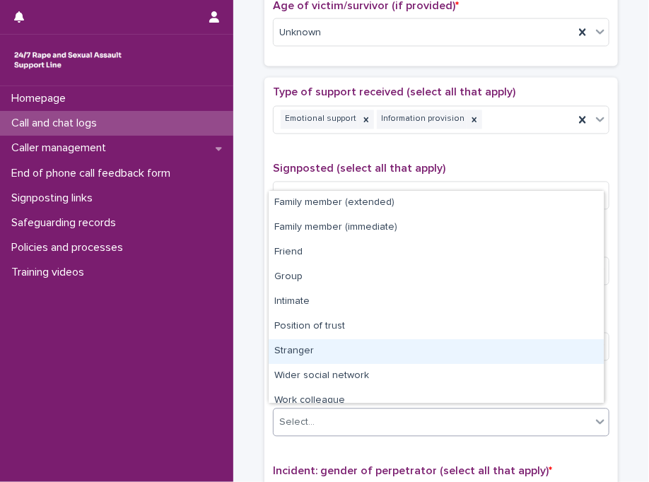
scroll to position [59, 0]
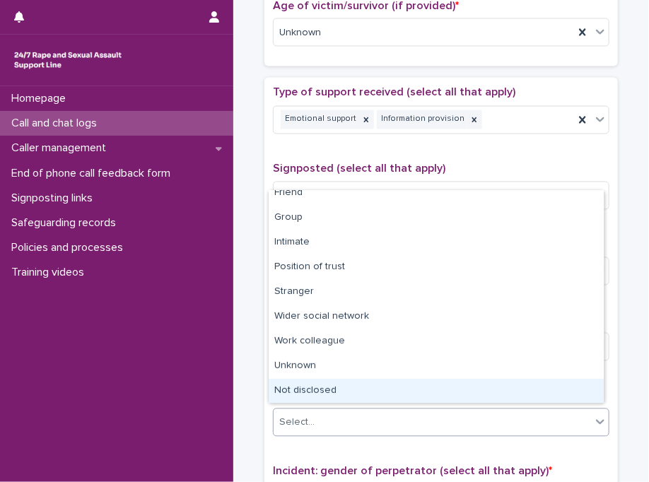
click at [560, 392] on div "Not disclosed" at bounding box center [436, 391] width 335 height 25
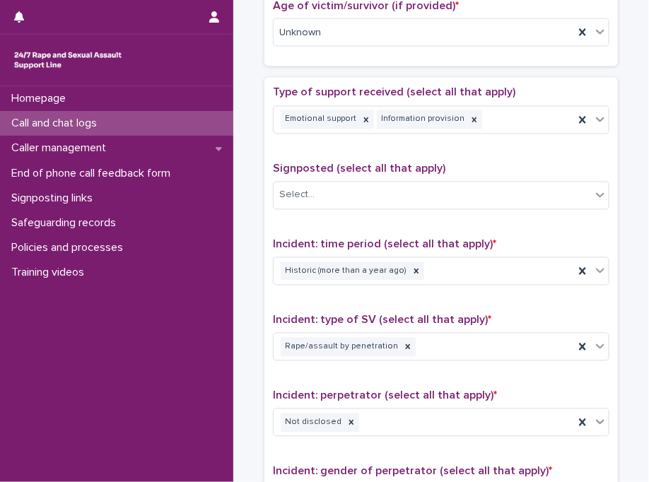
click at [560, 392] on p "Incident: perpetrator (select all that apply) *" at bounding box center [441, 395] width 336 height 13
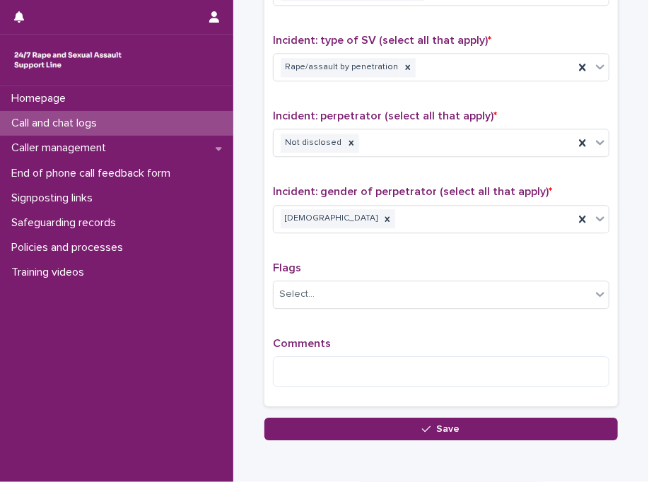
scroll to position [1074, 0]
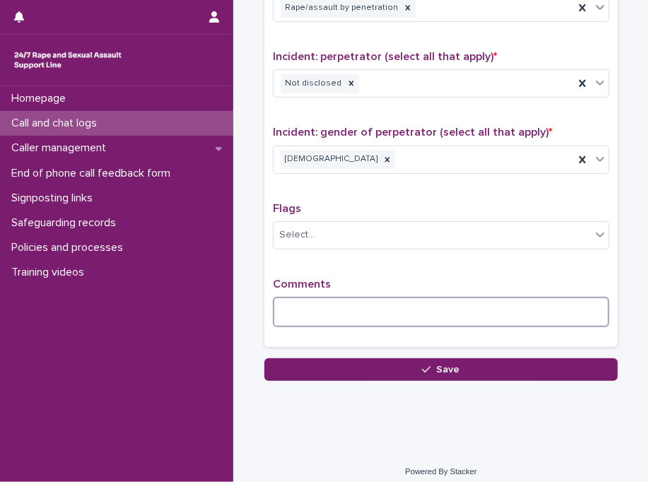
click at [280, 303] on textarea at bounding box center [441, 312] width 336 height 30
click at [568, 309] on textarea "**********" at bounding box center [441, 312] width 336 height 30
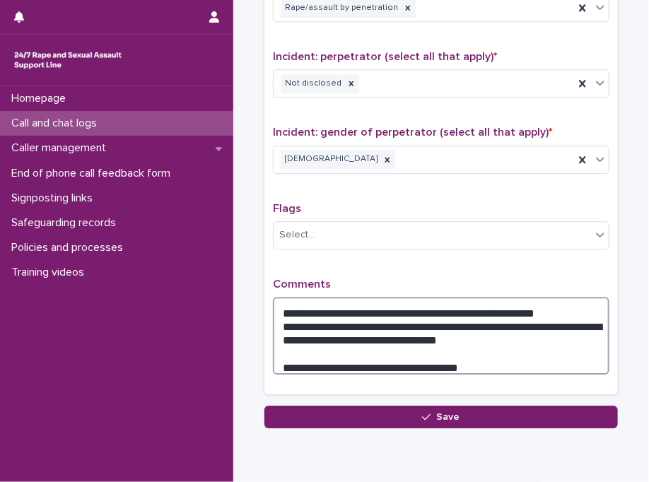
type textarea "**********"
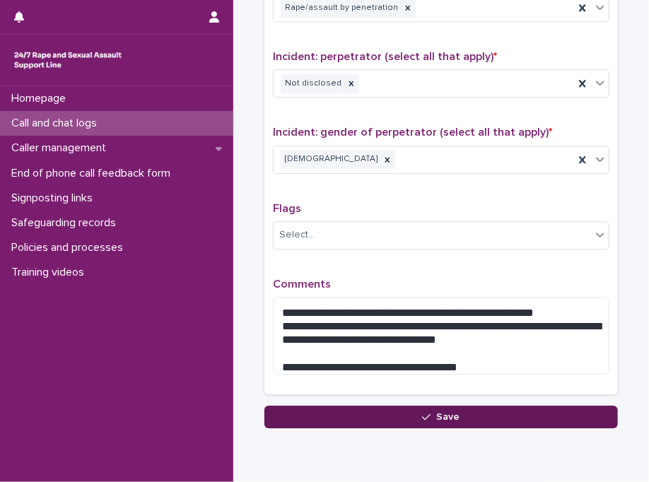
click at [430, 416] on button "Save" at bounding box center [440, 417] width 353 height 23
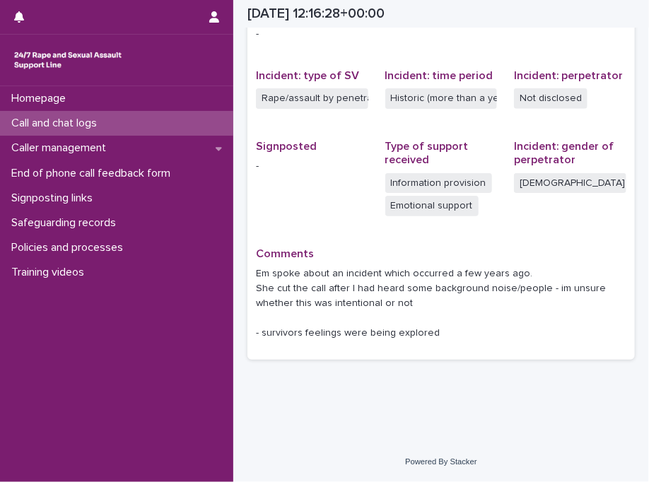
scroll to position [336, 0]
drag, startPoint x: 189, startPoint y: 114, endPoint x: 192, endPoint y: 122, distance: 8.1
click at [192, 122] on div "Call and chat logs" at bounding box center [116, 123] width 233 height 25
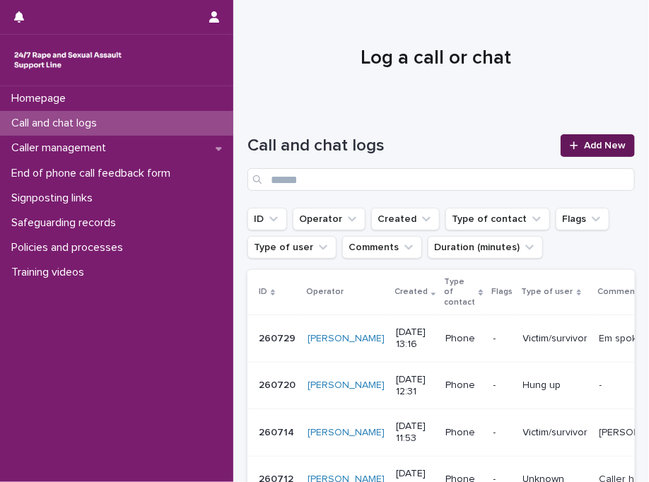
click at [570, 142] on icon at bounding box center [574, 145] width 8 height 8
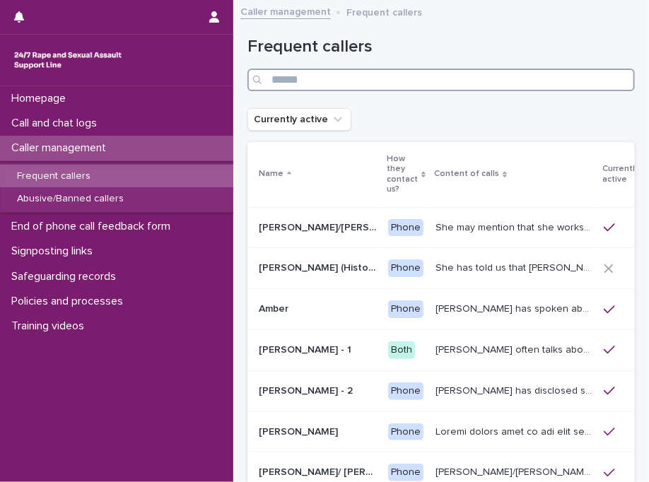
click at [345, 78] on input "Search" at bounding box center [440, 80] width 387 height 23
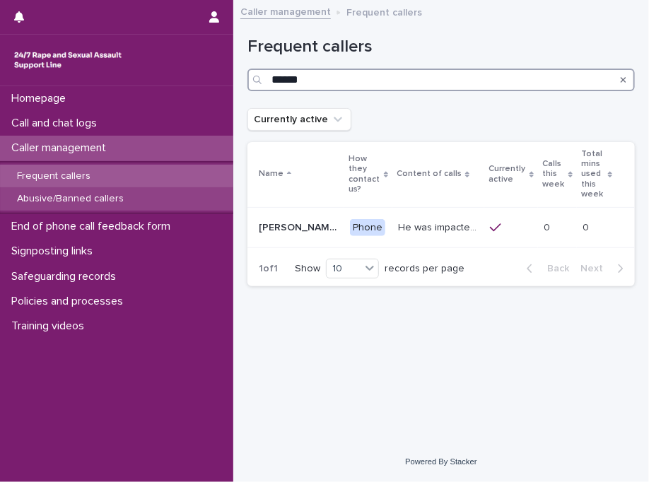
type input "******"
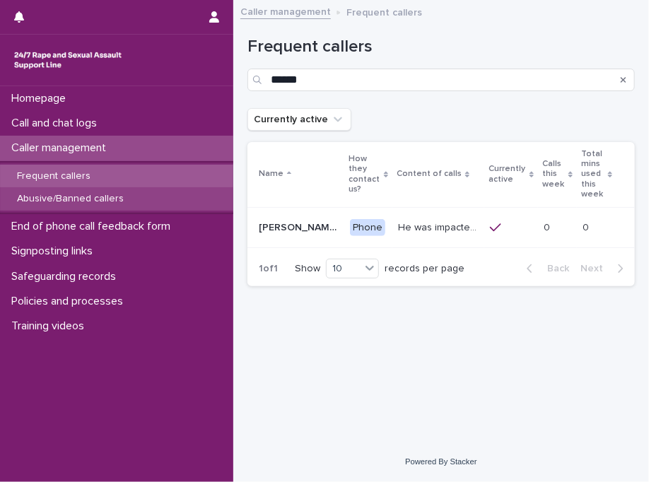
click at [78, 195] on p "Abusive/Banned callers" at bounding box center [70, 199] width 129 height 12
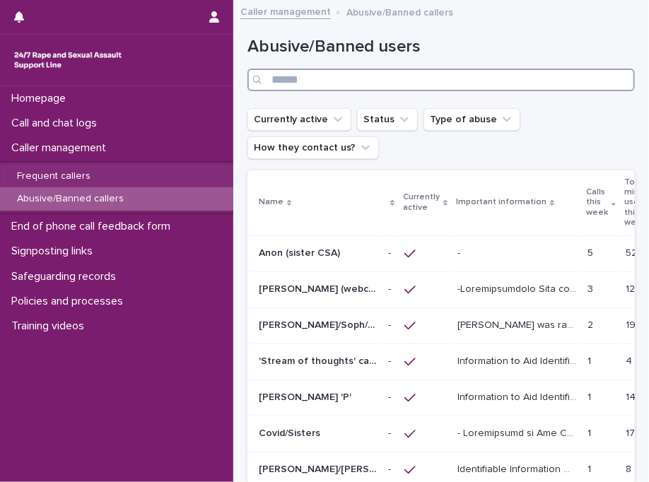
click at [346, 83] on input "Search" at bounding box center [440, 80] width 387 height 23
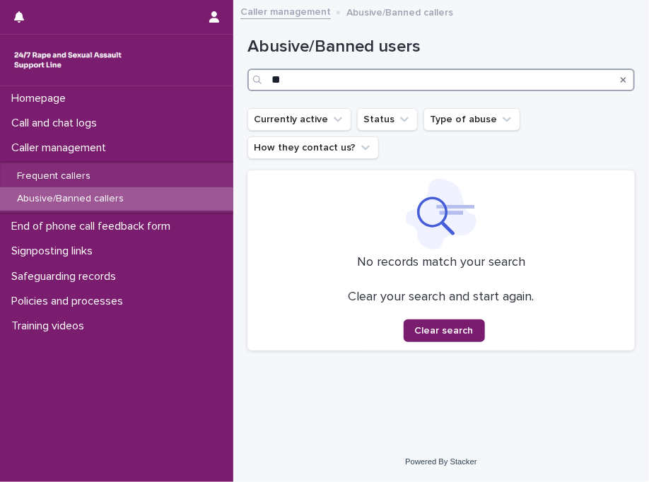
type input "*"
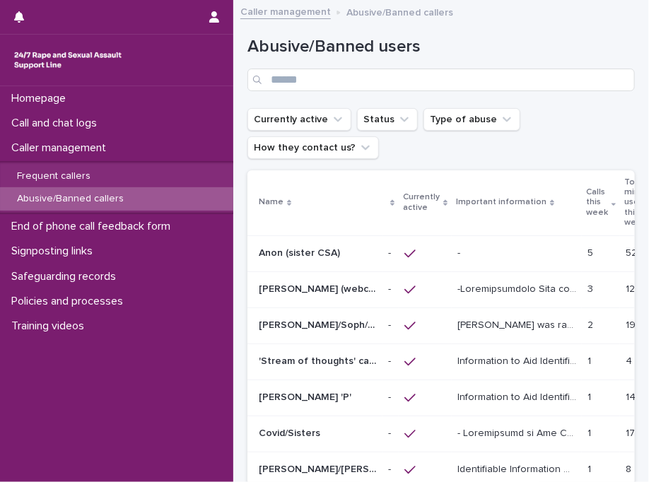
click at [488, 57] on h1 "Abusive/Banned users" at bounding box center [440, 47] width 387 height 20
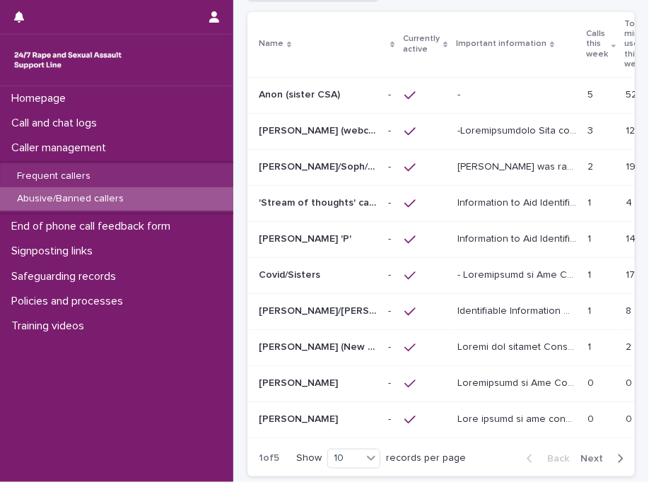
scroll to position [170, 0]
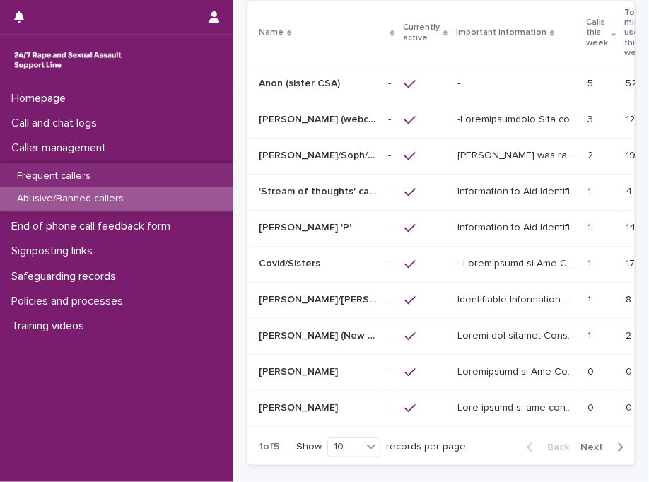
click at [589, 446] on span "Next" at bounding box center [595, 447] width 31 height 10
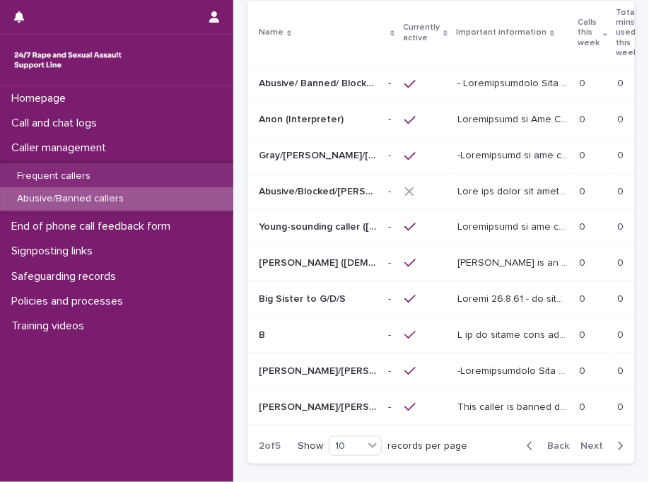
scroll to position [169, 0]
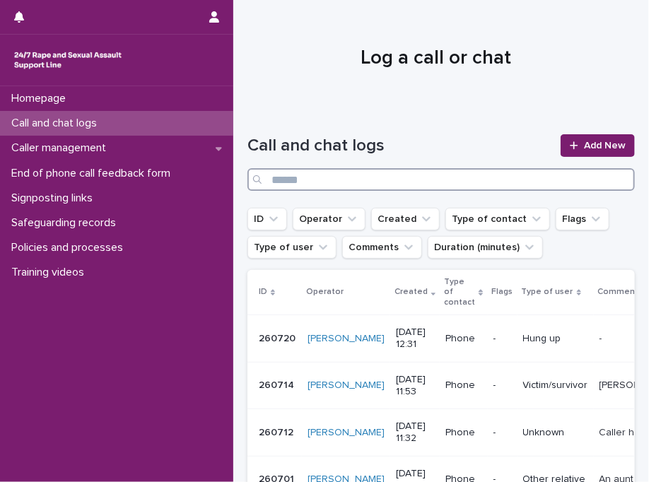
click at [330, 173] on input "Search" at bounding box center [440, 179] width 387 height 23
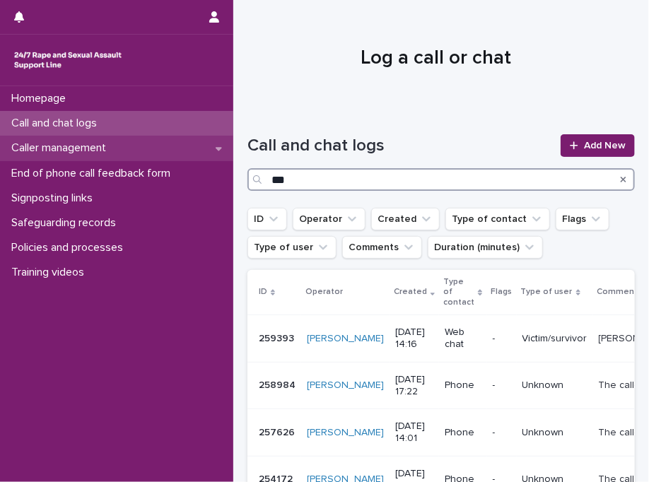
type input "**"
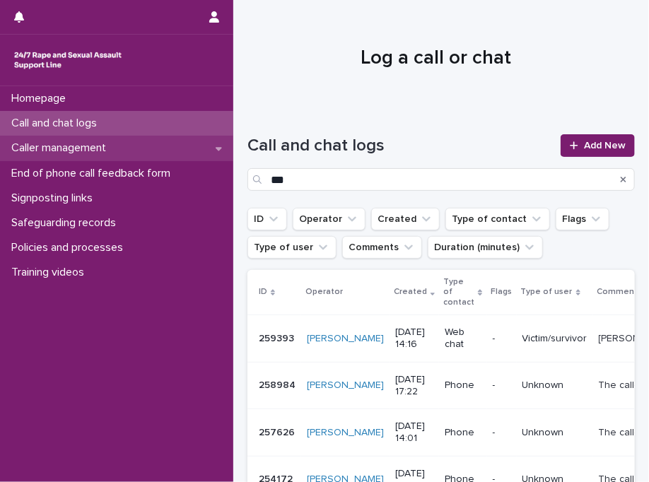
click at [127, 148] on div "Caller management" at bounding box center [116, 148] width 233 height 25
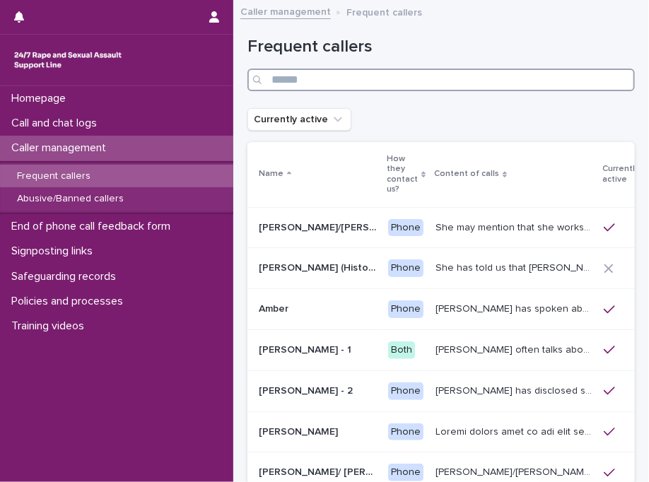
click at [294, 80] on input "Search" at bounding box center [440, 80] width 387 height 23
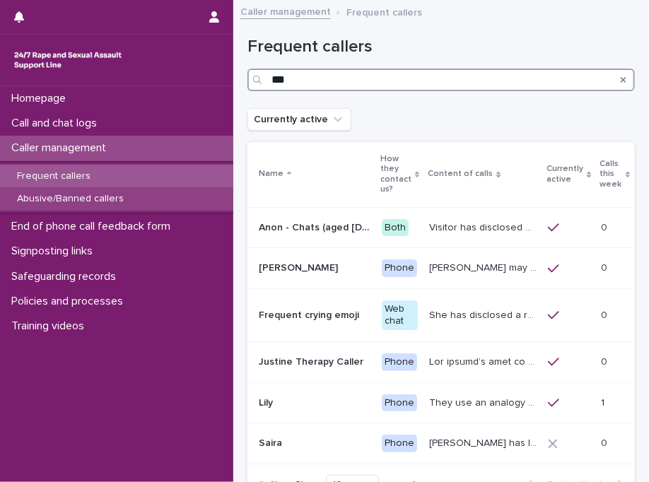
type input "**"
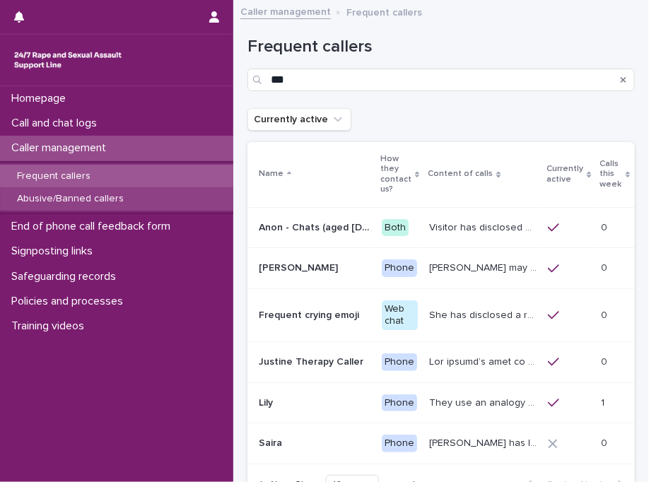
click at [169, 195] on div "Abusive/Banned callers" at bounding box center [116, 198] width 233 height 23
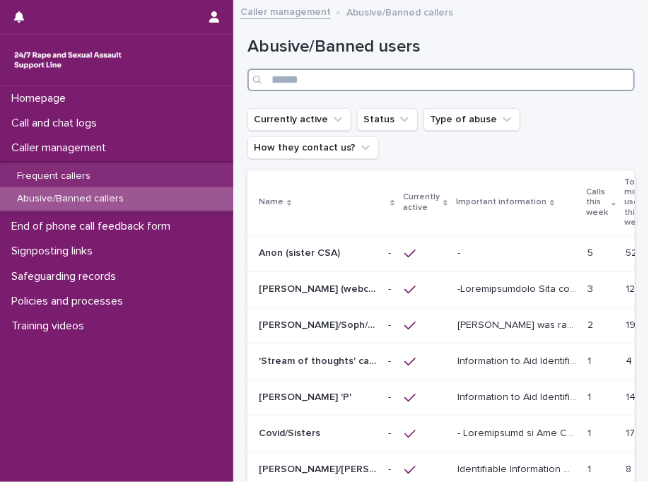
click at [318, 80] on input "Search" at bounding box center [440, 80] width 387 height 23
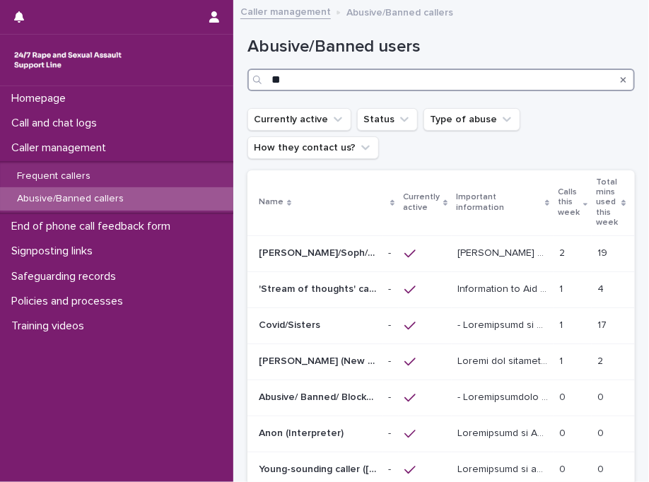
type input "*"
